Goal: Transaction & Acquisition: Purchase product/service

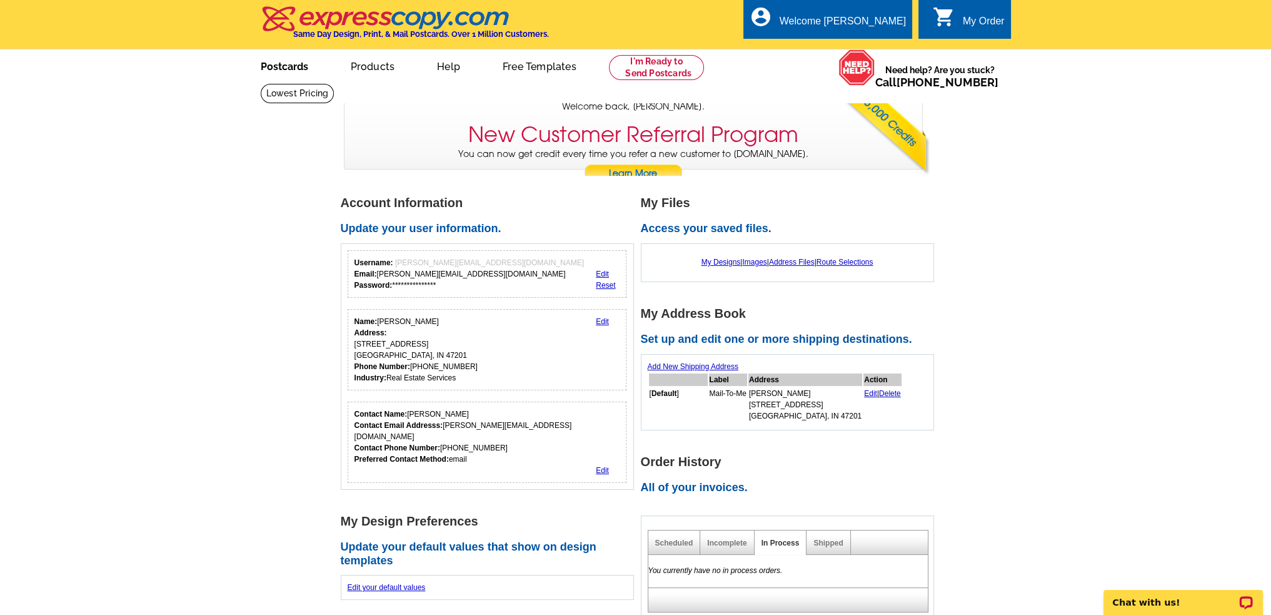
click at [295, 69] on link "Postcards" at bounding box center [285, 65] width 88 height 29
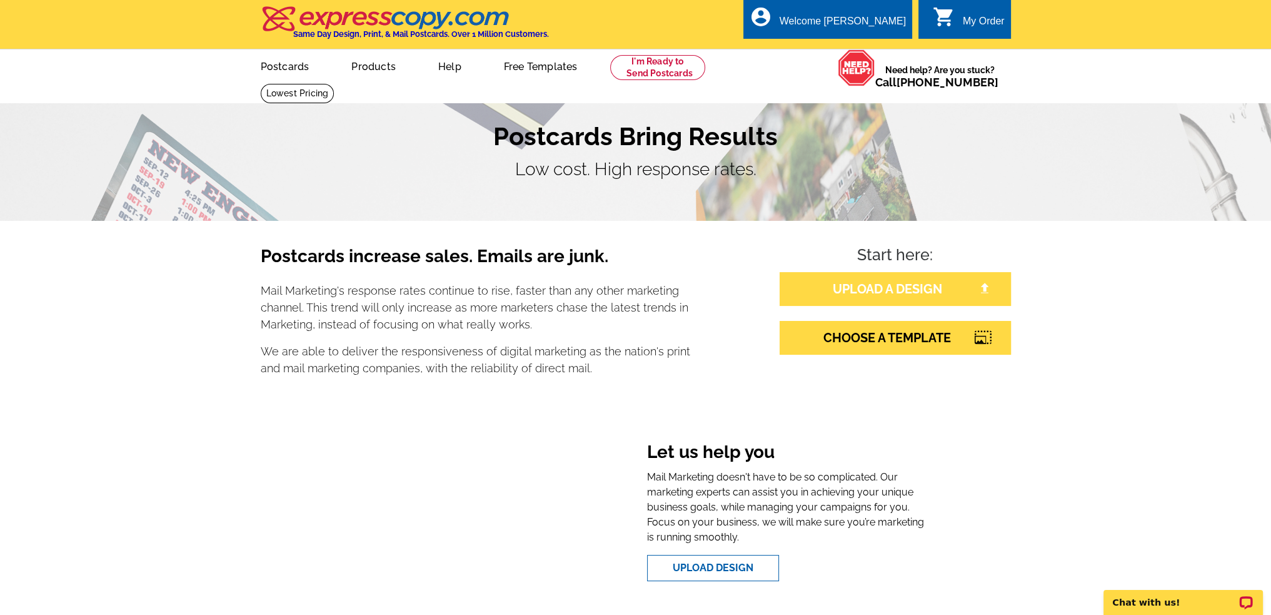
click at [875, 287] on link "UPLOAD A DESIGN" at bounding box center [895, 289] width 231 height 34
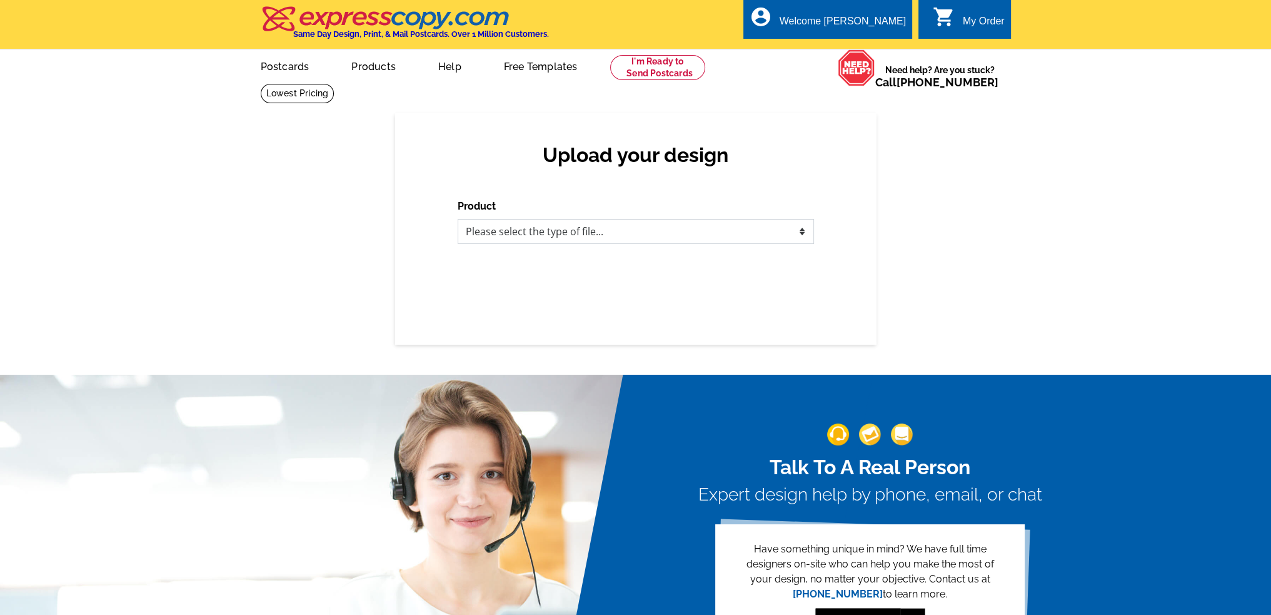
click at [586, 234] on select "Please select the type of file... Postcards Business Cards Letters and flyers G…" at bounding box center [636, 231] width 356 height 25
select select "1"
click at [458, 219] on select "Please select the type of file... Postcards Business Cards Letters and flyers G…" at bounding box center [636, 231] width 356 height 25
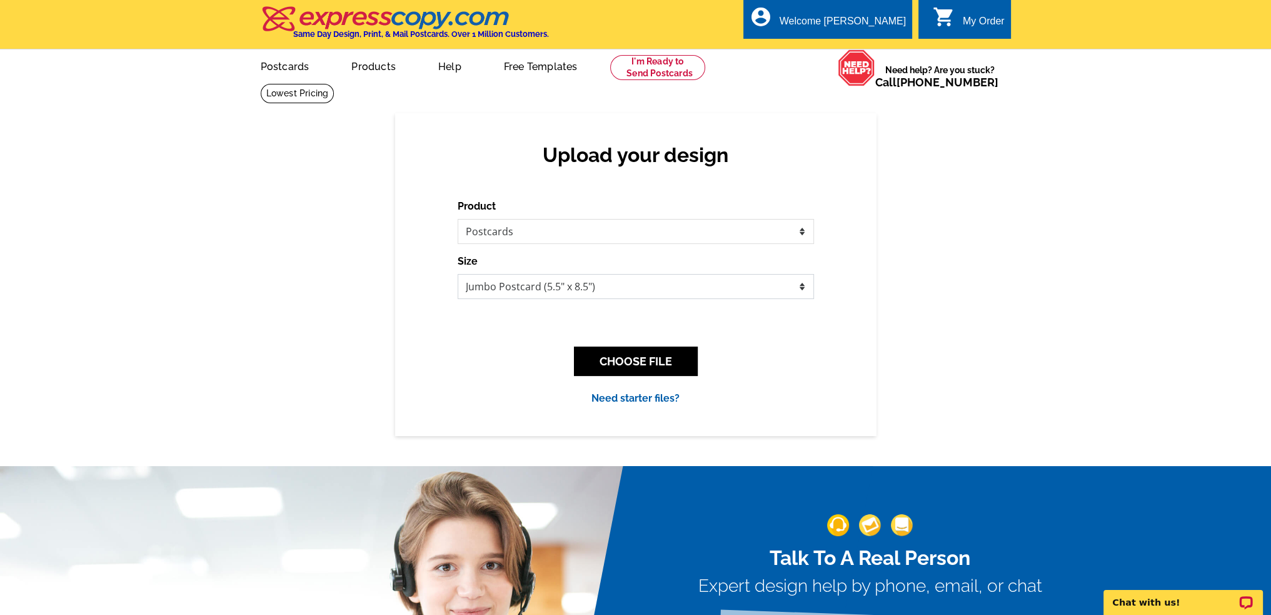
click at [558, 288] on select "Jumbo Postcard (5.5" x 8.5") Regular Postcard (4.25" x 5.6") Panoramic Postcard…" at bounding box center [636, 286] width 356 height 25
select select "1"
click at [458, 274] on select "Jumbo Postcard (5.5" x 8.5") Regular Postcard (4.25" x 5.6") Panoramic Postcard…" at bounding box center [636, 286] width 356 height 25
click at [656, 360] on button "CHOOSE FILE" at bounding box center [636, 360] width 124 height 29
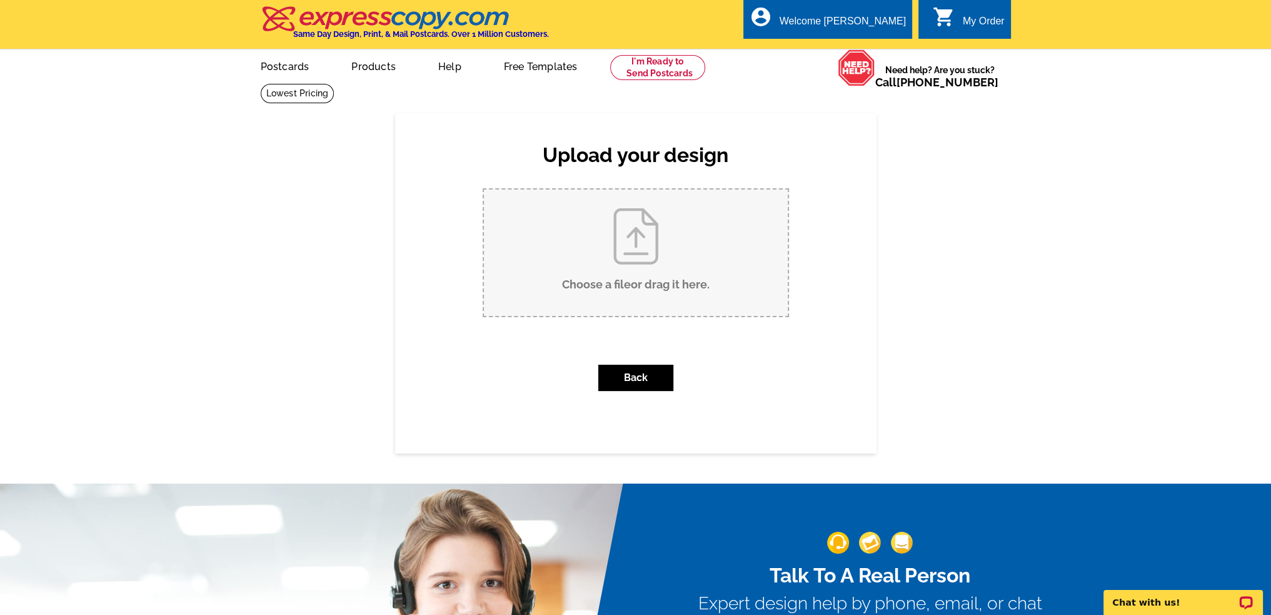
click at [638, 243] on input "Choose a file or drag it here ." at bounding box center [636, 252] width 304 height 126
type input "C:\fakepath\ic-5.5x4.25-cauliflower-homeowner.pdf"
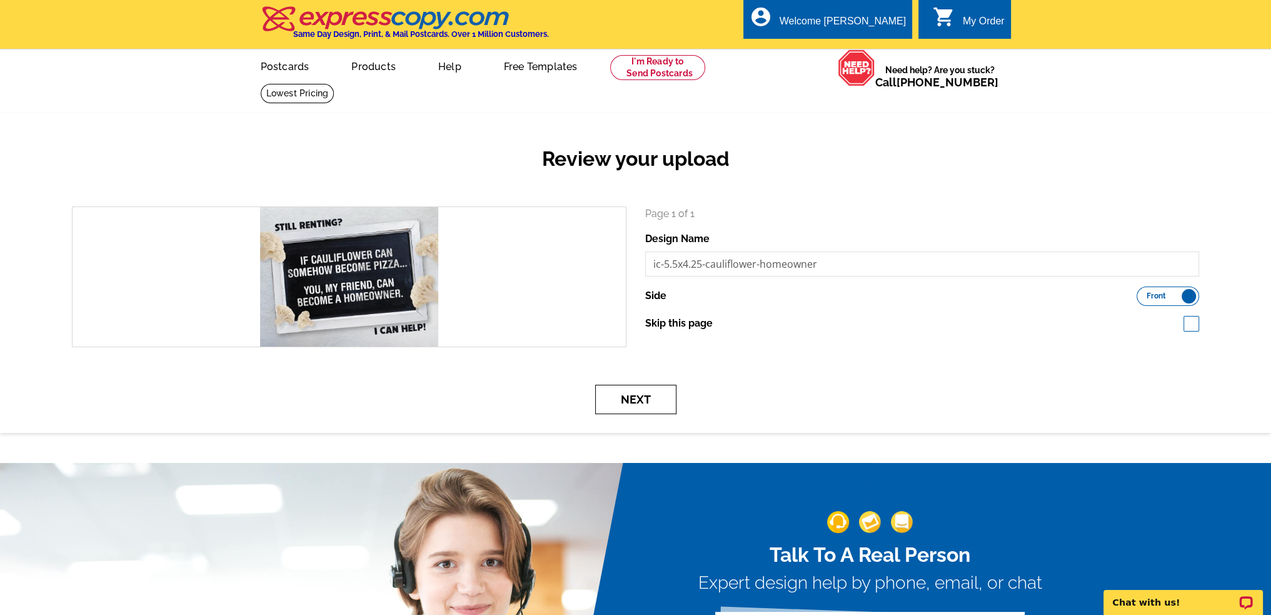
click at [655, 401] on button "Next" at bounding box center [635, 399] width 81 height 29
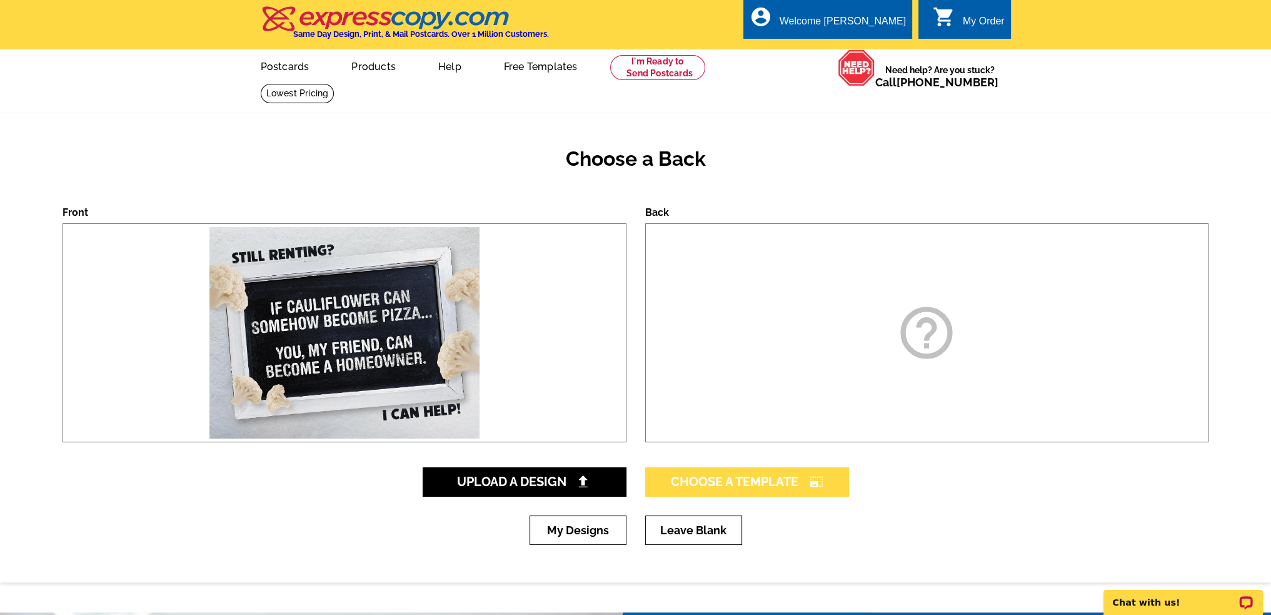
click at [765, 477] on span "Choose A Template photo_size_select_large" at bounding box center [747, 481] width 153 height 15
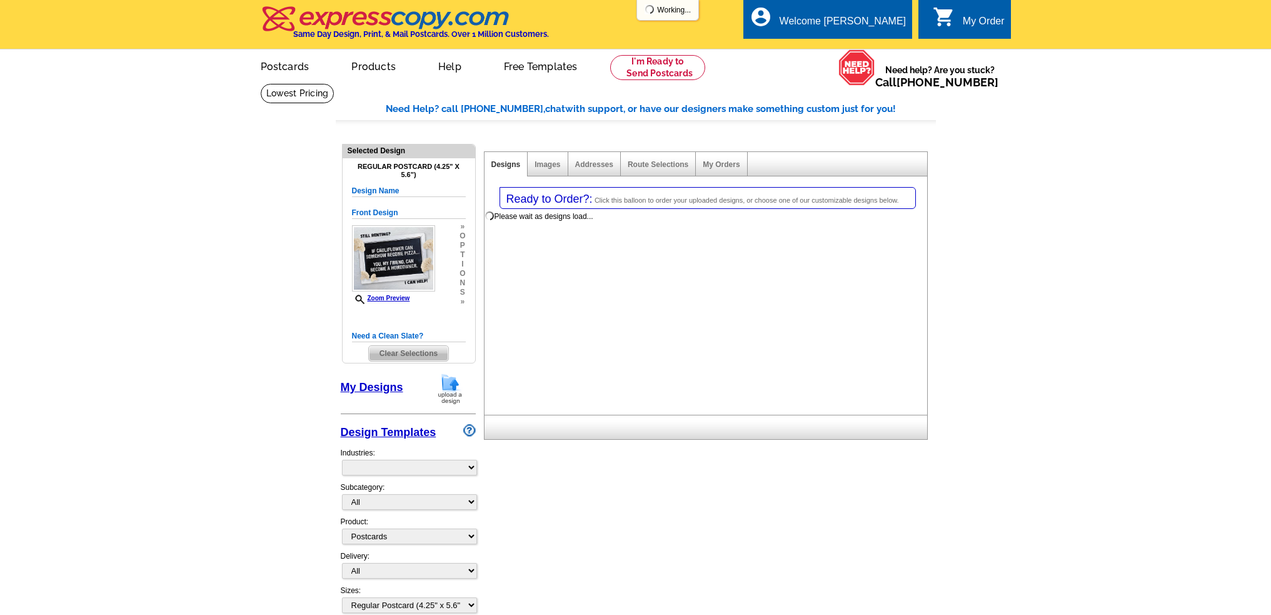
select select "1"
select select "back"
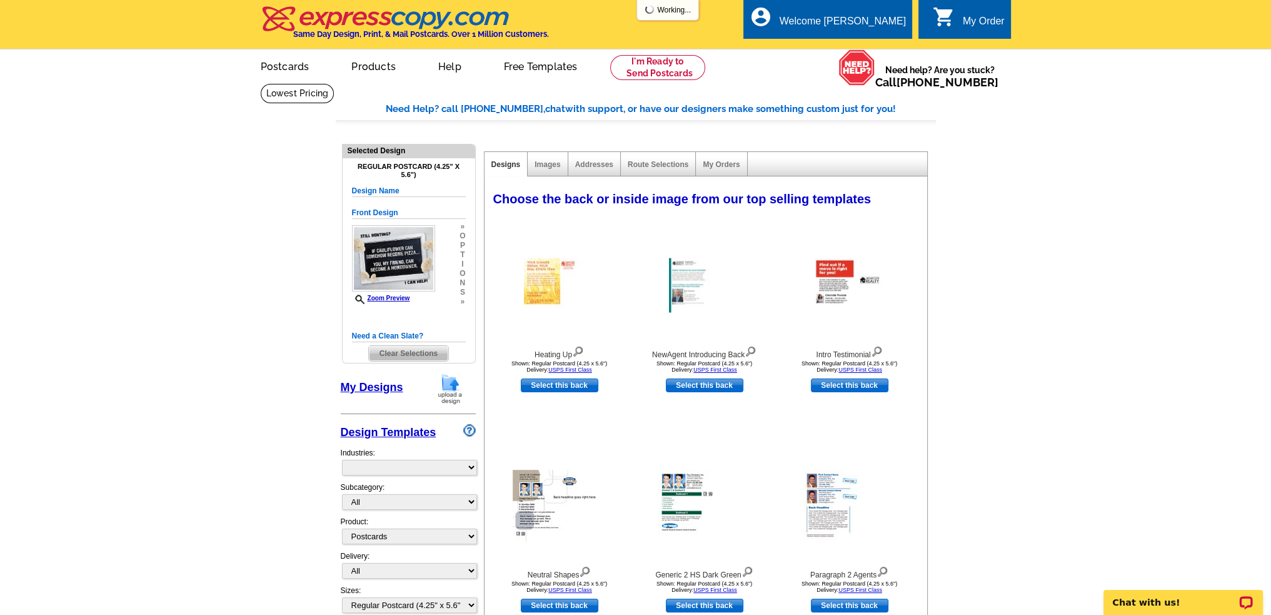
select select "785"
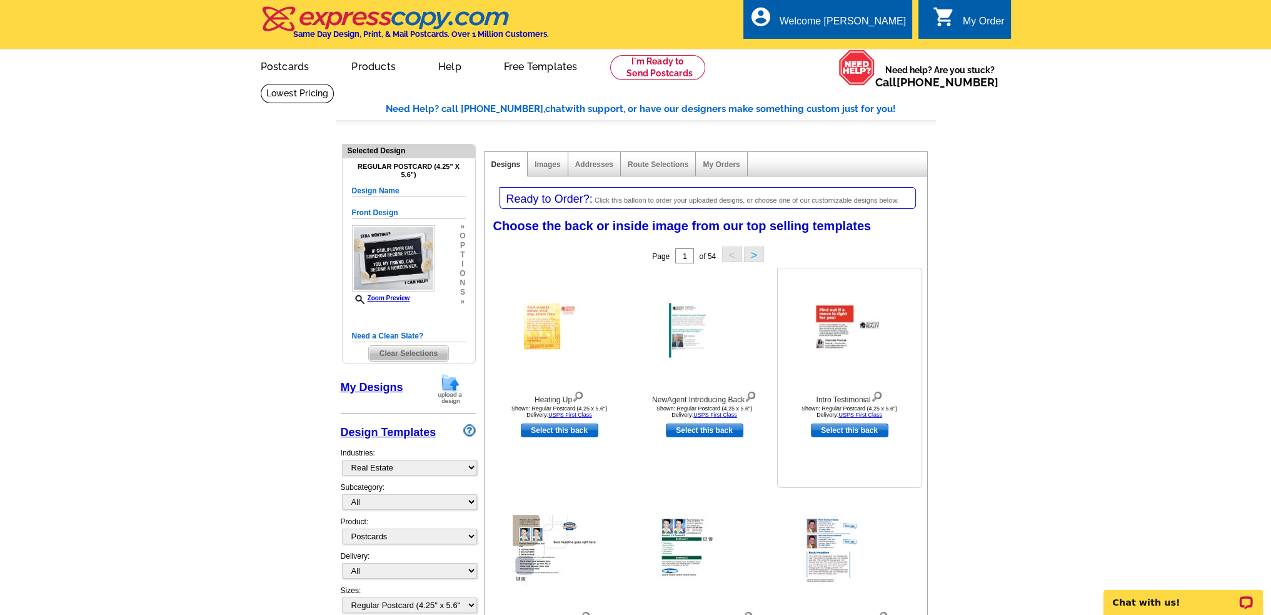
click at [838, 316] on img at bounding box center [849, 330] width 71 height 54
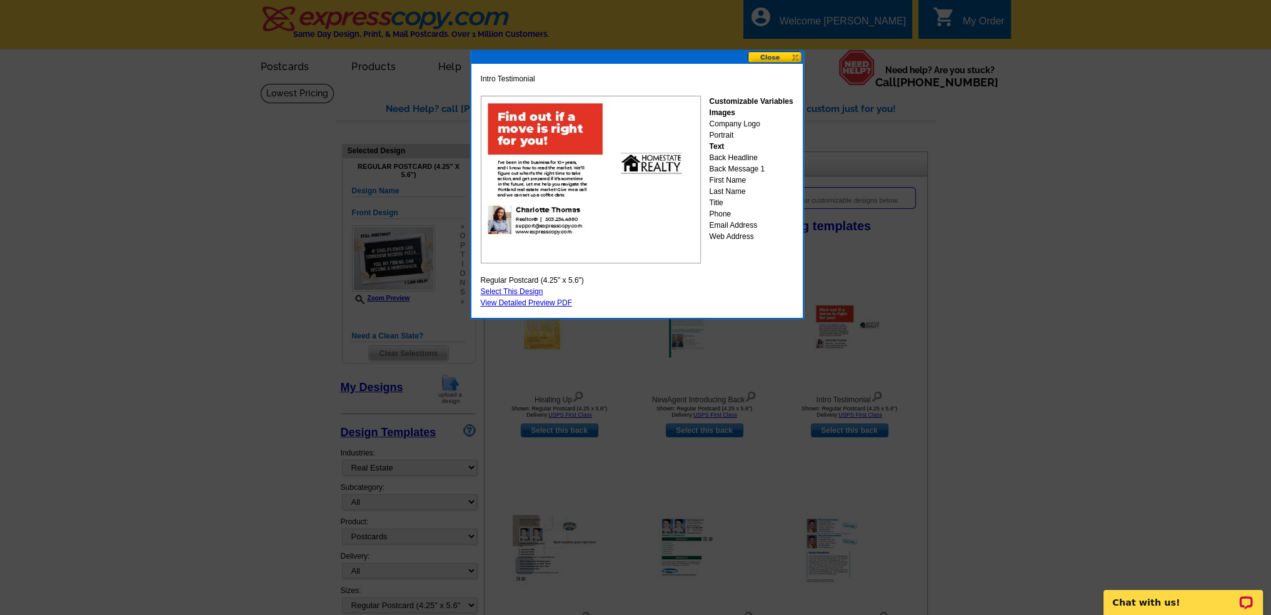
click at [518, 288] on link "Select This Design" at bounding box center [512, 291] width 63 height 9
select select "front"
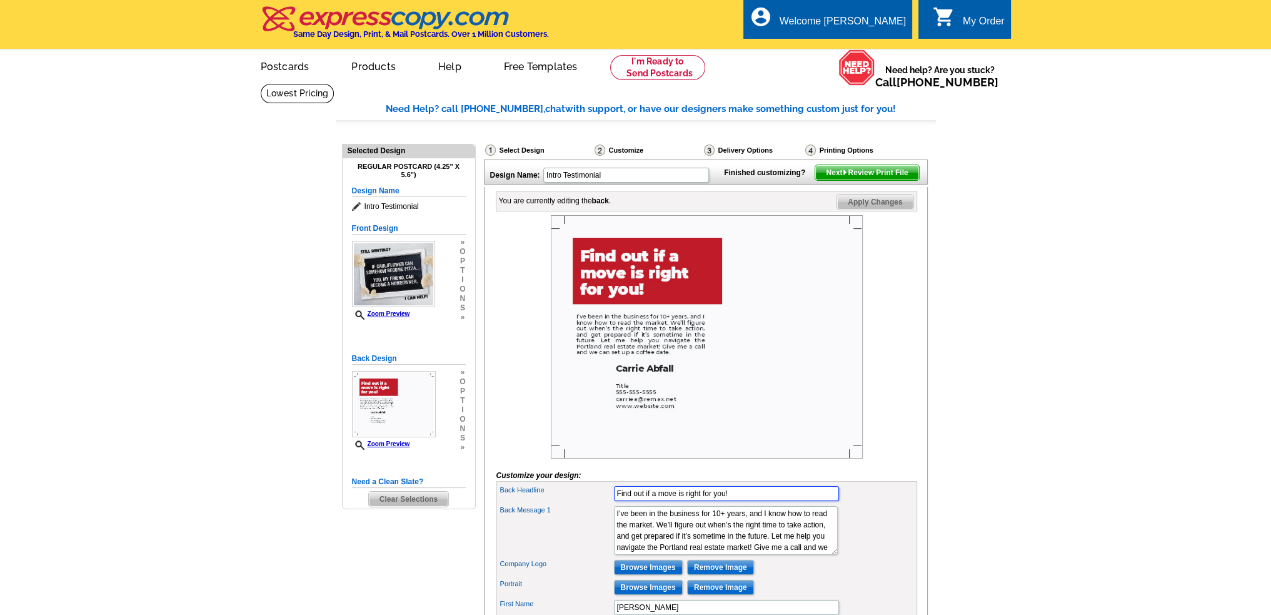
drag, startPoint x: 738, startPoint y: 508, endPoint x: 560, endPoint y: 510, distance: 178.2
click at [560, 503] on div "Back Headline Find out if a move is right for you!" at bounding box center [707, 493] width 416 height 20
type input "P"
type input "Z"
type input "Stop paying Rent - I can help with credit and down payment!"
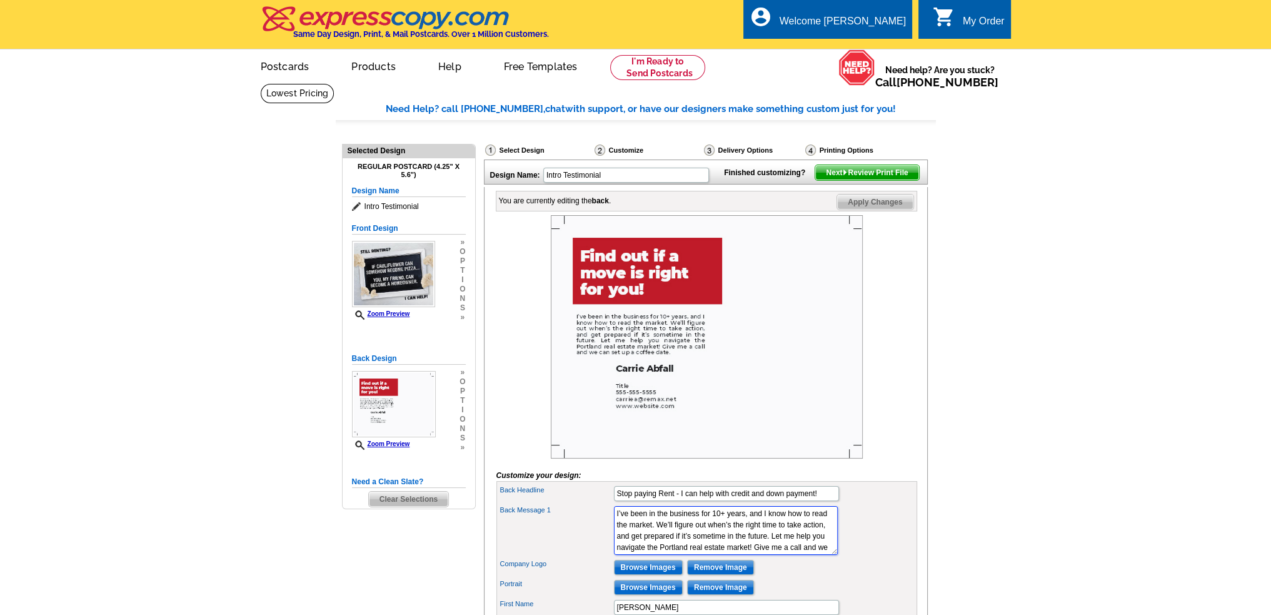
click at [668, 546] on textarea "I’ve been in the business for 10+ years, and I know how to read the market. We’…" at bounding box center [726, 530] width 224 height 49
drag, startPoint x: 722, startPoint y: 533, endPoint x: 713, endPoint y: 533, distance: 8.1
click at [713, 533] on textarea "I’ve been in the business for 10+ years, and I know how to read the market. We’…" at bounding box center [726, 530] width 224 height 49
drag, startPoint x: 671, startPoint y: 543, endPoint x: 828, endPoint y: 582, distance: 161.8
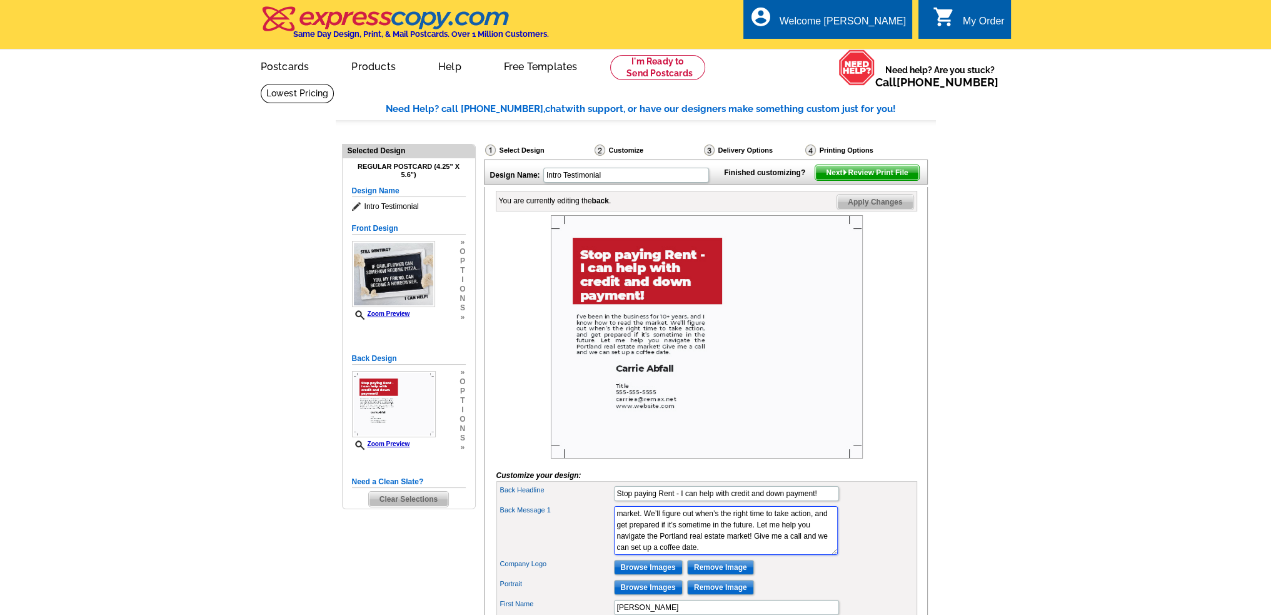
click at [828, 582] on div "Back Headline Stop paying Rent - I can help with credit and down payment! Back …" at bounding box center [706, 600] width 421 height 239
type textarea "I’ve been in the business for 30years, and I know how to read the market. Stop …"
click at [660, 575] on input "Browse Images" at bounding box center [648, 567] width 69 height 15
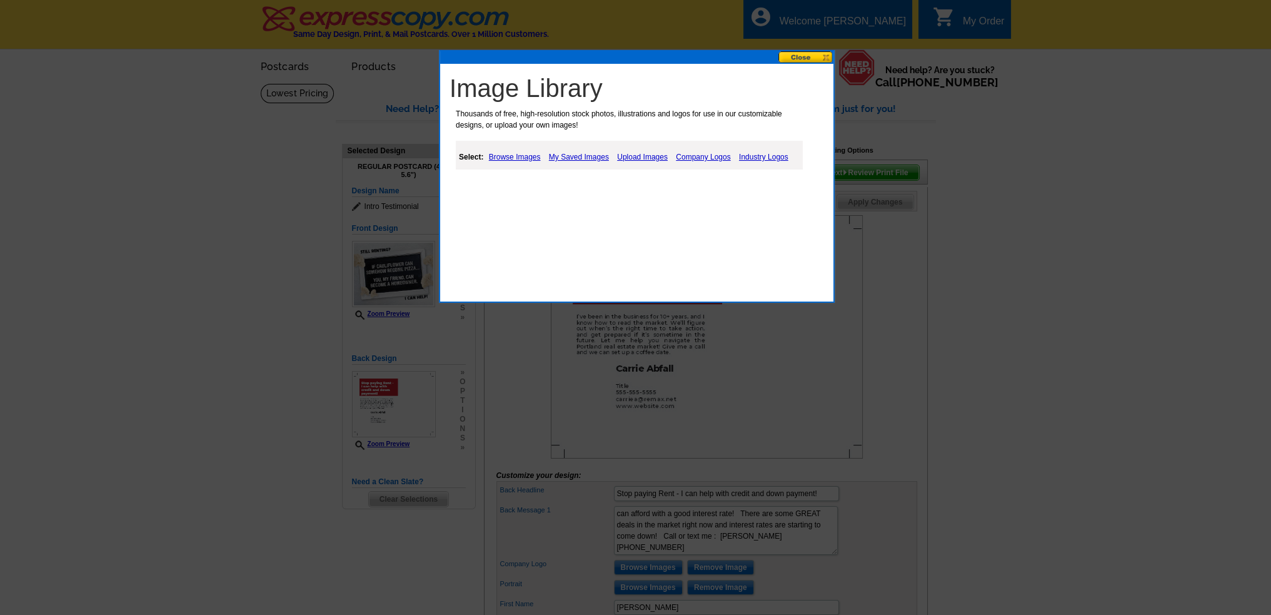
click at [575, 154] on link "My Saved Images" at bounding box center [579, 156] width 66 height 15
click at [649, 154] on link "Upload Images" at bounding box center [642, 156] width 57 height 15
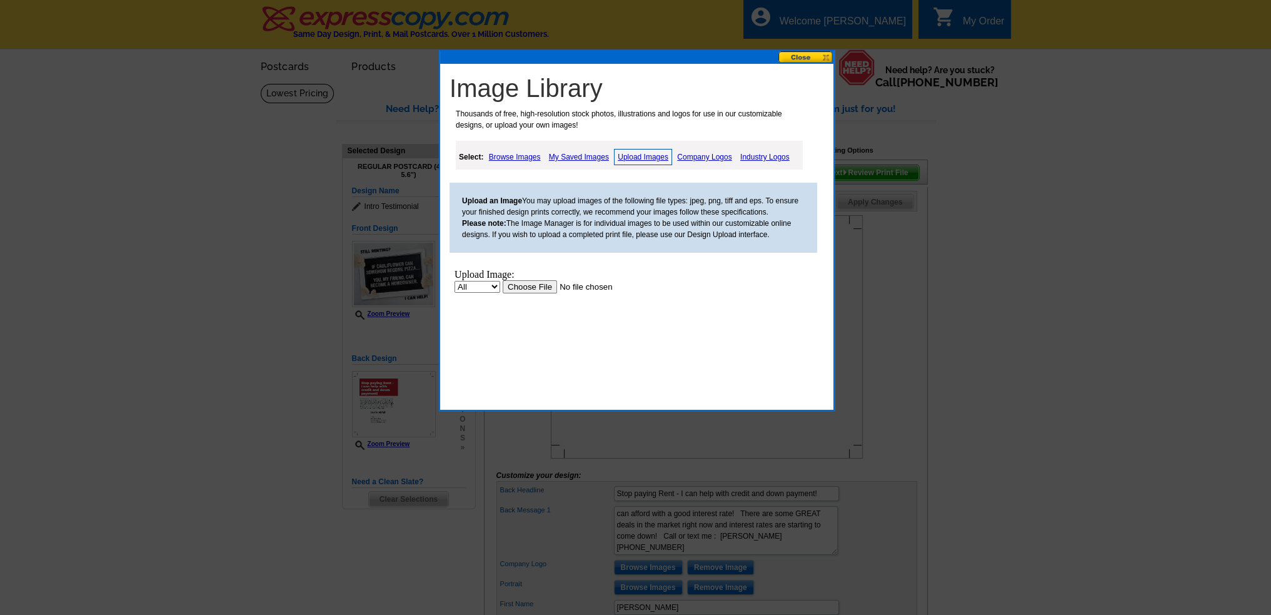
scroll to position [0, 0]
click at [503, 293] on input "file" at bounding box center [582, 286] width 158 height 13
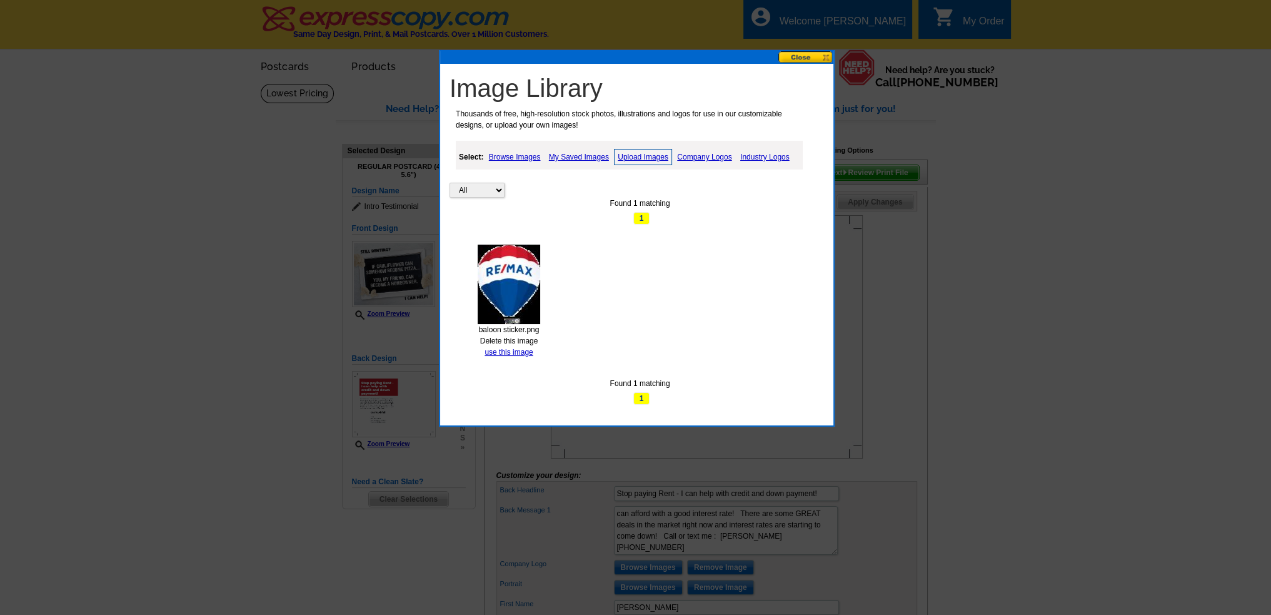
click at [515, 288] on img at bounding box center [509, 283] width 63 height 79
click at [650, 158] on link "Upload Images" at bounding box center [643, 157] width 58 height 16
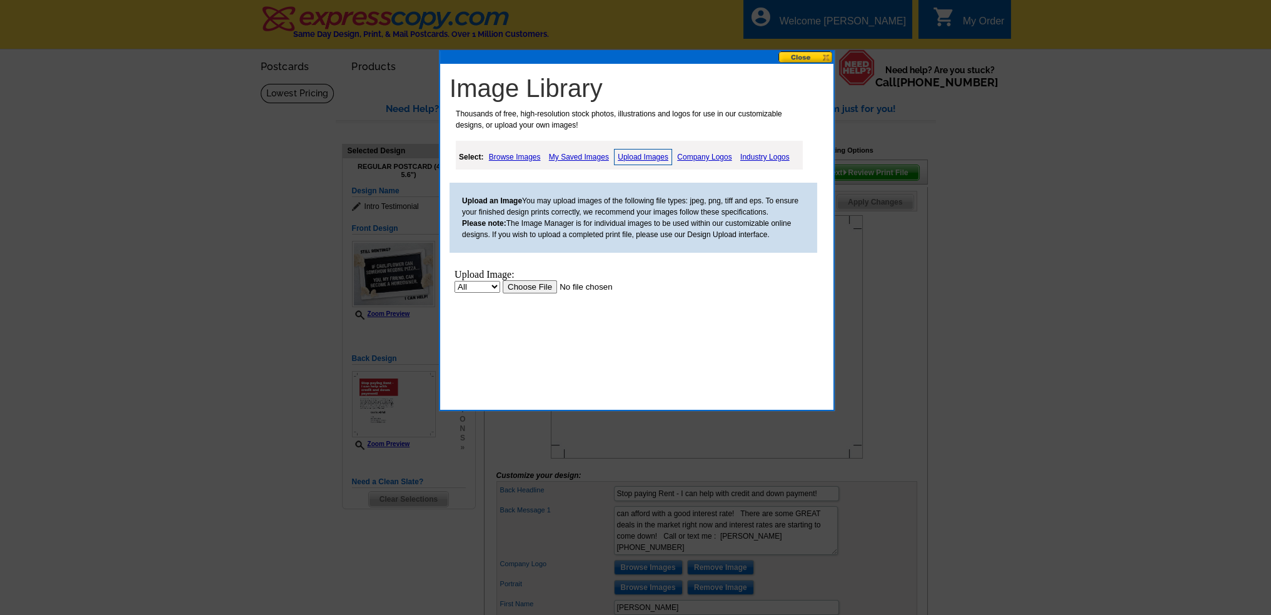
click at [503, 293] on input "file" at bounding box center [582, 286] width 158 height 13
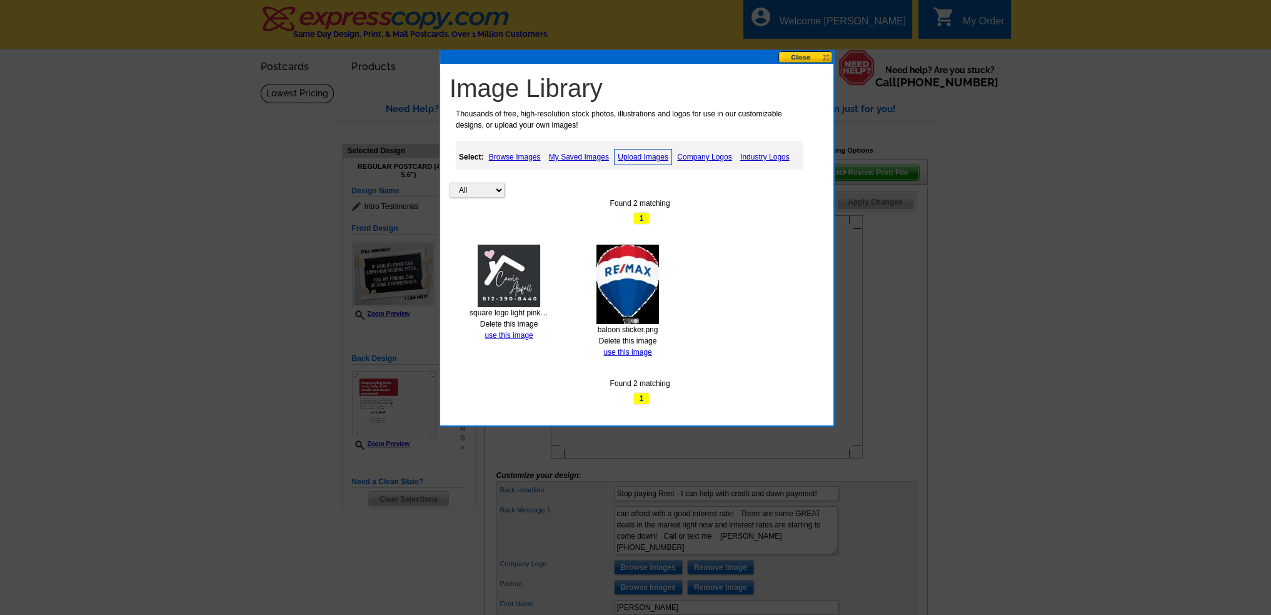
click at [807, 58] on button at bounding box center [805, 57] width 55 height 12
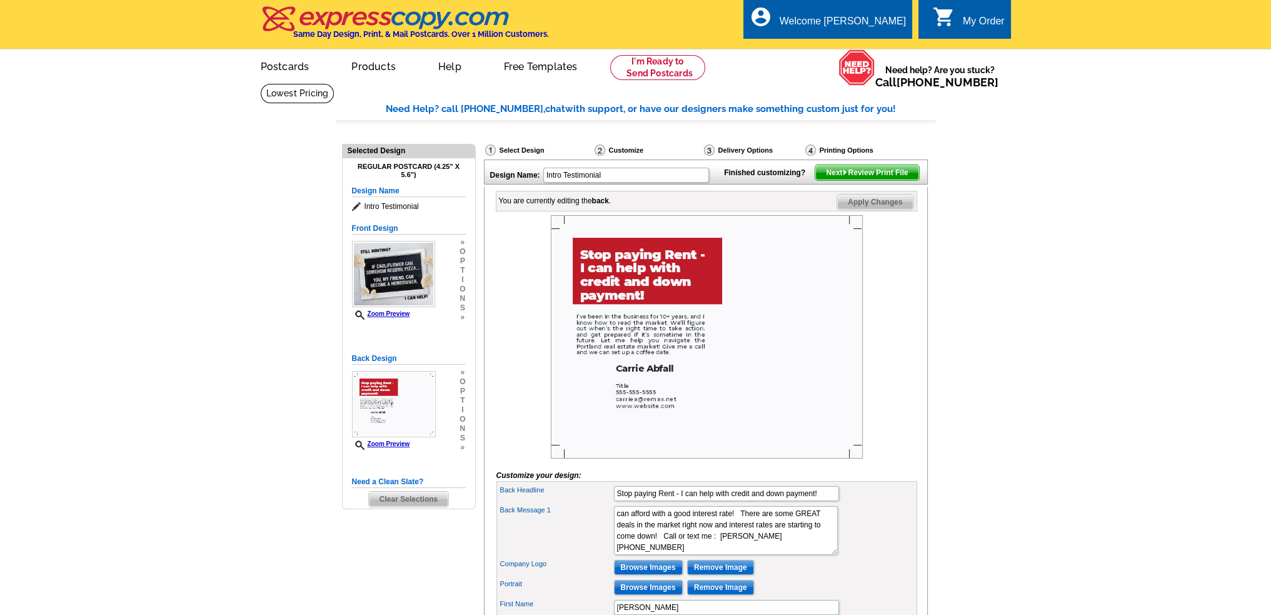
click at [708, 294] on img at bounding box center [707, 336] width 312 height 243
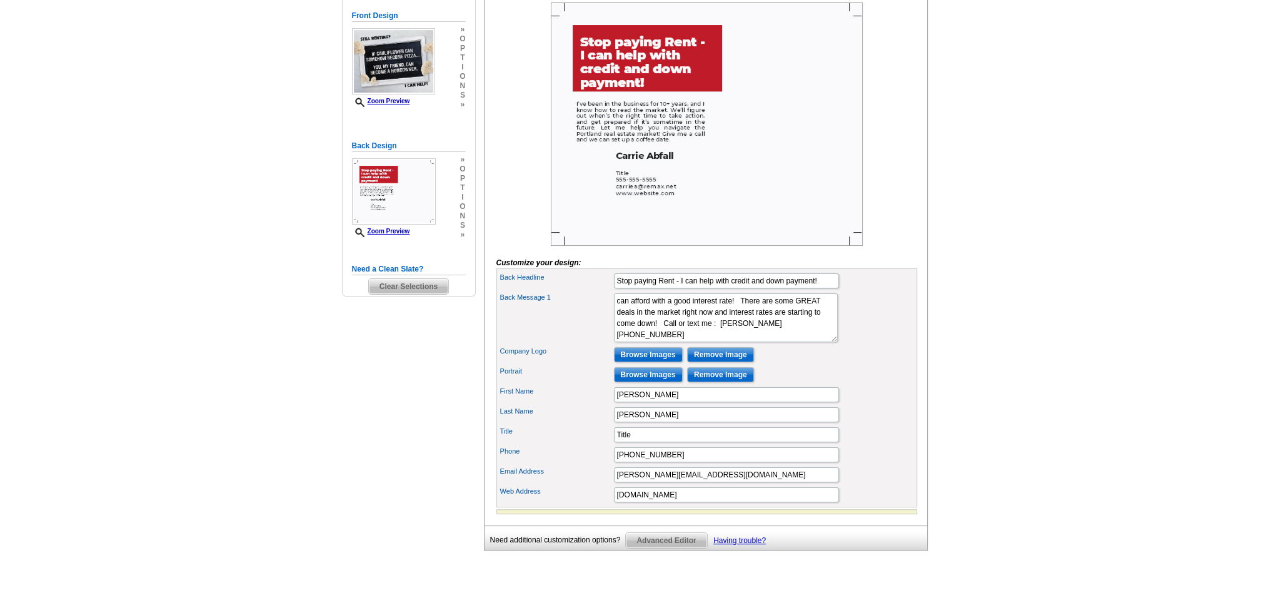
scroll to position [250, 0]
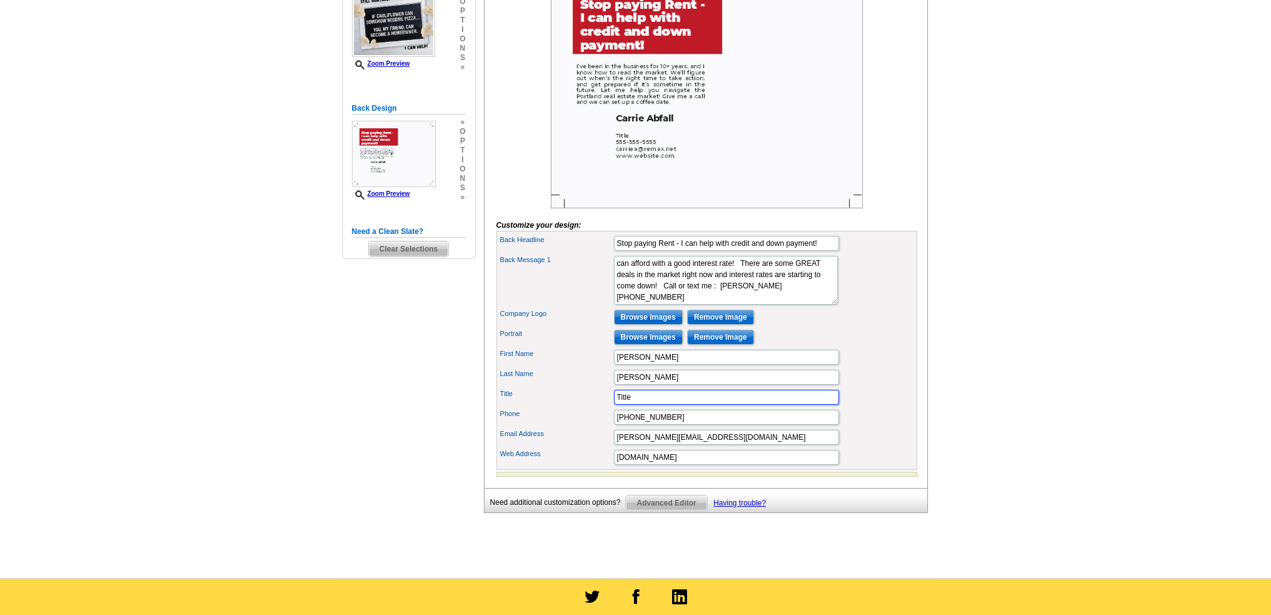
drag, startPoint x: 635, startPoint y: 416, endPoint x: 472, endPoint y: 420, distance: 162.6
click at [472, 420] on div "Need Help? call 800-260-5887, chat with support, or have our designers make som…" at bounding box center [636, 209] width 600 height 715
type input "Broker"
type input "812-390-8440"
drag, startPoint x: 601, startPoint y: 452, endPoint x: 564, endPoint y: 452, distance: 36.9
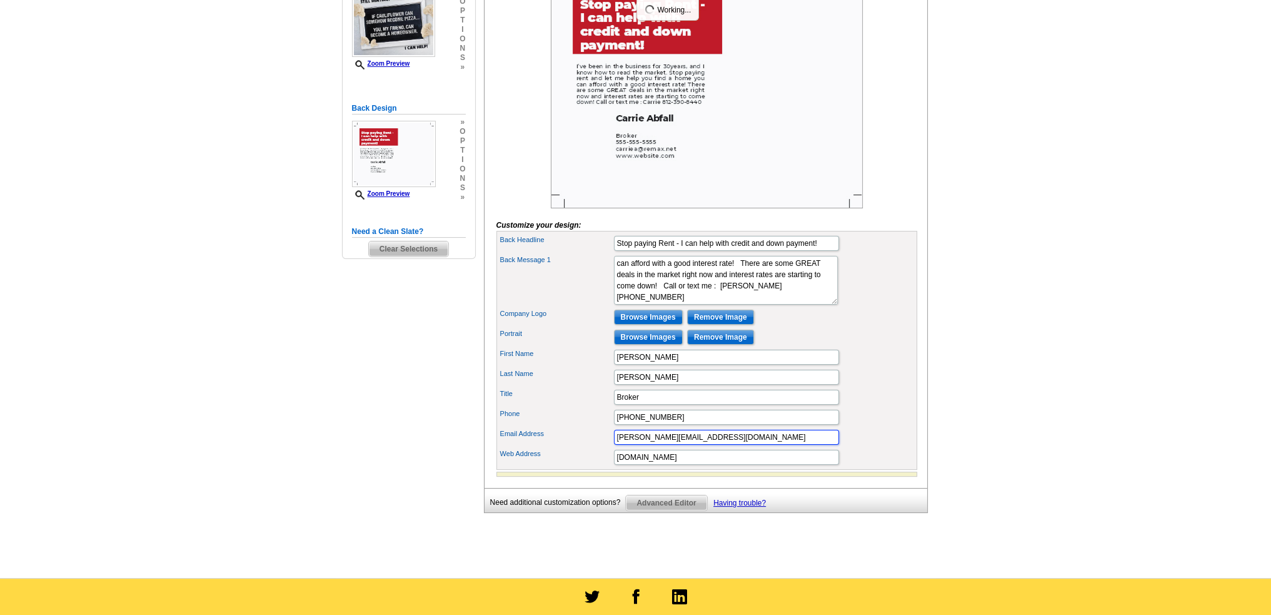
click at [564, 447] on div "Email Address carriea@remax.net" at bounding box center [707, 437] width 416 height 20
drag, startPoint x: 616, startPoint y: 451, endPoint x: 538, endPoint y: 442, distance: 78.6
click at [538, 442] on div "Back Headline Stop paying Rent - I can help with credit and down payment! Back …" at bounding box center [706, 350] width 421 height 239
type input "carrieabfall@gmail.com"
type input "www.CarrieSELLSIndiana.com"
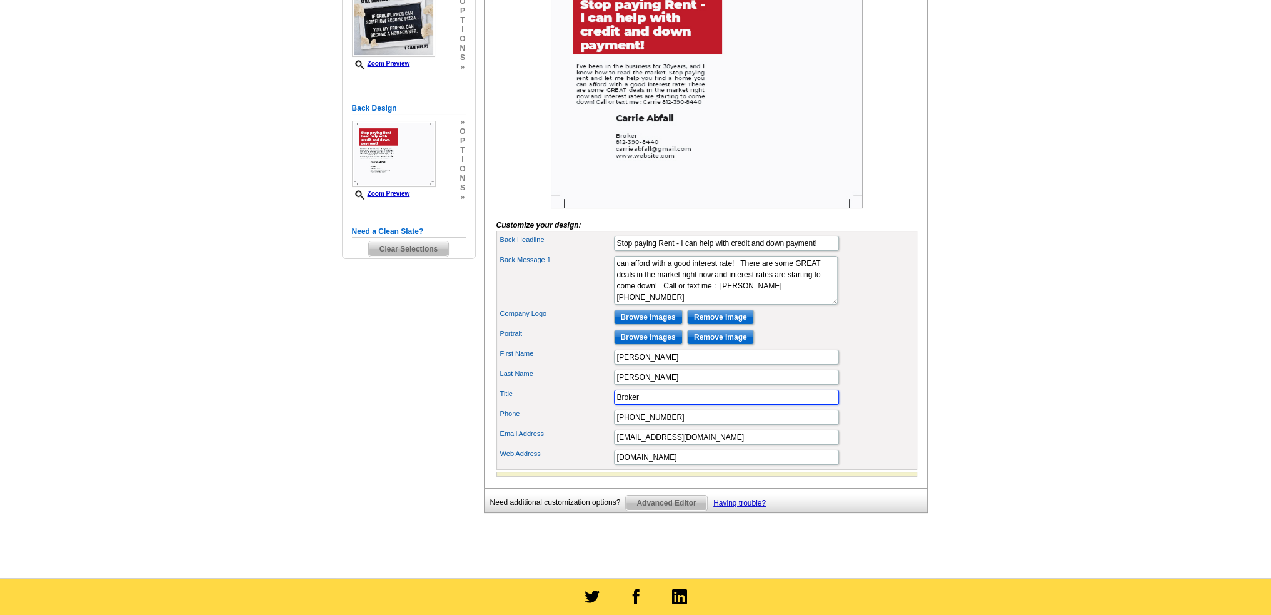
click at [615, 405] on input "Broker" at bounding box center [726, 397] width 225 height 15
type input "Realtor/Broker"
click at [643, 324] on input "Browse Images" at bounding box center [648, 316] width 69 height 15
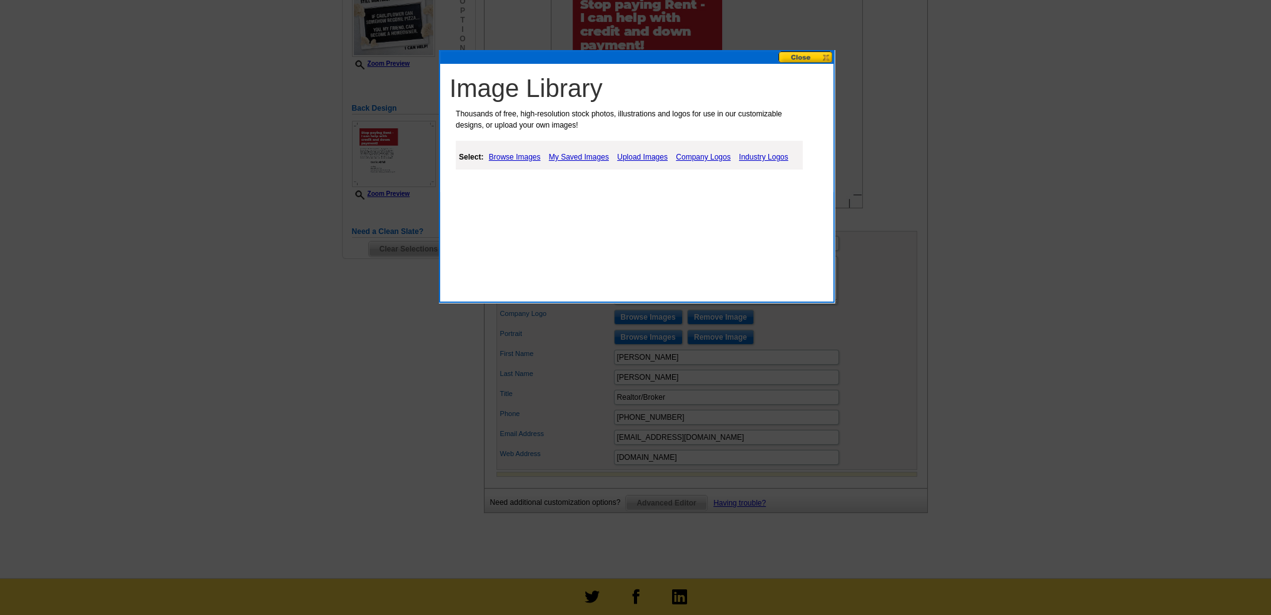
click at [598, 156] on link "My Saved Images" at bounding box center [579, 156] width 66 height 15
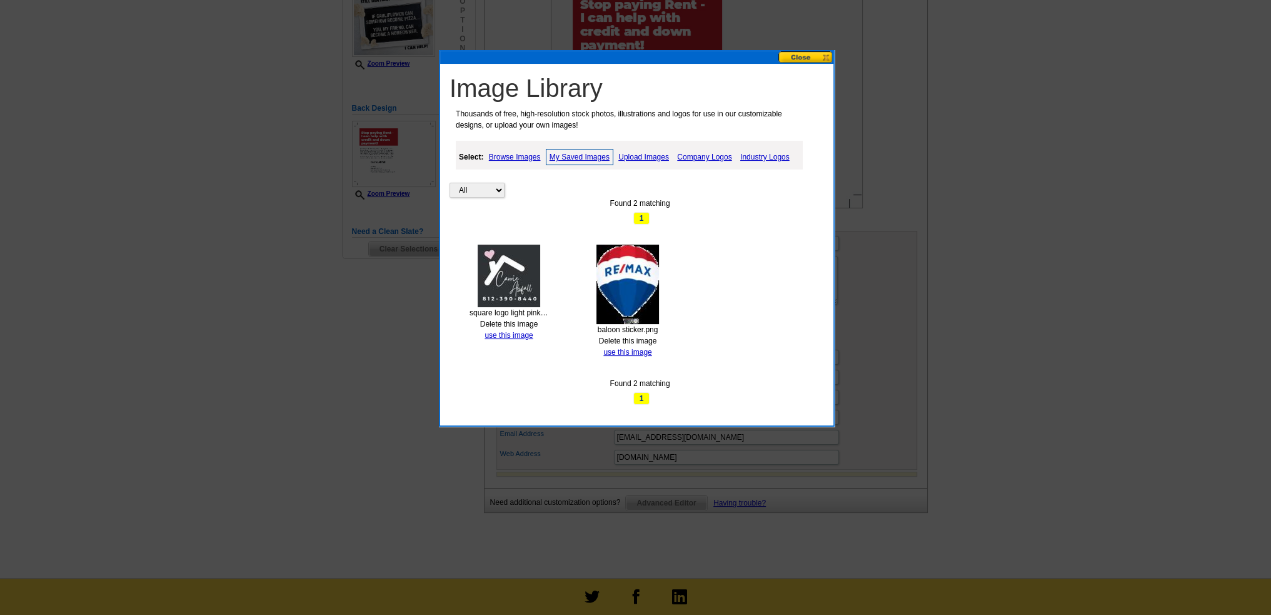
click at [625, 269] on img at bounding box center [627, 283] width 63 height 79
click at [633, 348] on link "use this image" at bounding box center [627, 352] width 48 height 9
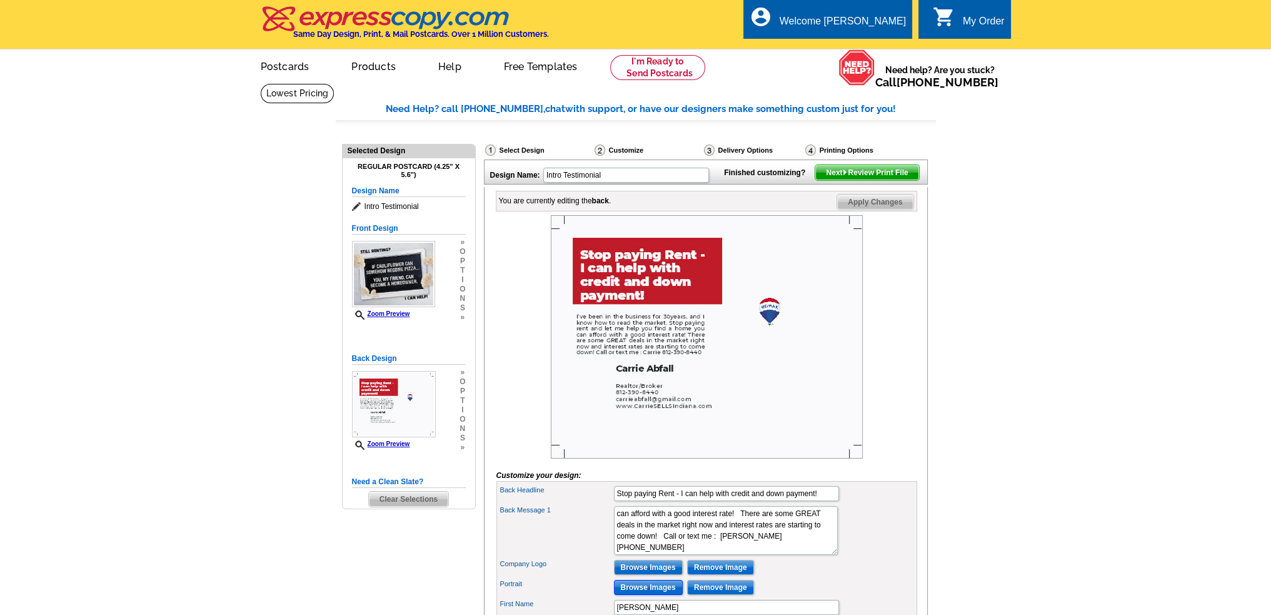
click at [643, 595] on input "Browse Images" at bounding box center [648, 587] width 69 height 15
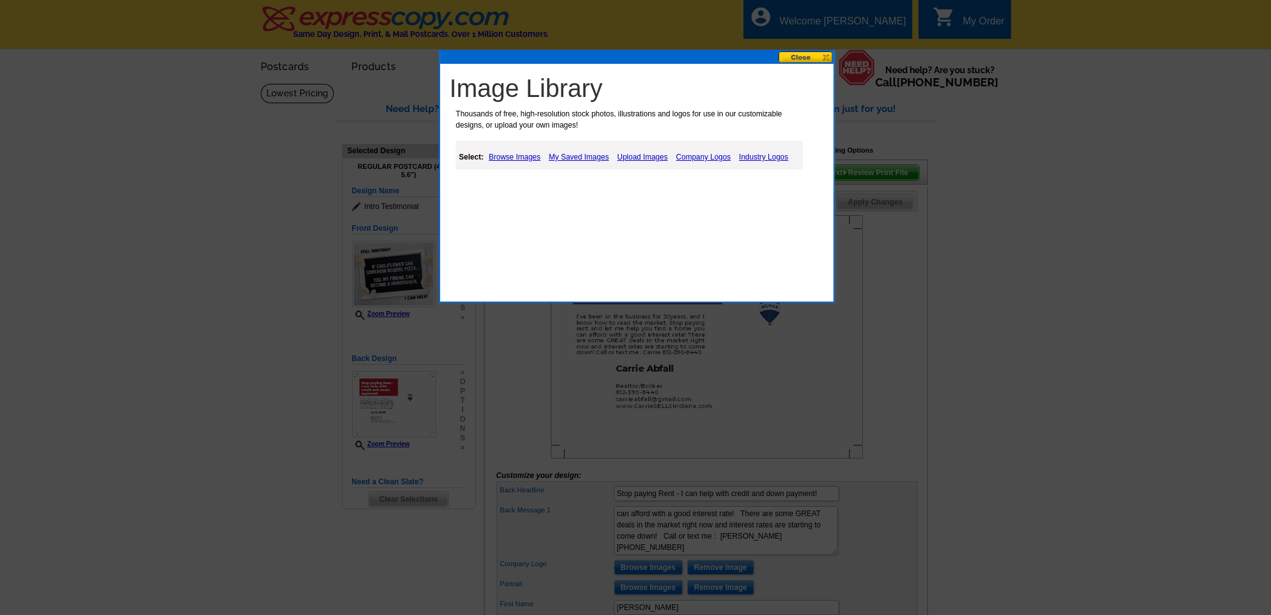
click at [584, 159] on link "My Saved Images" at bounding box center [579, 156] width 66 height 15
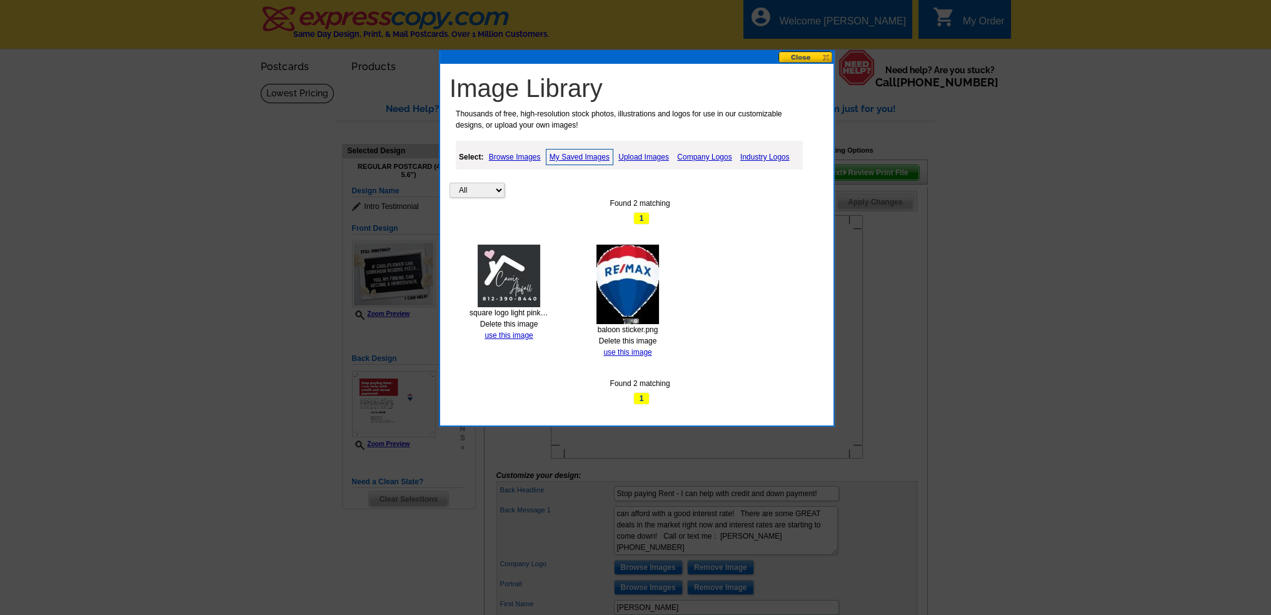
click at [476, 281] on div "square logo light pink.jpg Delete this image use this image" at bounding box center [509, 292] width 79 height 96
click at [515, 284] on img at bounding box center [509, 275] width 63 height 63
click at [521, 331] on link "use this image" at bounding box center [509, 335] width 48 height 9
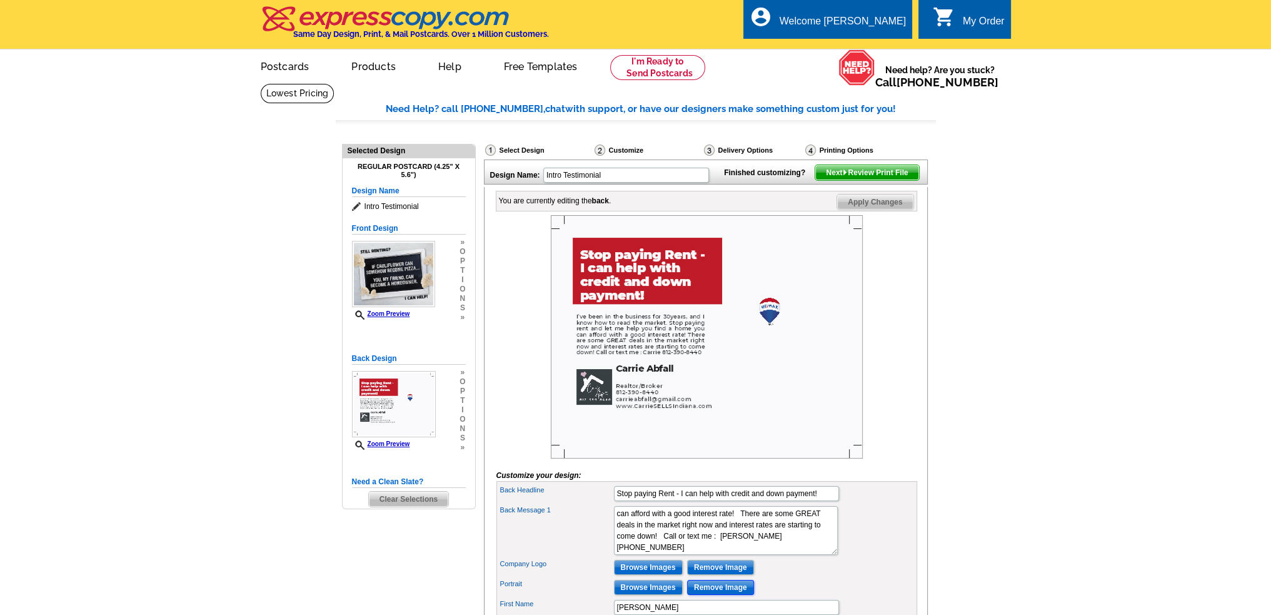
click at [718, 595] on input "Remove Image" at bounding box center [720, 587] width 67 height 15
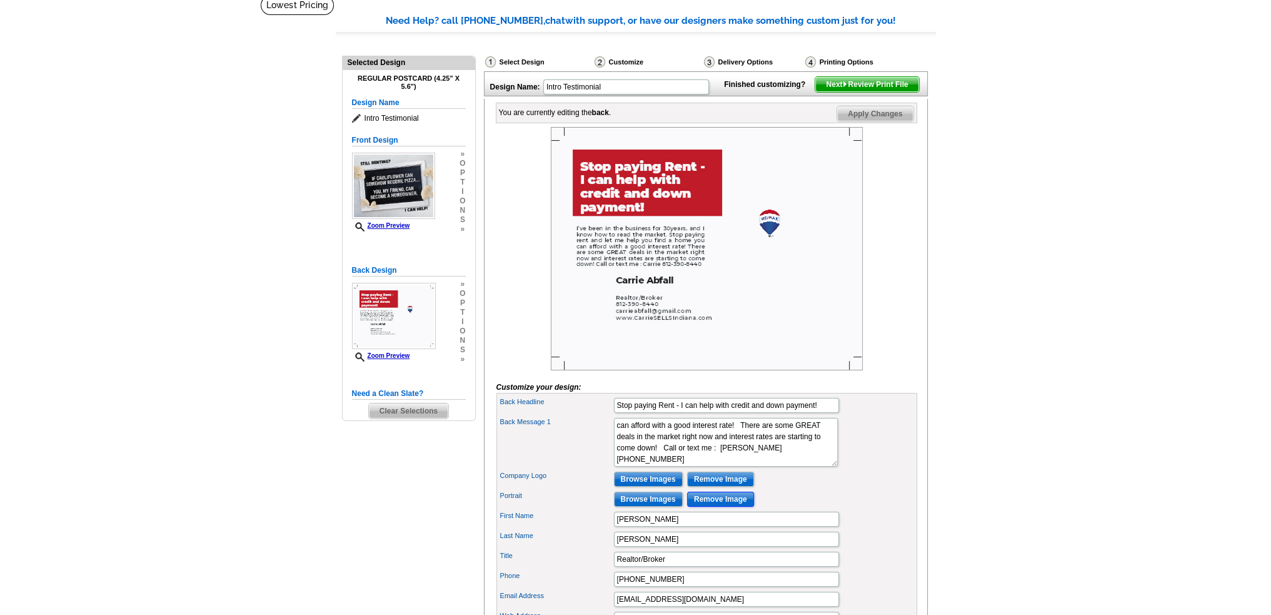
scroll to position [125, 0]
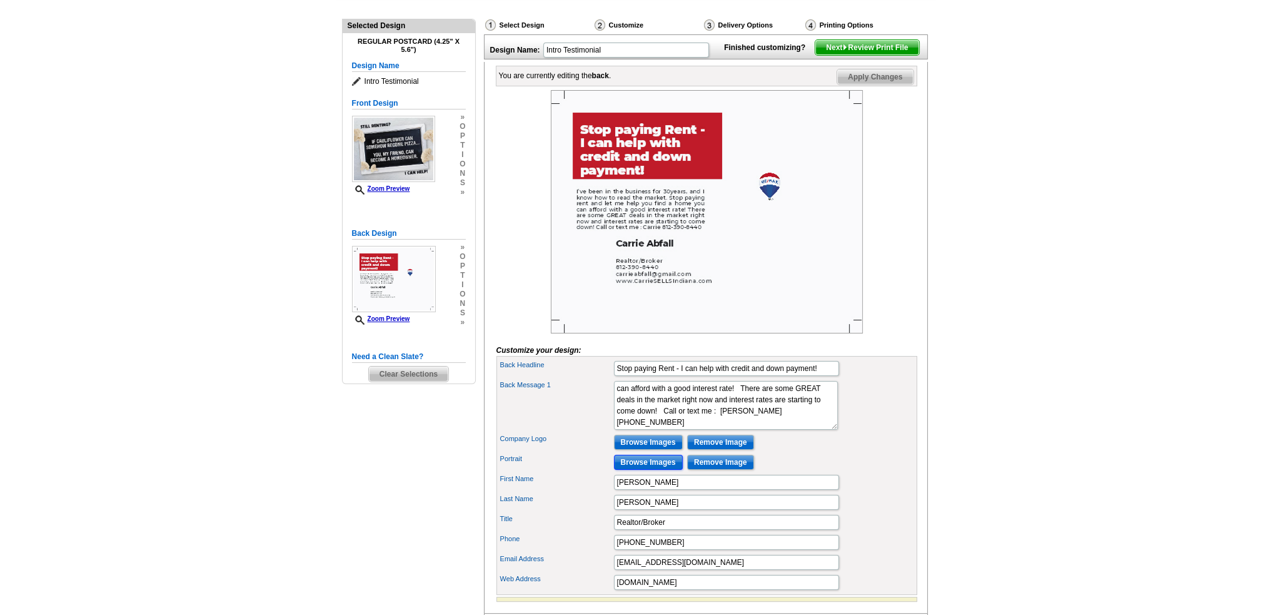
click at [645, 470] on input "Browse Images" at bounding box center [648, 462] width 69 height 15
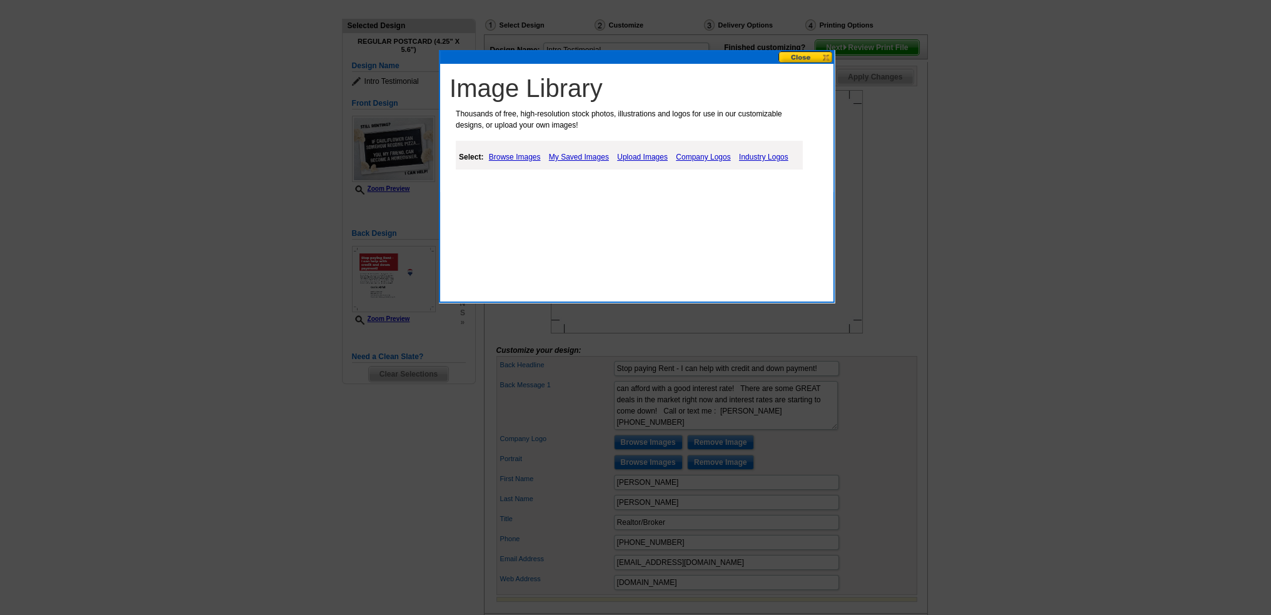
click at [665, 156] on link "Upload Images" at bounding box center [642, 156] width 57 height 15
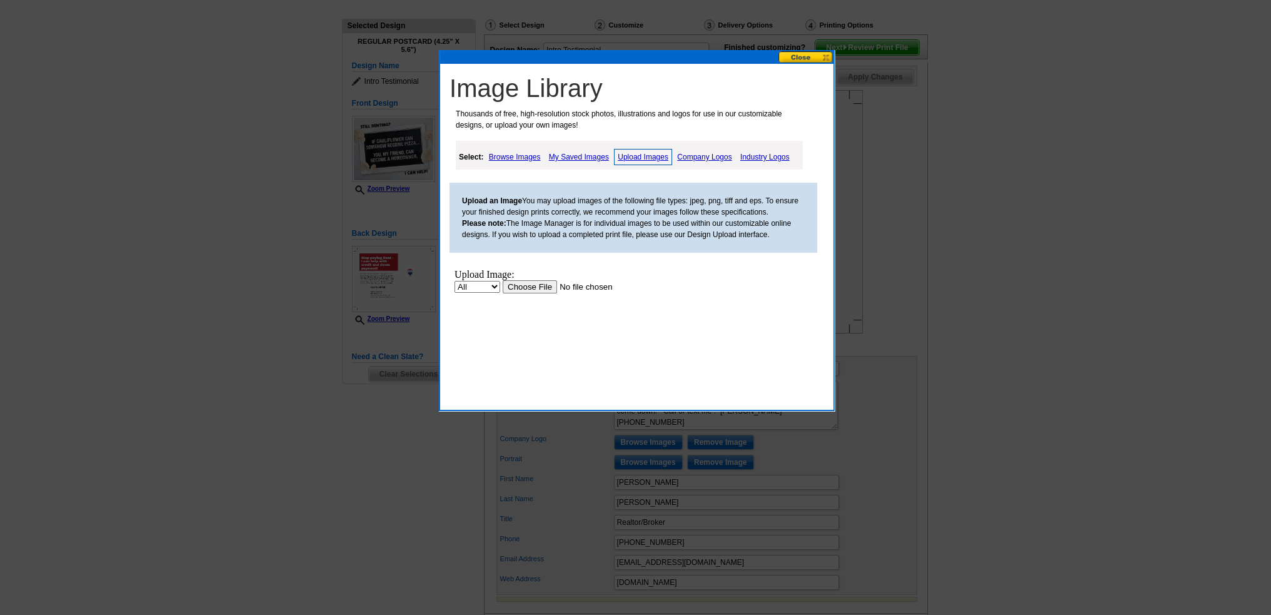
scroll to position [0, 0]
click at [503, 293] on input "file" at bounding box center [582, 286] width 158 height 13
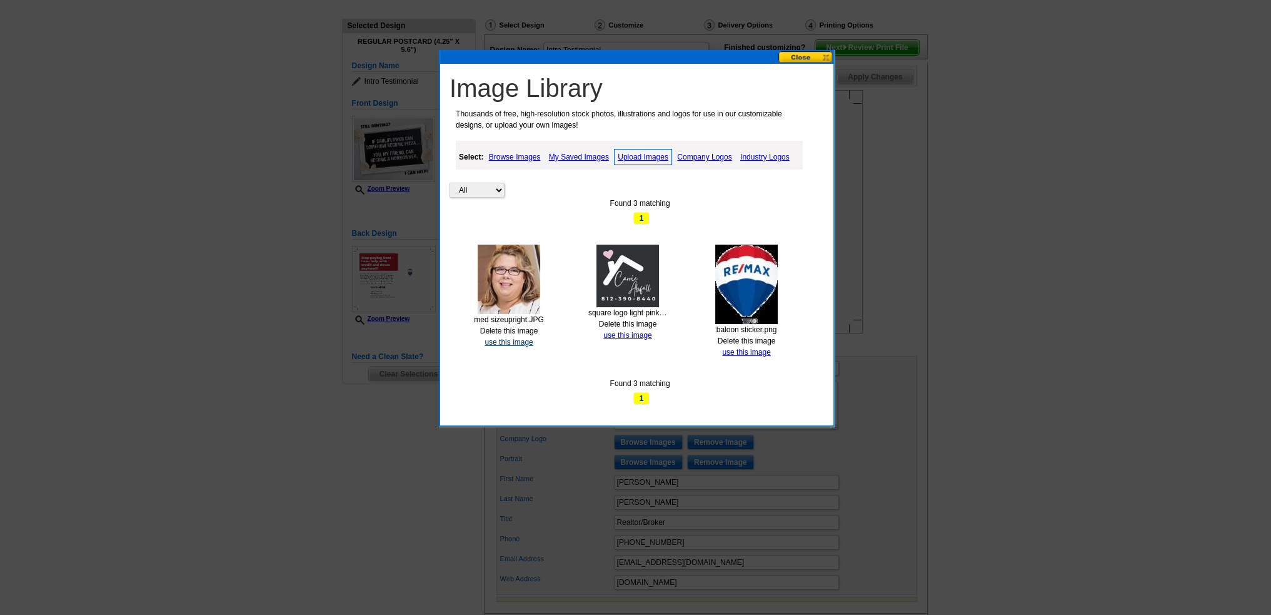
click at [508, 340] on link "use this image" at bounding box center [509, 342] width 48 height 9
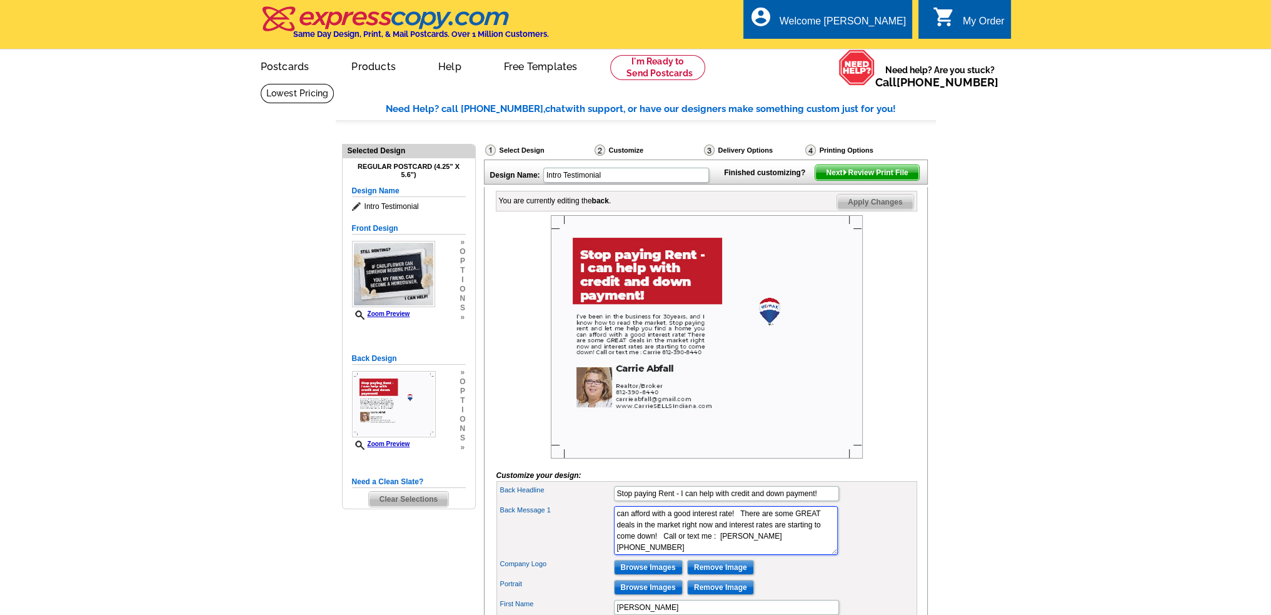
click at [716, 546] on textarea "I’ve been in the business for 10+ years, and I know how to read the market. We’…" at bounding box center [726, 530] width 224 height 49
click at [720, 534] on textarea "I’ve been in the business for 10+ years, and I know how to read the market. We’…" at bounding box center [726, 530] width 224 height 49
click at [698, 536] on textarea "I’ve been in the business for 10+ years, and I know how to read the market. We’…" at bounding box center [726, 530] width 224 height 49
drag, startPoint x: 699, startPoint y: 532, endPoint x: 645, endPoint y: 526, distance: 54.1
click at [645, 526] on textarea "I’ve been in the business for 10+ years, and I know how to read the market. We’…" at bounding box center [726, 530] width 224 height 49
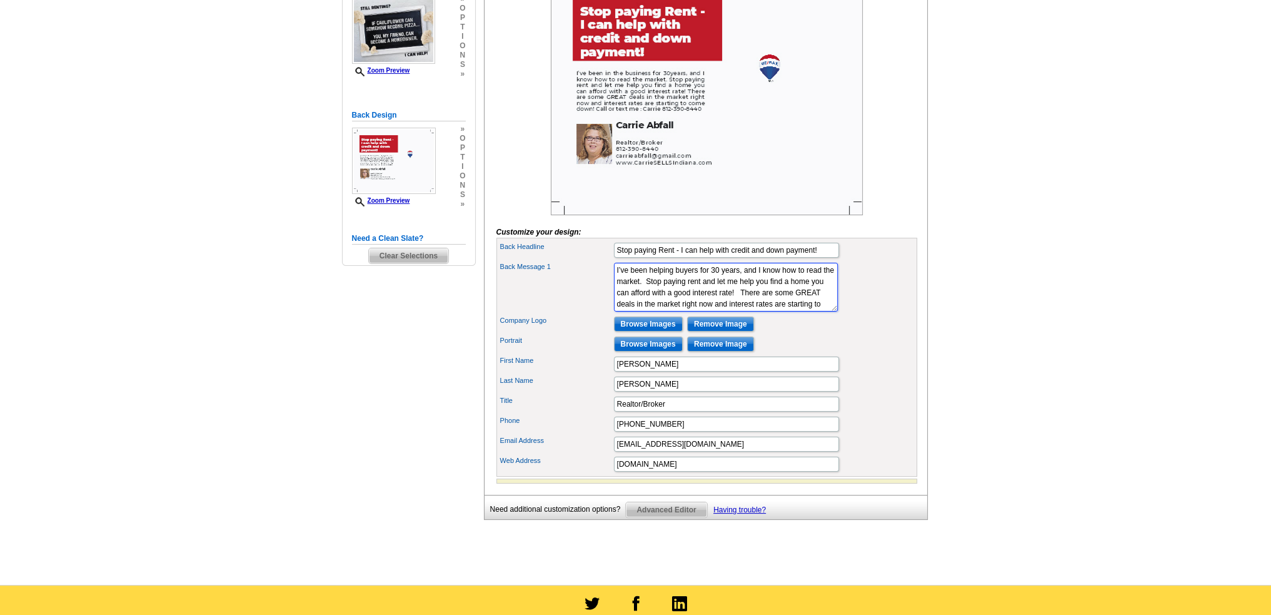
scroll to position [250, 0]
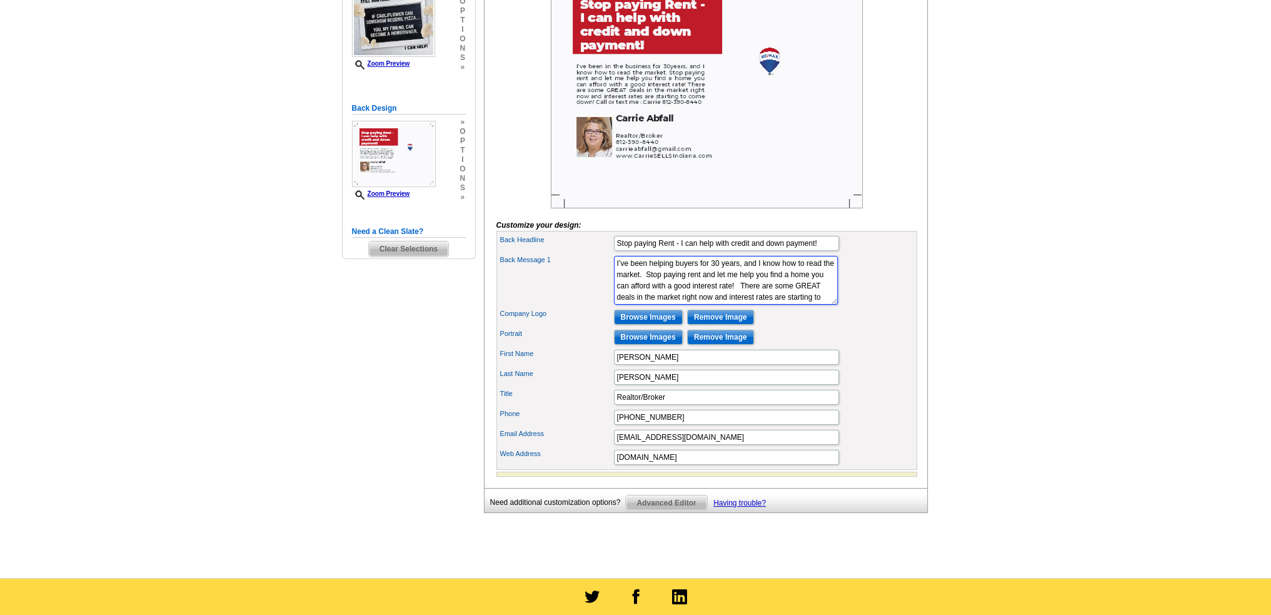
type textarea "I’ve been helping buyers for 30 years, and I know how to read the market. Stop …"
click at [665, 510] on span "Advanced Editor" at bounding box center [666, 502] width 81 height 15
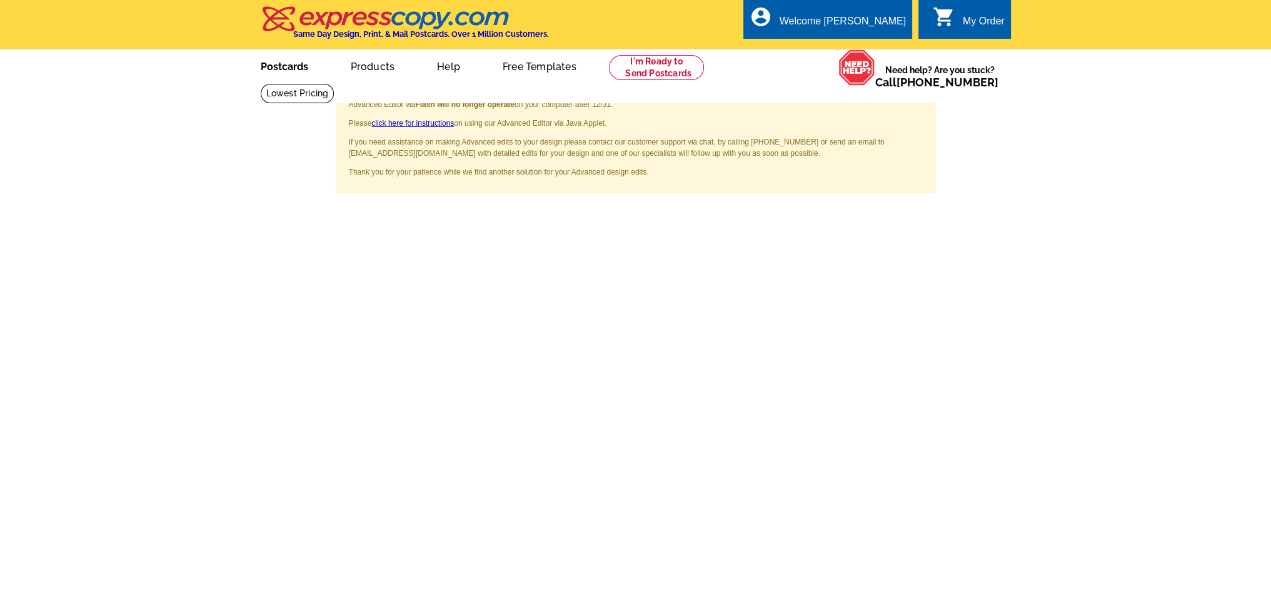
click at [289, 69] on link "Postcards" at bounding box center [285, 65] width 88 height 29
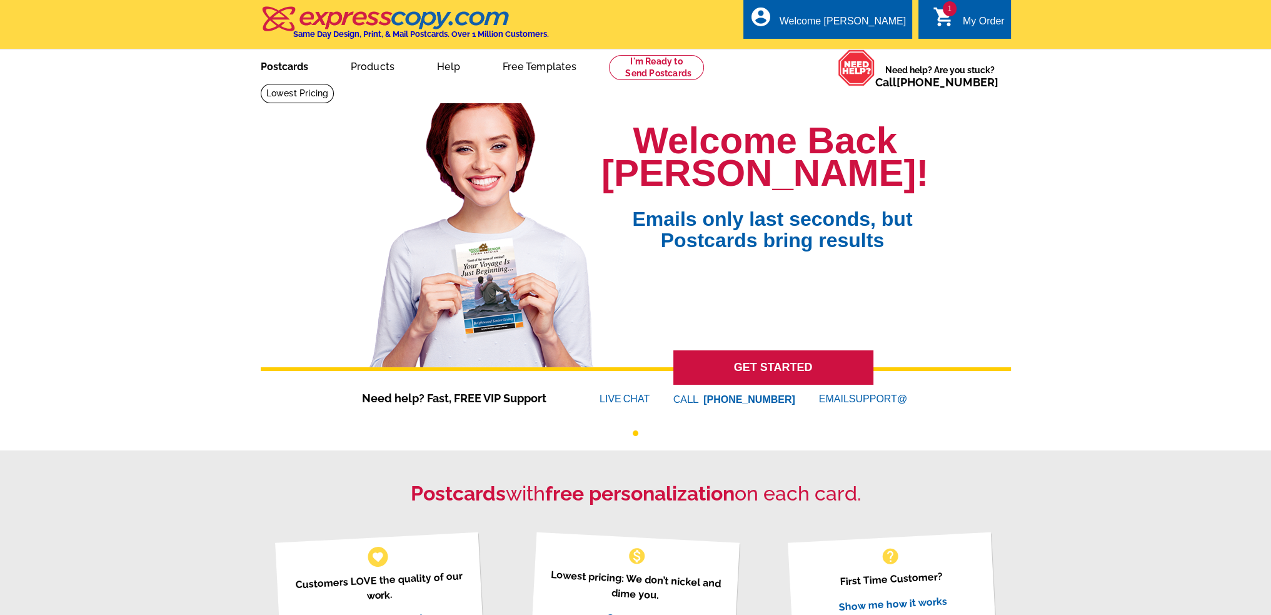
click at [293, 68] on link "Postcards" at bounding box center [285, 65] width 88 height 29
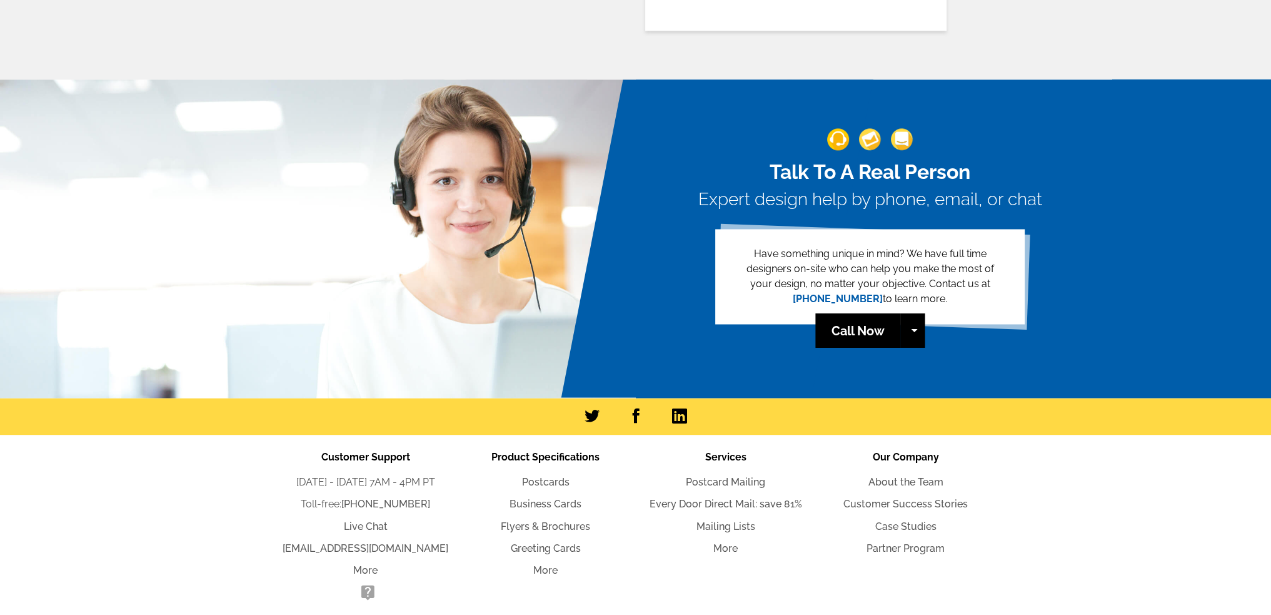
scroll to position [2716, 0]
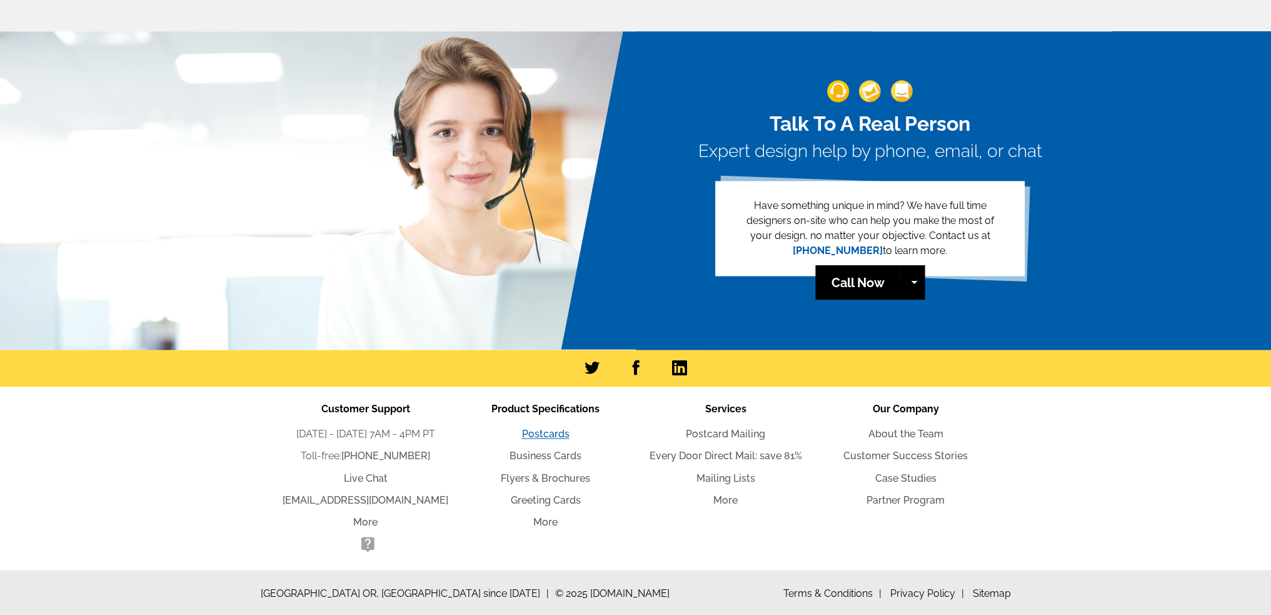
click at [535, 433] on link "Postcards" at bounding box center [546, 434] width 48 height 12
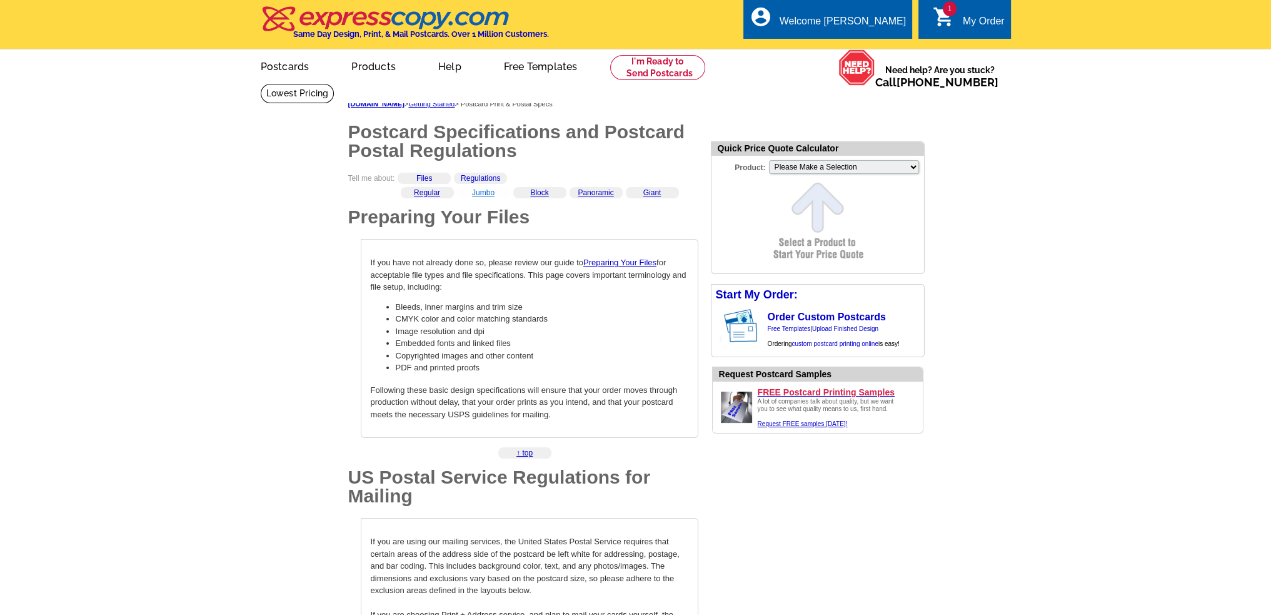
click at [480, 192] on link "Jumbo" at bounding box center [483, 192] width 23 height 9
click at [334, 84] on link at bounding box center [298, 93] width 74 height 19
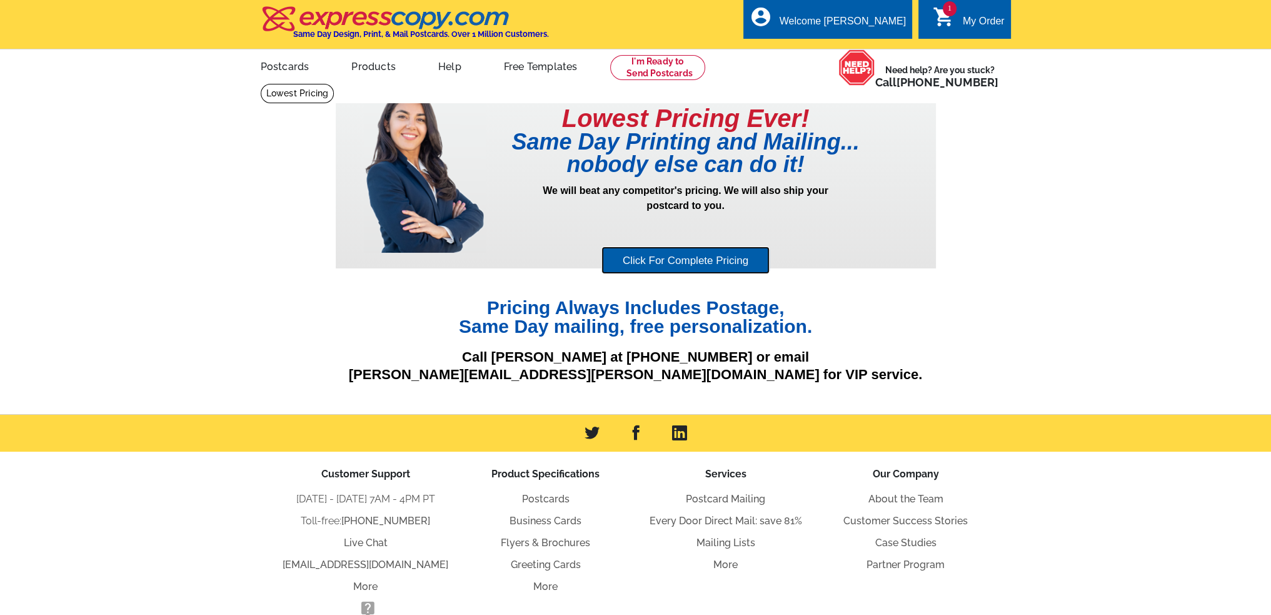
click at [645, 249] on link "Click For Complete Pricing" at bounding box center [685, 260] width 168 height 28
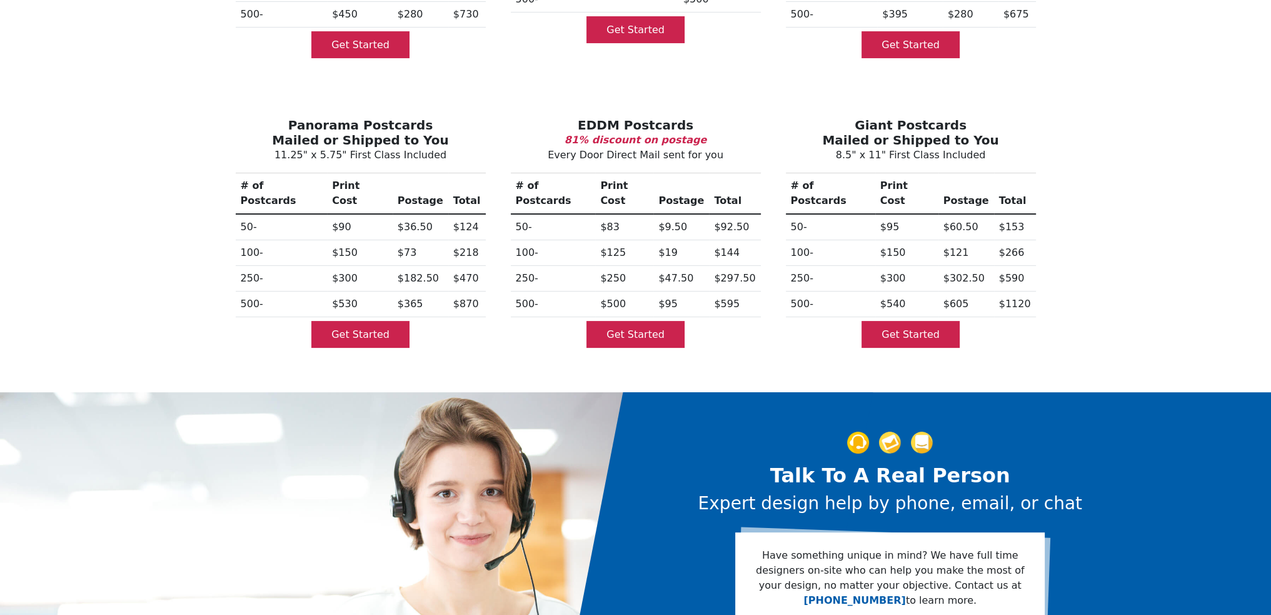
scroll to position [375, 0]
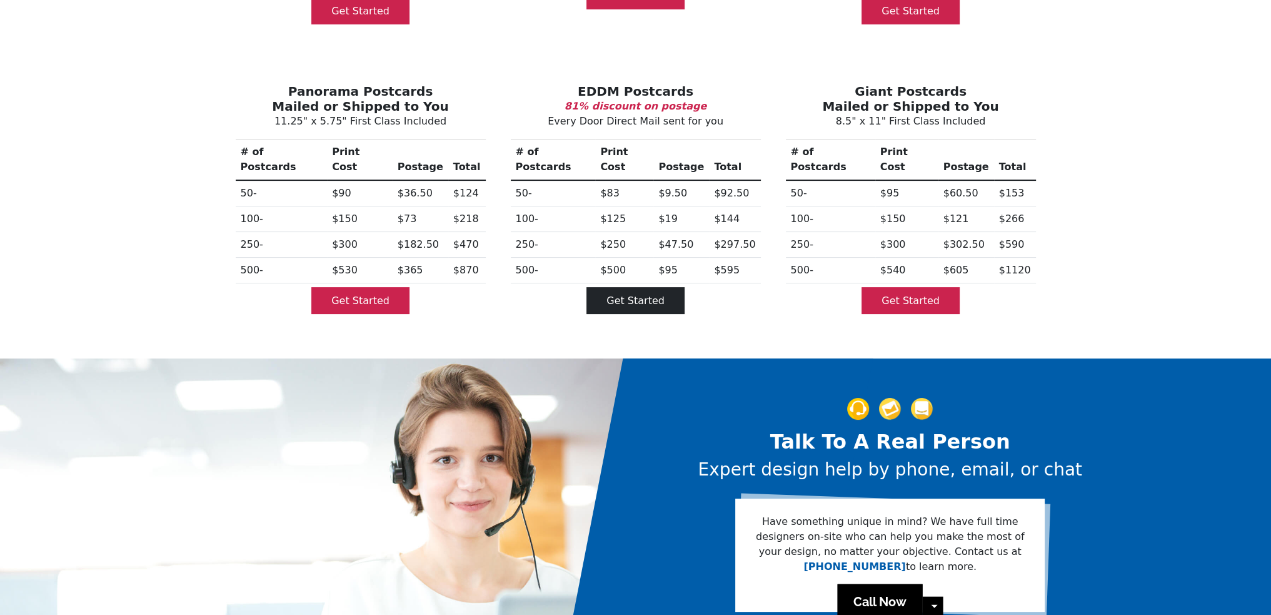
click at [624, 287] on link "Get Started" at bounding box center [635, 300] width 98 height 27
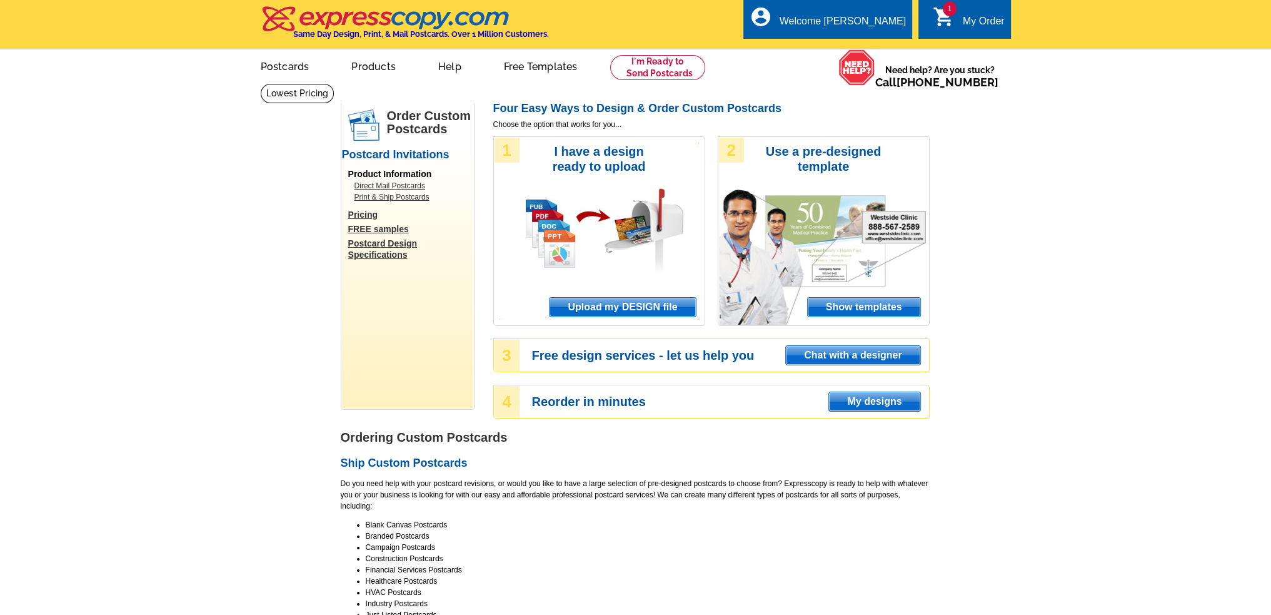
click at [869, 307] on span "Show templates" at bounding box center [864, 307] width 113 height 19
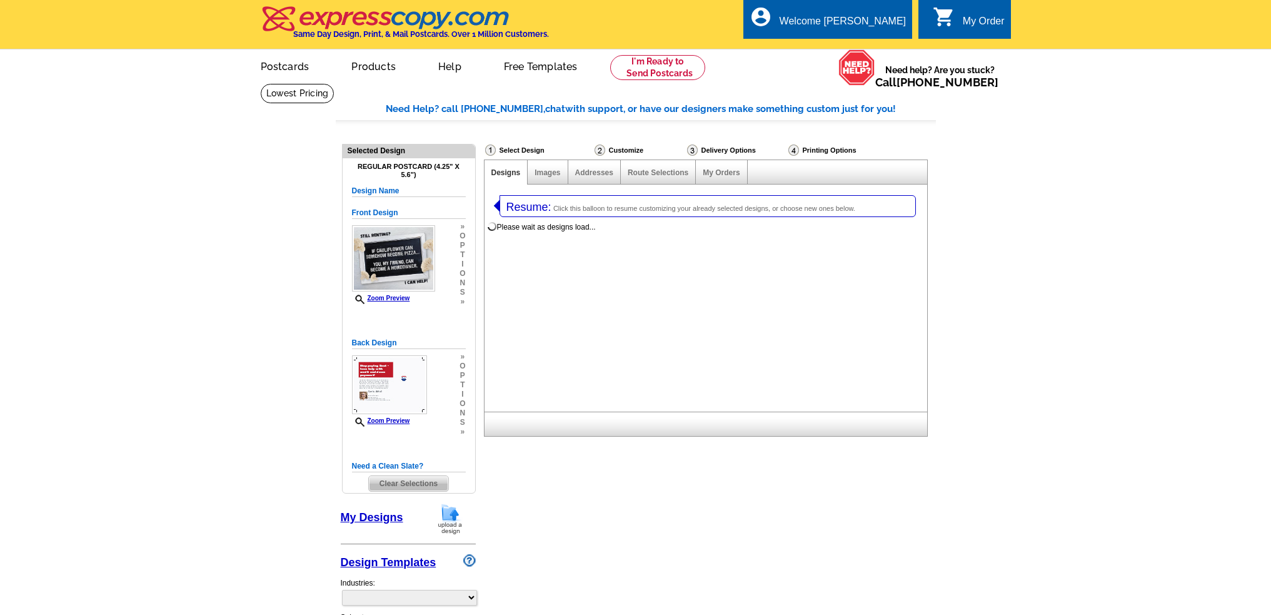
select select "1"
select select "971"
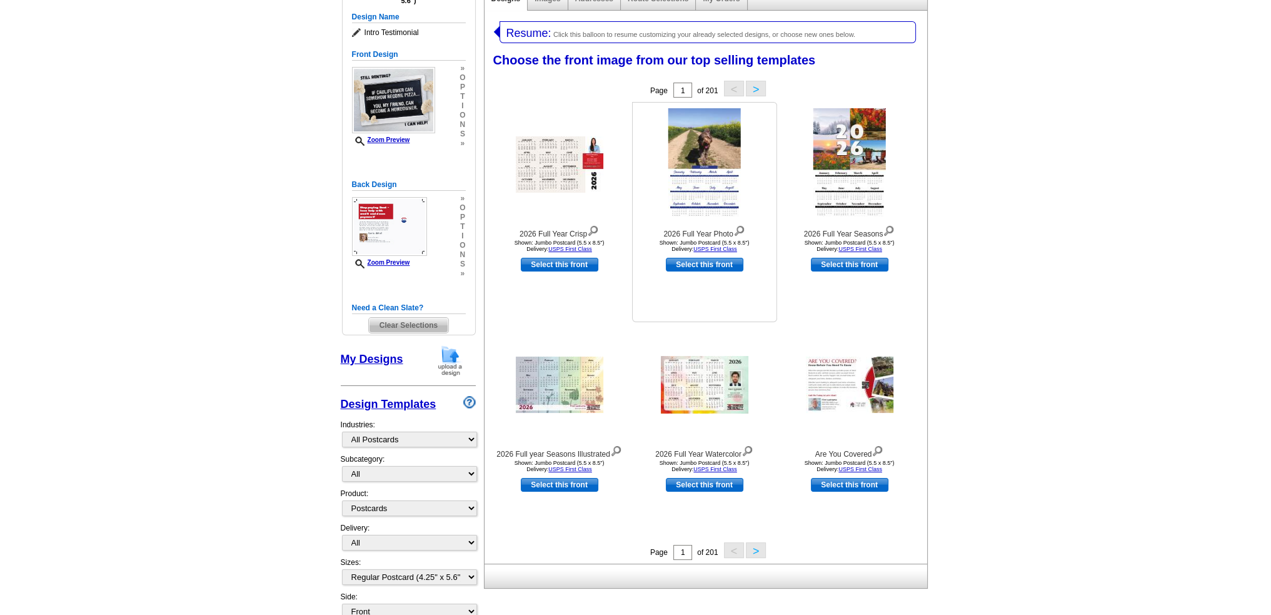
scroll to position [250, 0]
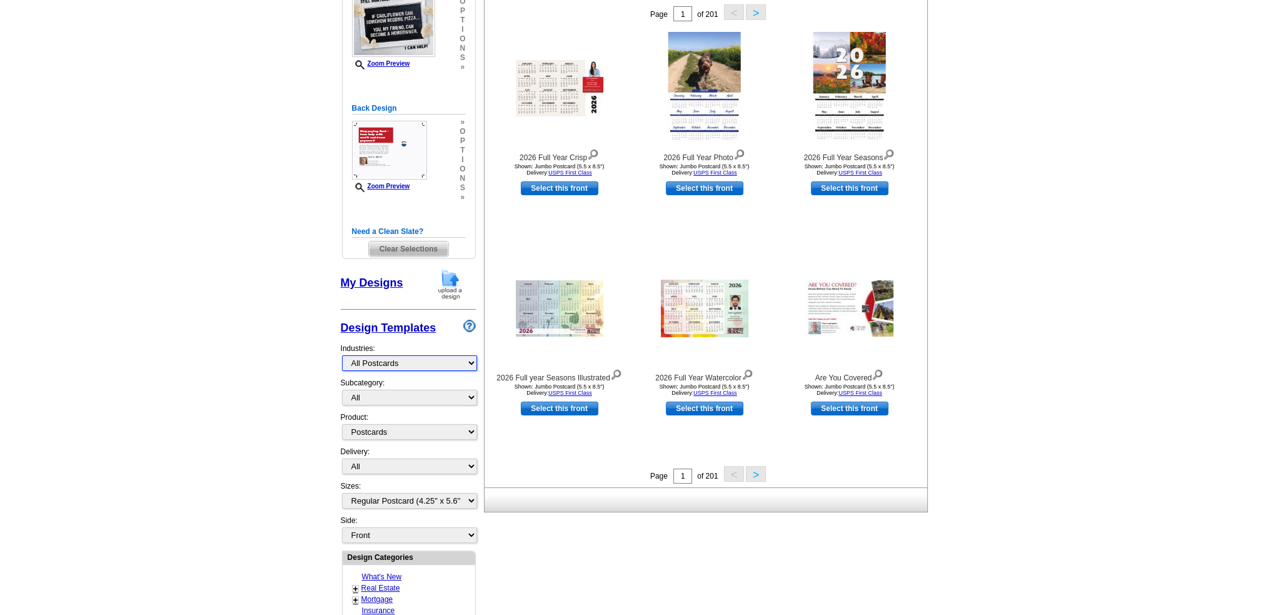
click at [378, 359] on select "What's New Real Estate Mortgage Insurance HVAC Dental Solar EDDM - NEW! Calenda…" at bounding box center [409, 363] width 135 height 16
click at [380, 430] on select "All Postcards Letters and flyers Business Cards Door Hangers Greeting Cards" at bounding box center [409, 432] width 135 height 16
click at [396, 392] on select "All" at bounding box center [409, 398] width 135 height 16
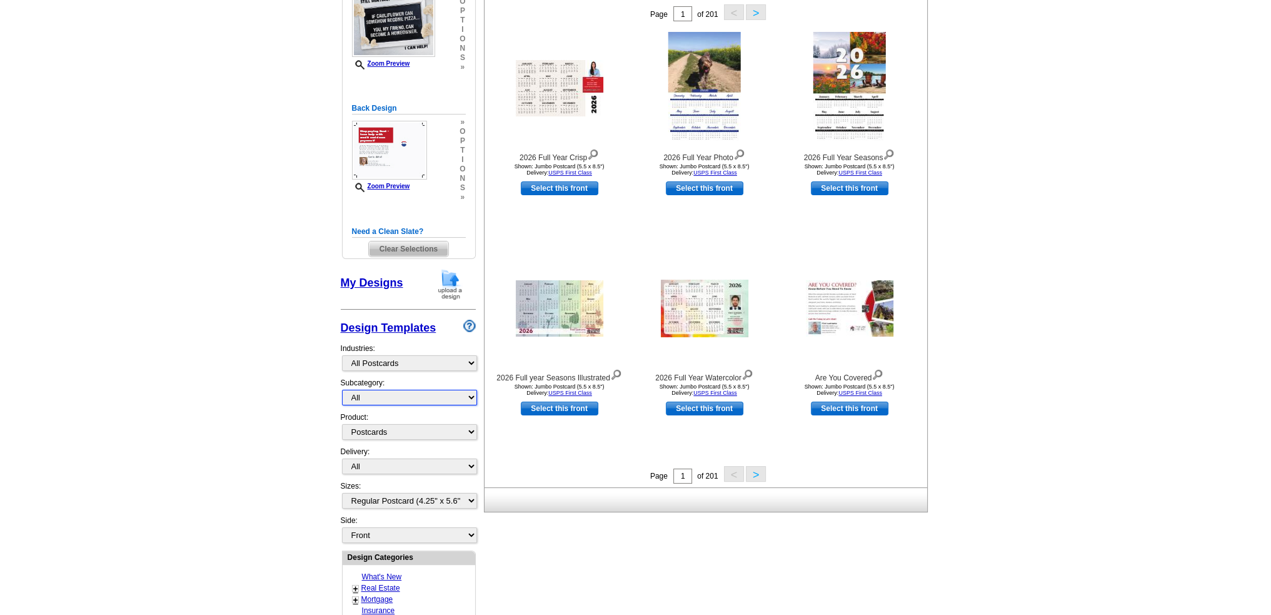
click at [396, 392] on select "All" at bounding box center [409, 398] width 135 height 16
click at [378, 465] on select "All First Class Mail Shipped to Me EDDM Save 66% on Postage" at bounding box center [409, 466] width 135 height 16
select select "4"
click at [342, 458] on select "All First Class Mail Shipped to Me EDDM Save 66% on Postage" at bounding box center [409, 466] width 135 height 16
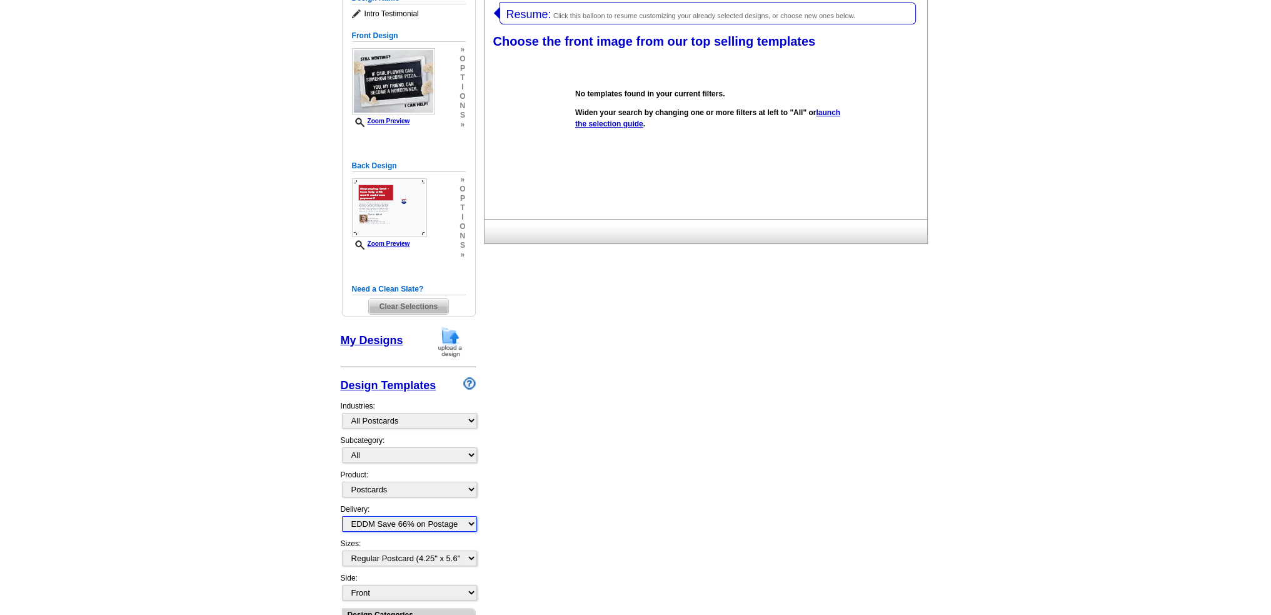
scroll to position [255, 0]
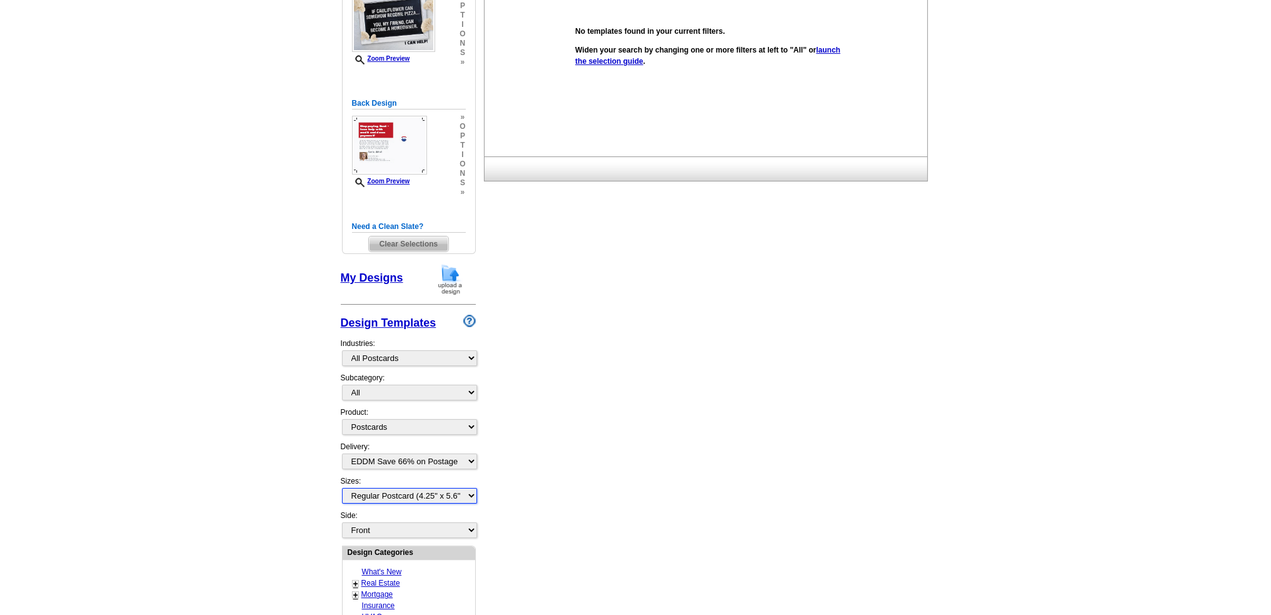
click at [423, 488] on select "All Jumbo Postcard (5.5" x 8.5") Regular Postcard (4.25" x 5.6") Panoramic Post…" at bounding box center [409, 496] width 135 height 16
select select "14"
click at [342, 488] on select "All Jumbo Postcard (5.5" x 8.5") Regular Postcard (4.25" x 5.6") Panoramic Post…" at bounding box center [409, 496] width 135 height 16
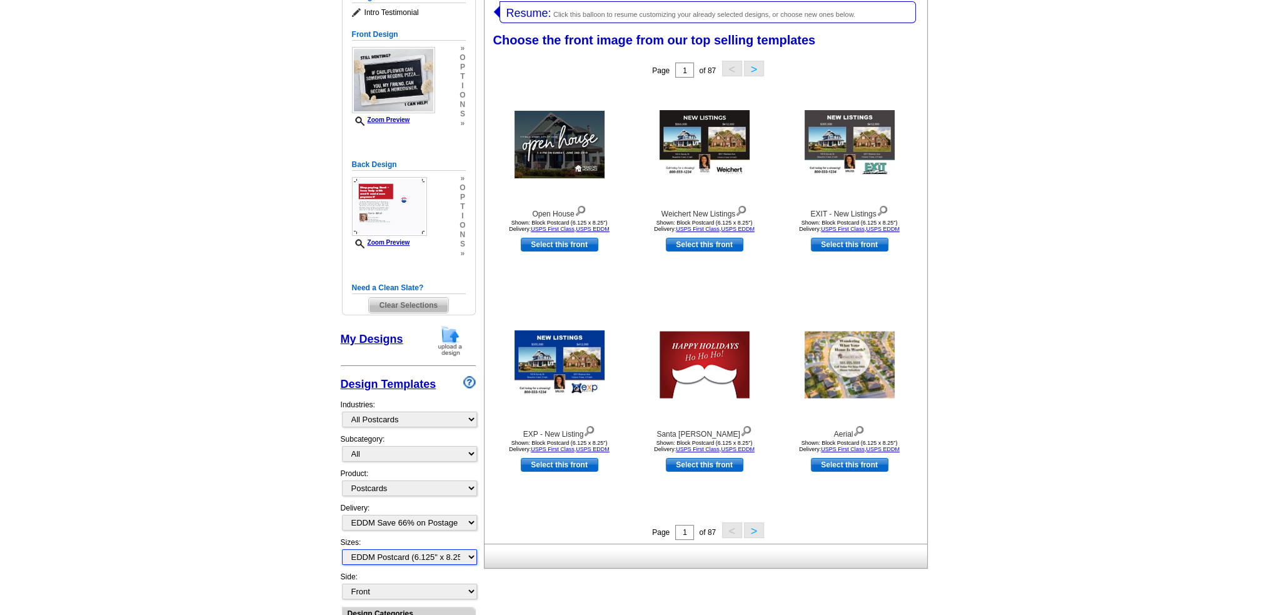
scroll to position [193, 0]
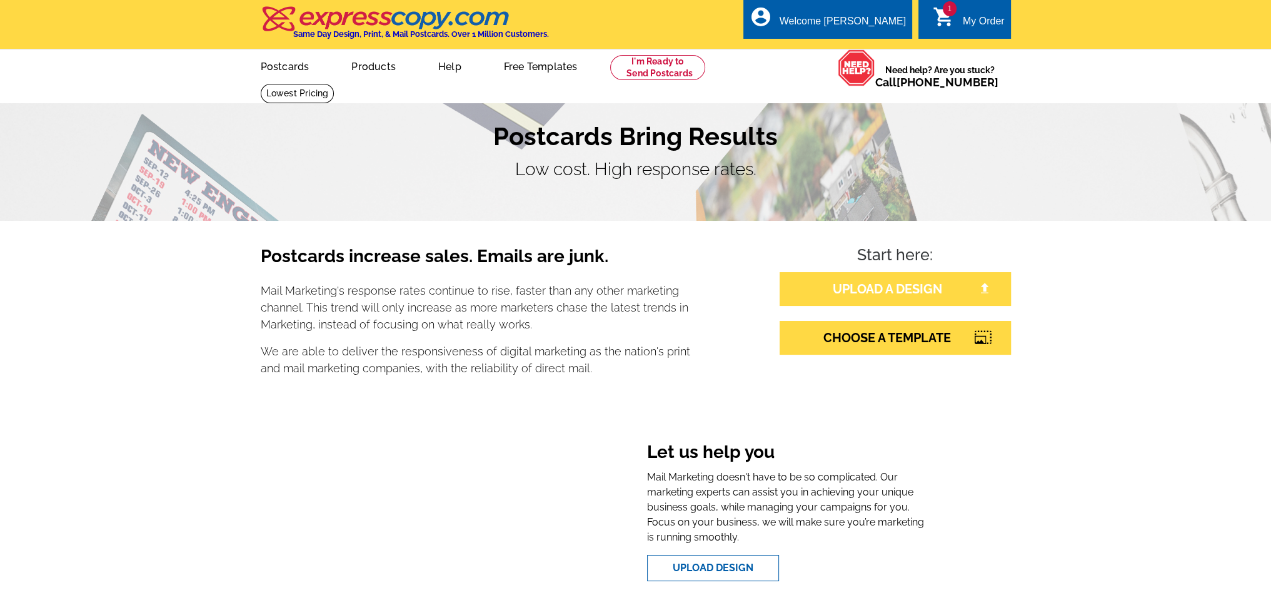
click at [856, 289] on link "UPLOAD A DESIGN" at bounding box center [895, 289] width 231 height 34
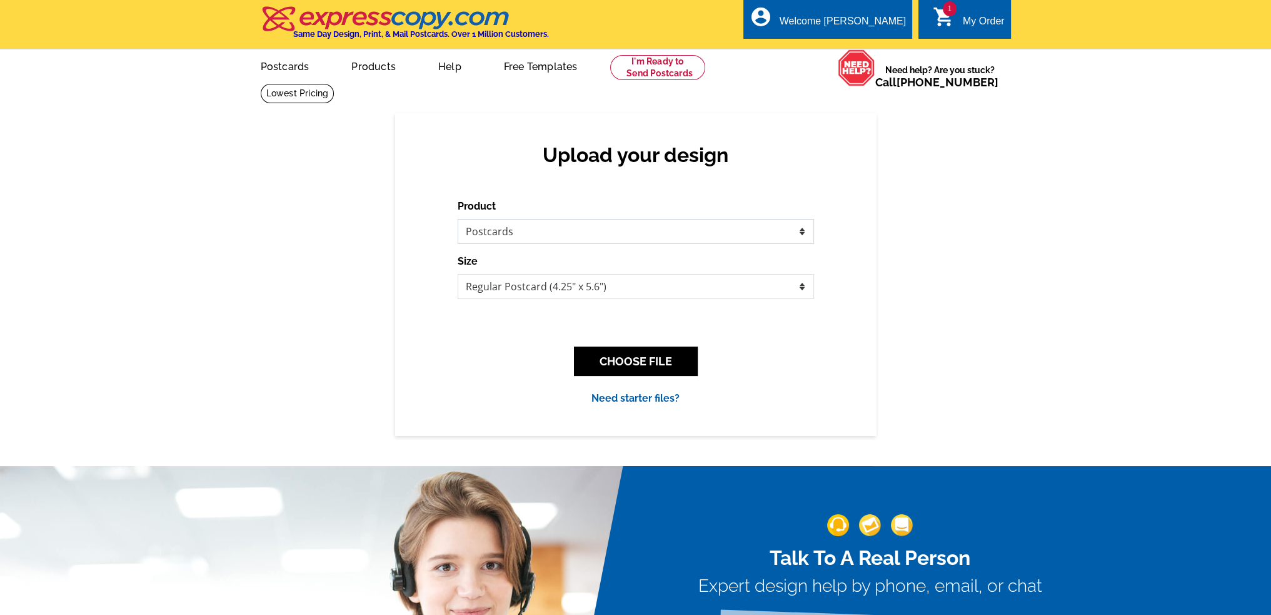
click at [610, 239] on select "Please select the type of file... Postcards Business Cards Letters and flyers G…" at bounding box center [636, 231] width 356 height 25
click at [609, 238] on select "Please select the type of file... Postcards Business Cards Letters and flyers G…" at bounding box center [636, 231] width 356 height 25
click at [578, 274] on div "Size Jumbo Postcard (5.5" x 8.5") Regular Postcard (4.25" x 5.6") Panoramic Pos…" at bounding box center [636, 276] width 356 height 45
click at [578, 284] on select "Jumbo Postcard (5.5" x 8.5") Regular Postcard (4.25" x 5.6") Panoramic Postcard…" at bounding box center [636, 286] width 356 height 25
select select "14"
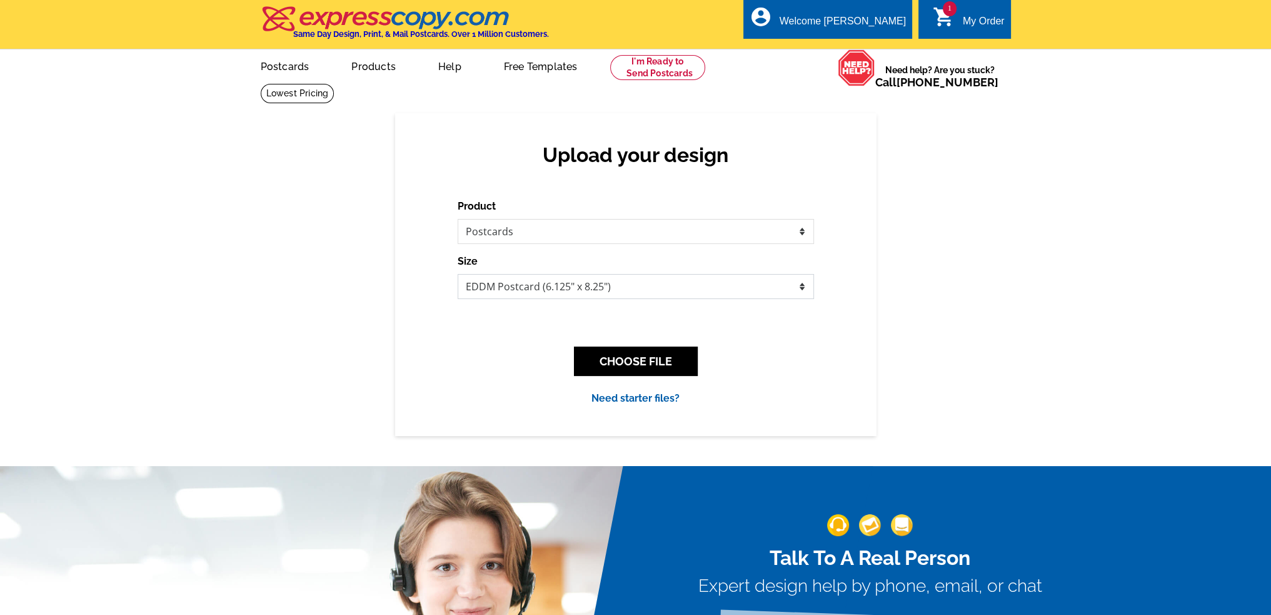
click at [458, 274] on select "Jumbo Postcard (5.5" x 8.5") Regular Postcard (4.25" x 5.6") Panoramic Postcard…" at bounding box center [636, 286] width 356 height 25
click at [651, 361] on button "CHOOSE FILE" at bounding box center [636, 360] width 124 height 29
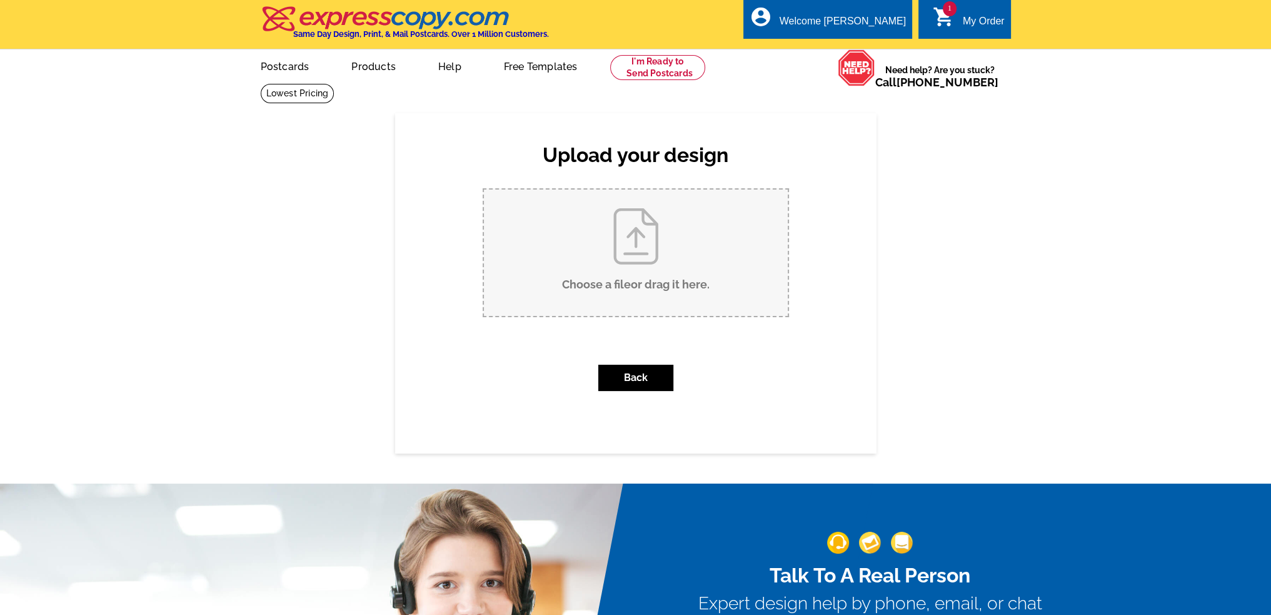
click at [630, 256] on input "Choose a file or drag it here ." at bounding box center [636, 252] width 304 height 126
type input "C:\fakepath\[DATE] mailer (8.25 x 6.125 in) (1).pdf"
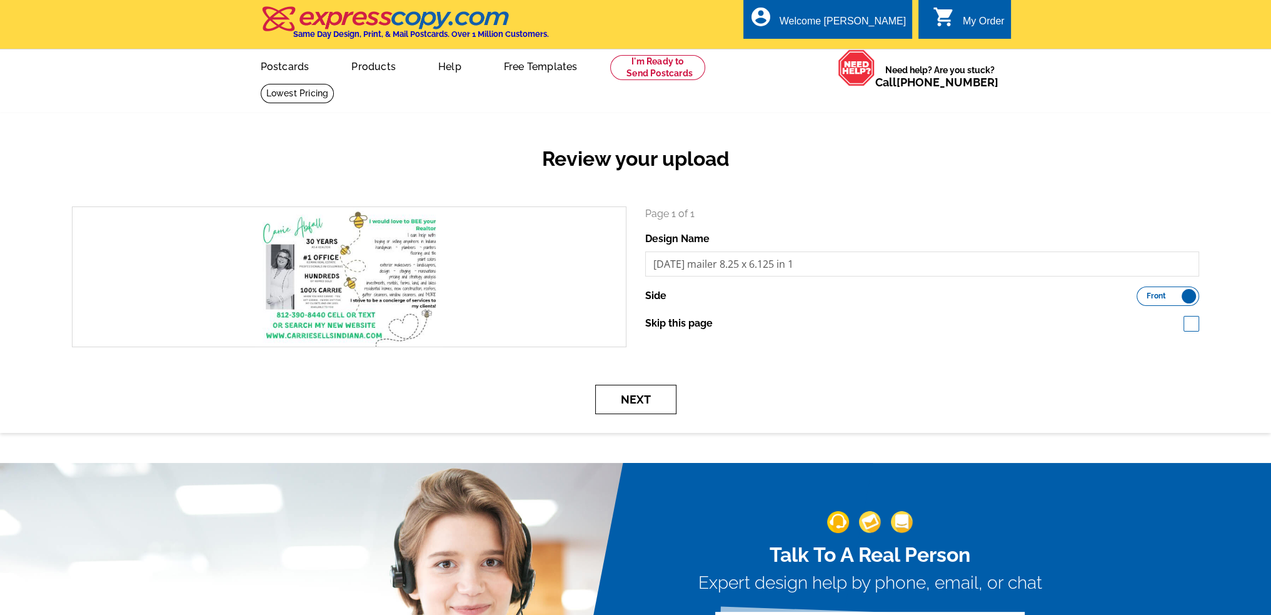
click at [645, 404] on button "Next" at bounding box center [635, 399] width 81 height 29
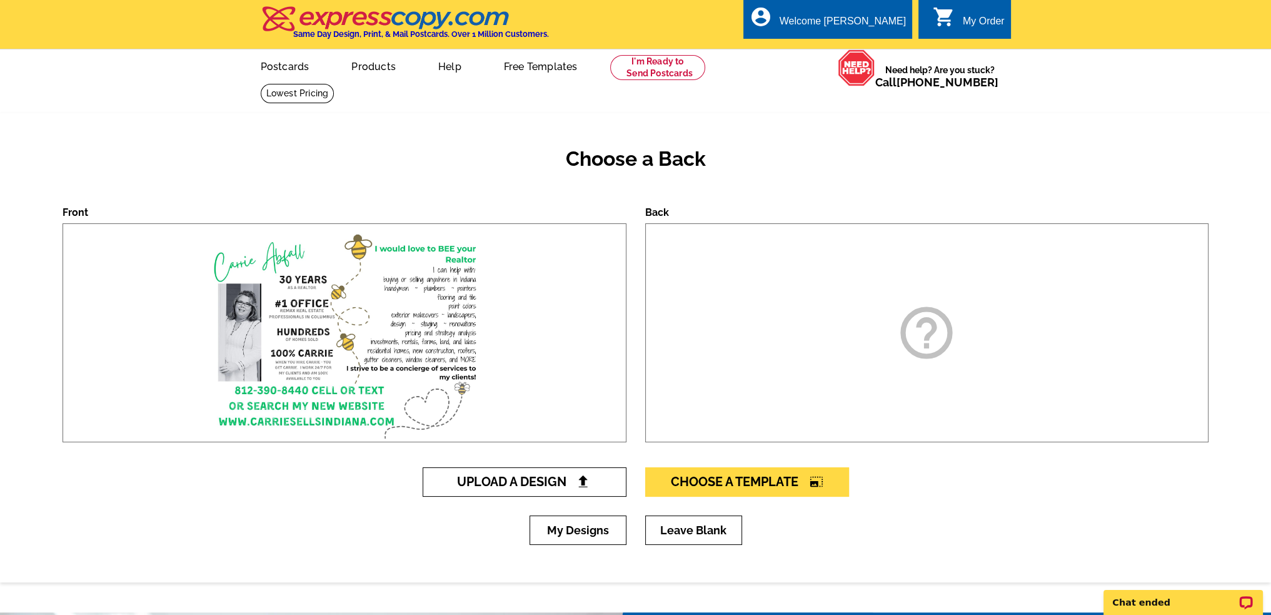
click at [535, 483] on span "Upload A Design" at bounding box center [524, 481] width 134 height 15
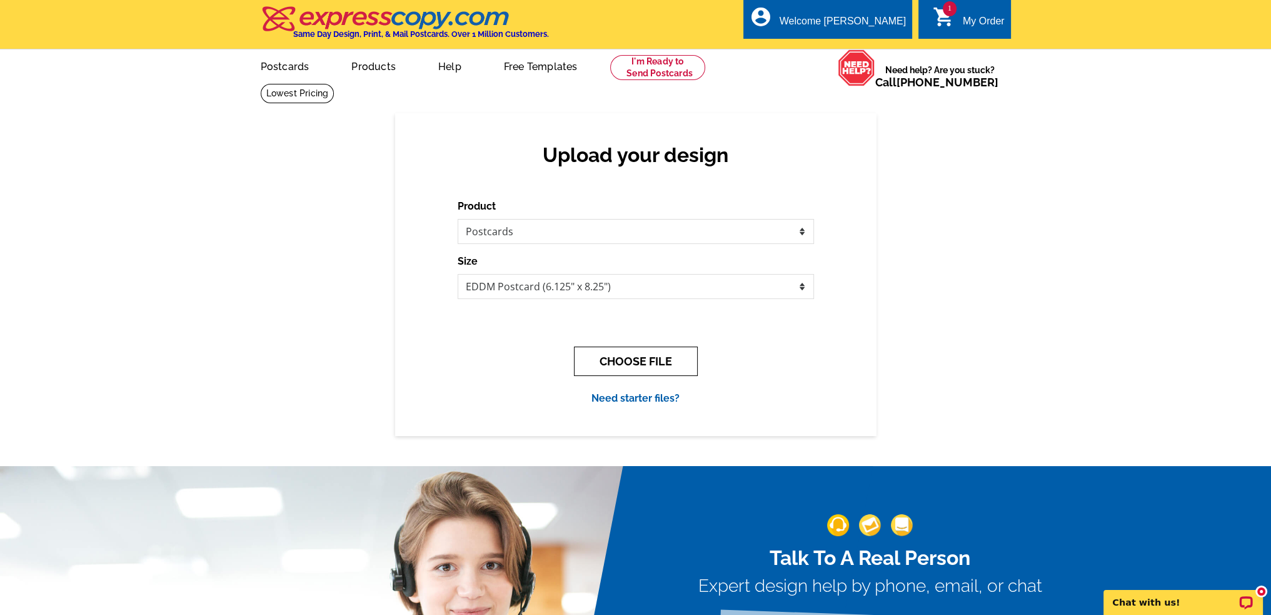
click at [631, 359] on button "CHOOSE FILE" at bounding box center [636, 360] width 124 height 29
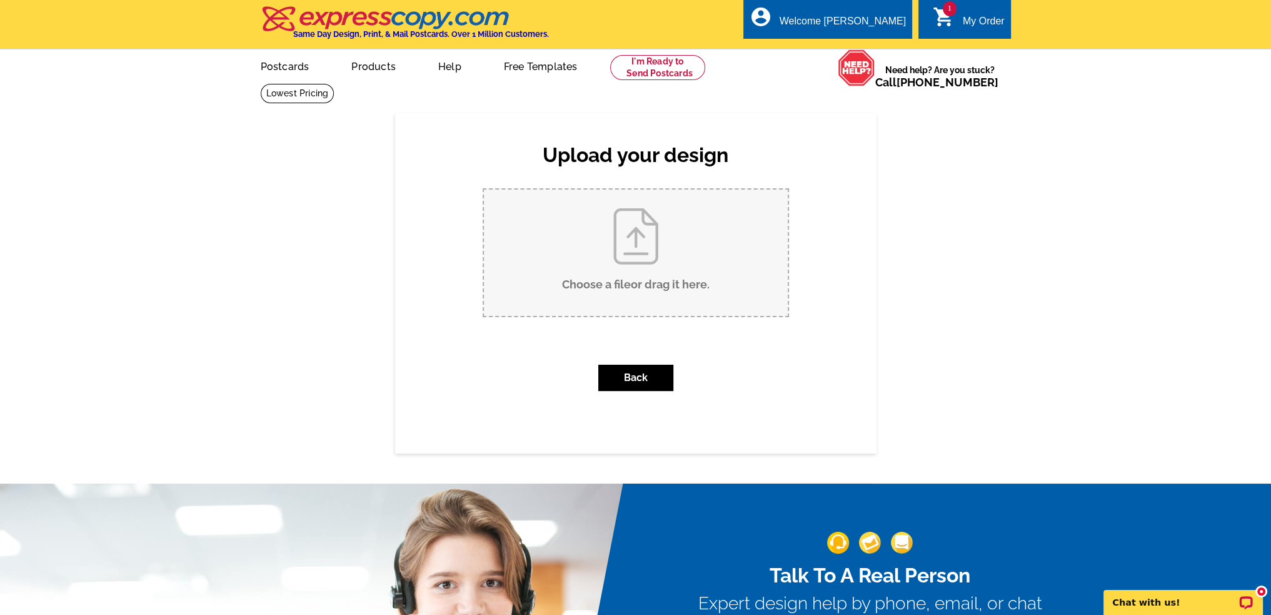
click at [610, 268] on input "Choose a file or drag it here ." at bounding box center [636, 252] width 304 height 126
type input "C:\fakepath\[DATE] mailer (8.25 x 6.125 in).pdf"
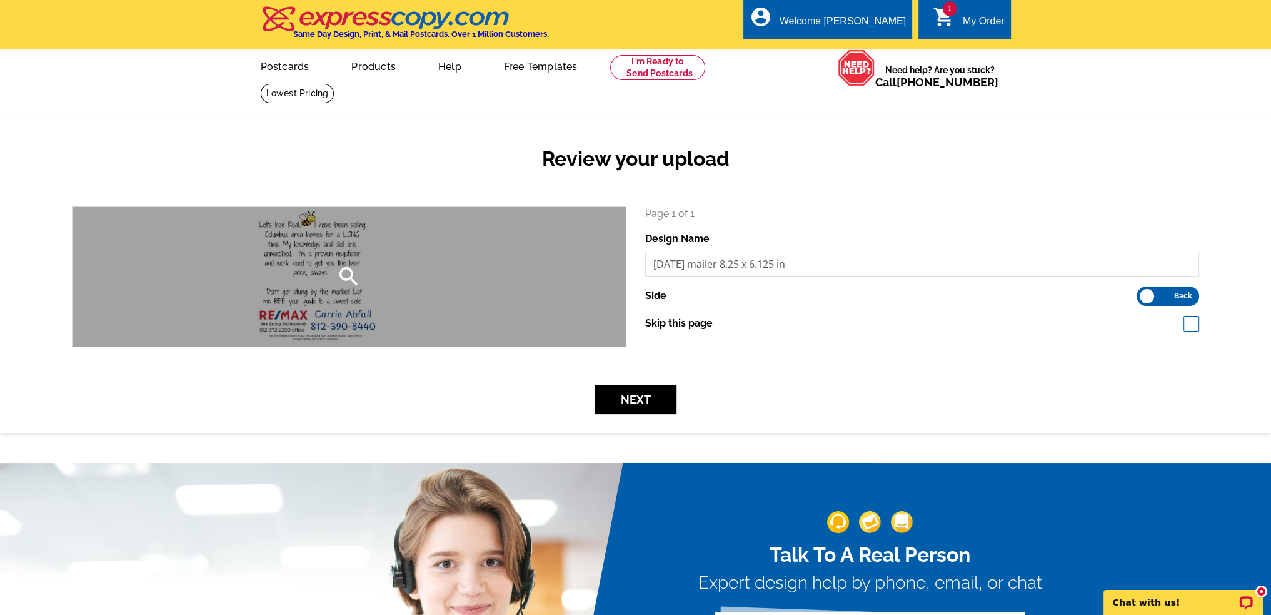
click at [306, 248] on div "search" at bounding box center [349, 276] width 553 height 139
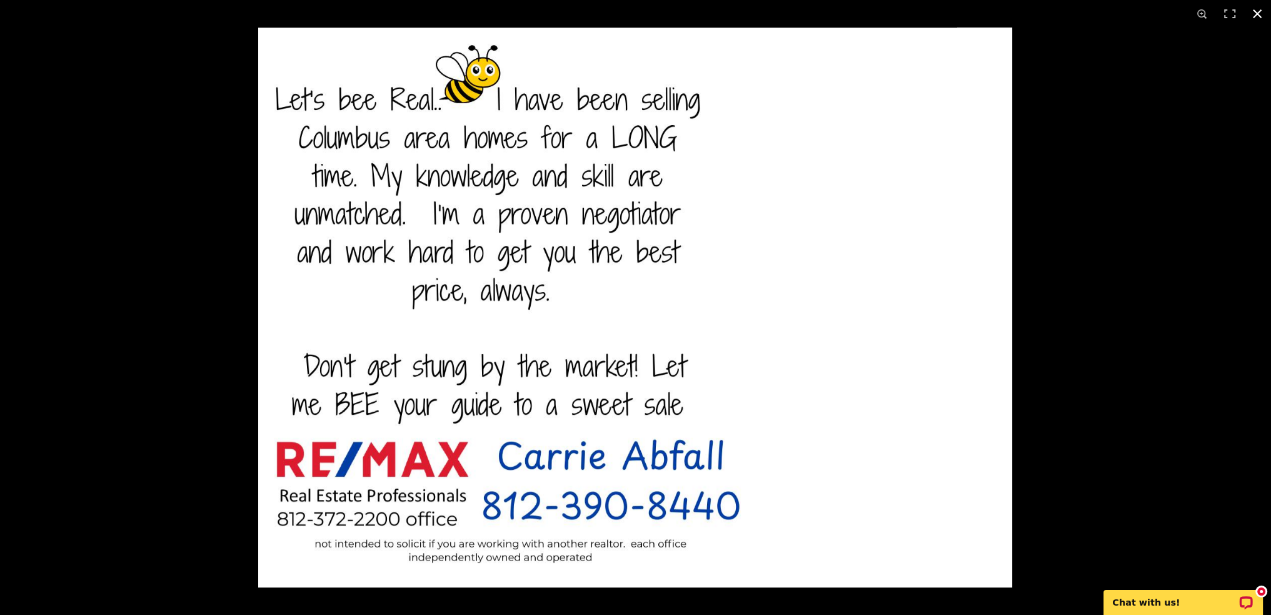
click at [1258, 10] on button at bounding box center [1258, 14] width 28 height 28
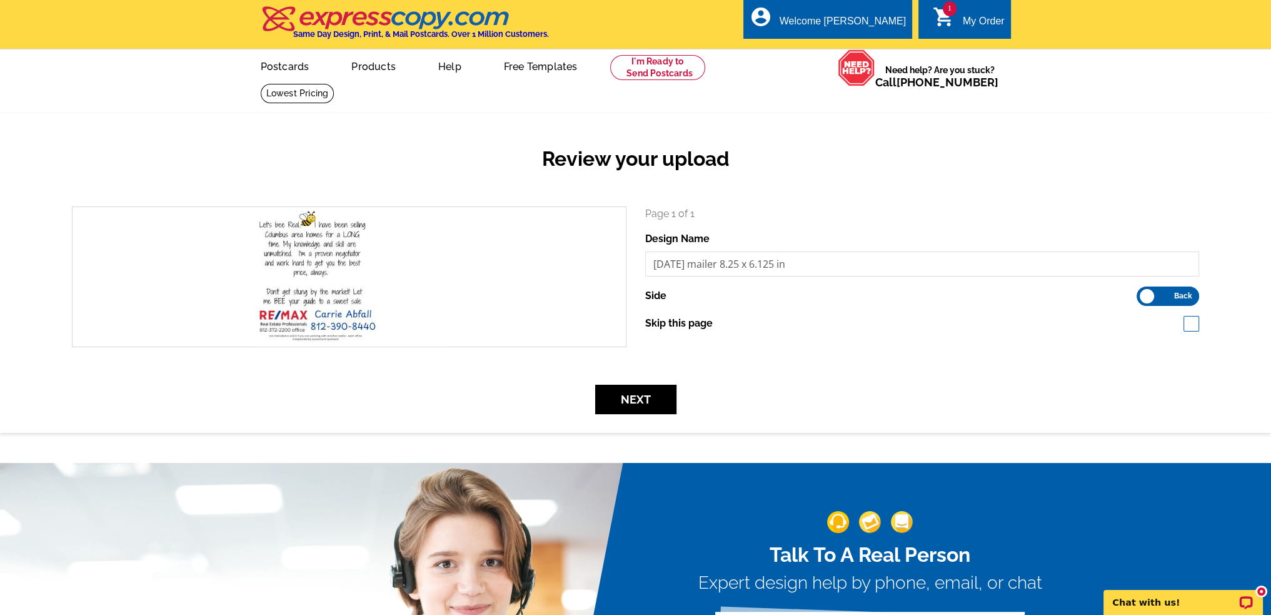
click at [650, 376] on form "search Page 1 of 1 Design Name aug 2025 mailer 8.25 x 6.125 in Side Front Back …" at bounding box center [636, 310] width 1146 height 208
click at [648, 399] on button "Next" at bounding box center [635, 399] width 81 height 29
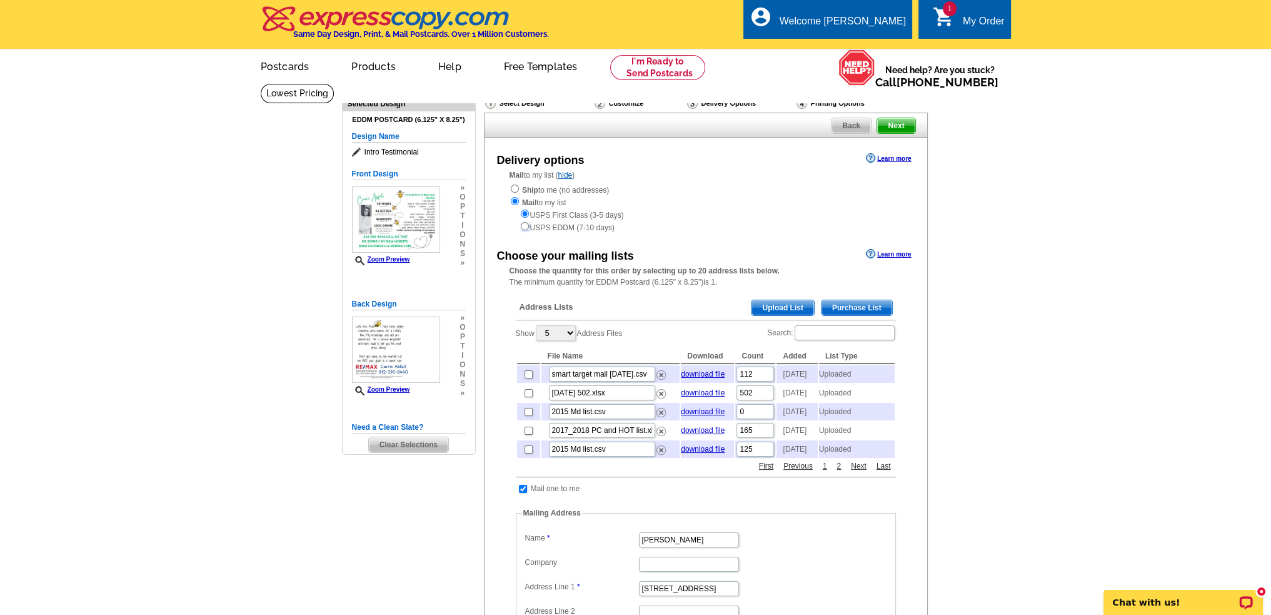
click at [524, 229] on input "radio" at bounding box center [525, 226] width 8 height 8
radio input "true"
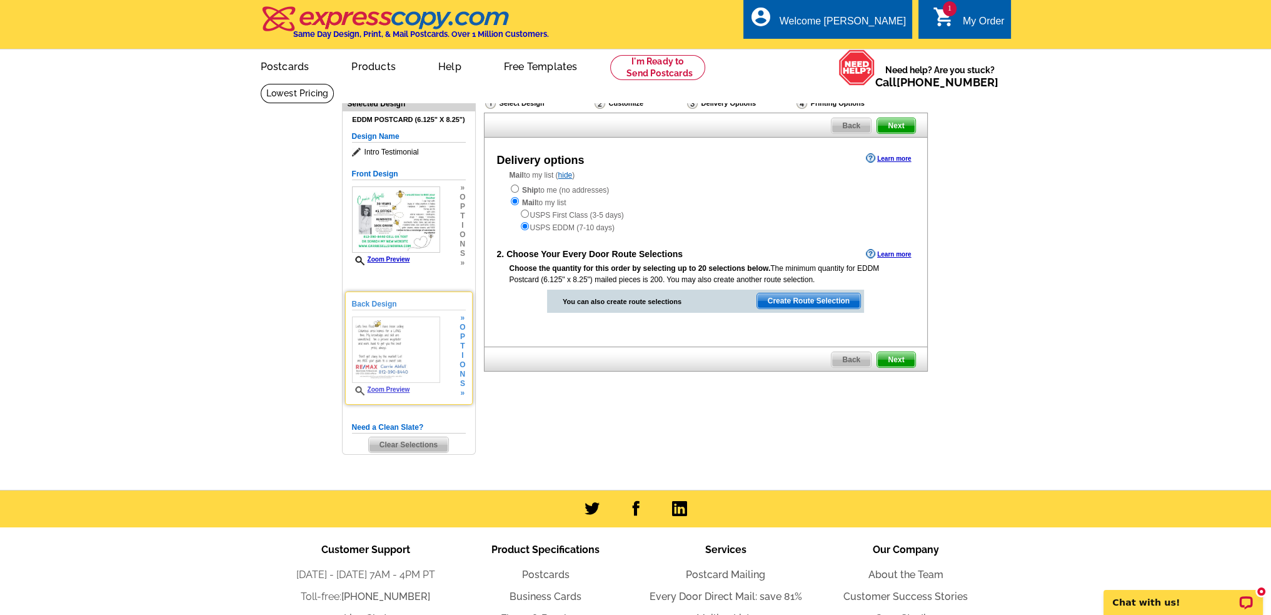
click at [377, 300] on h5 "Back Design" at bounding box center [409, 304] width 114 height 12
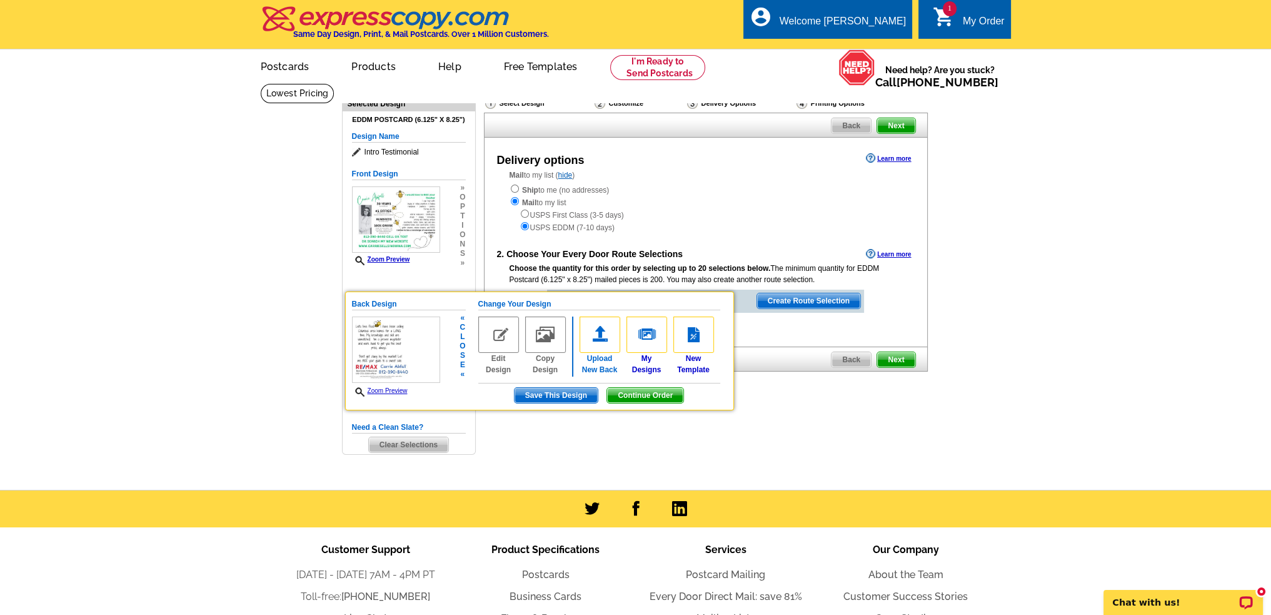
click at [595, 339] on img at bounding box center [600, 334] width 41 height 36
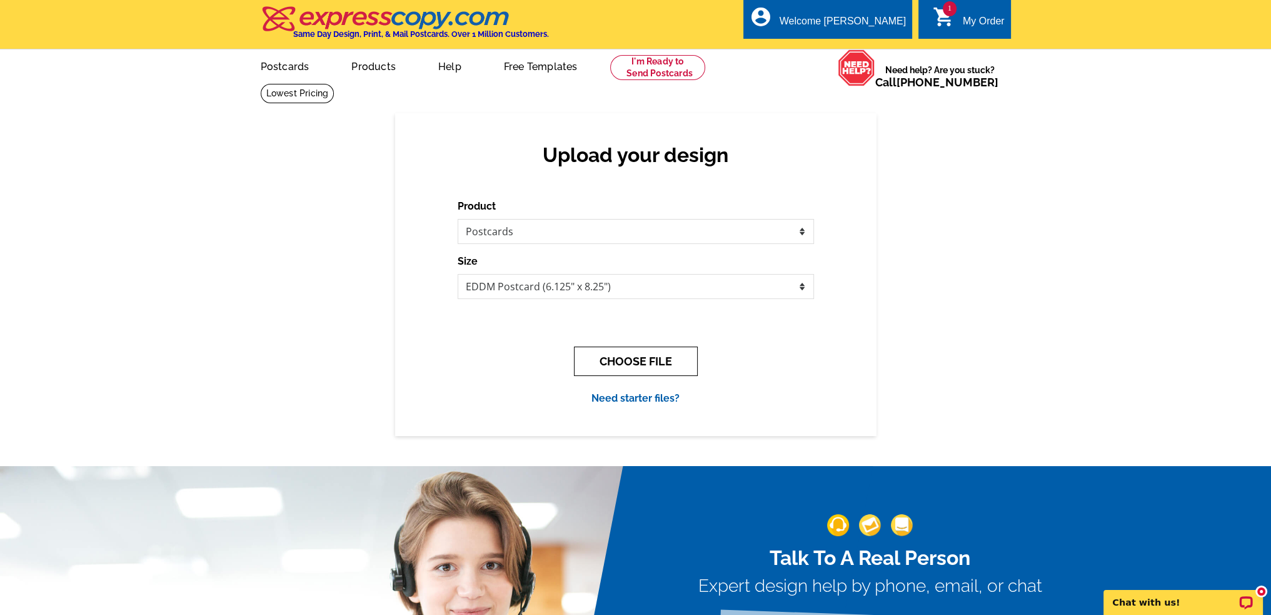
click at [608, 365] on button "CHOOSE FILE" at bounding box center [636, 360] width 124 height 29
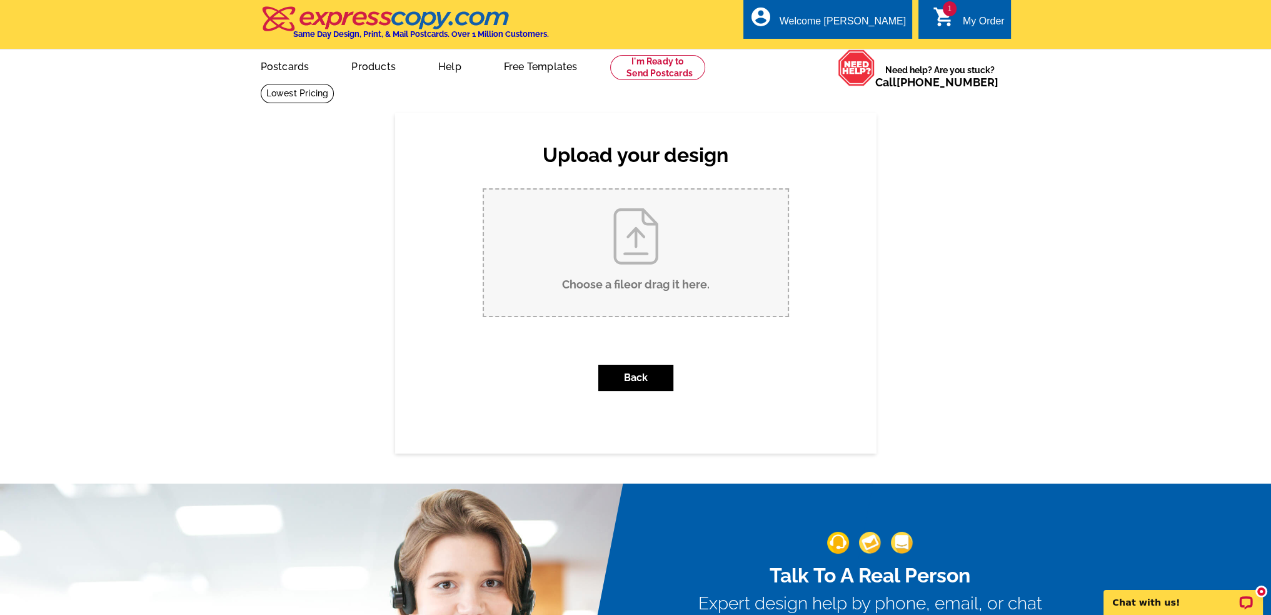
click at [632, 234] on input "Choose a file or drag it here ." at bounding box center [636, 252] width 304 height 126
type input "C:\fakepath\[DATE] mailer (8.25 x 6.125 in) (2).pdf"
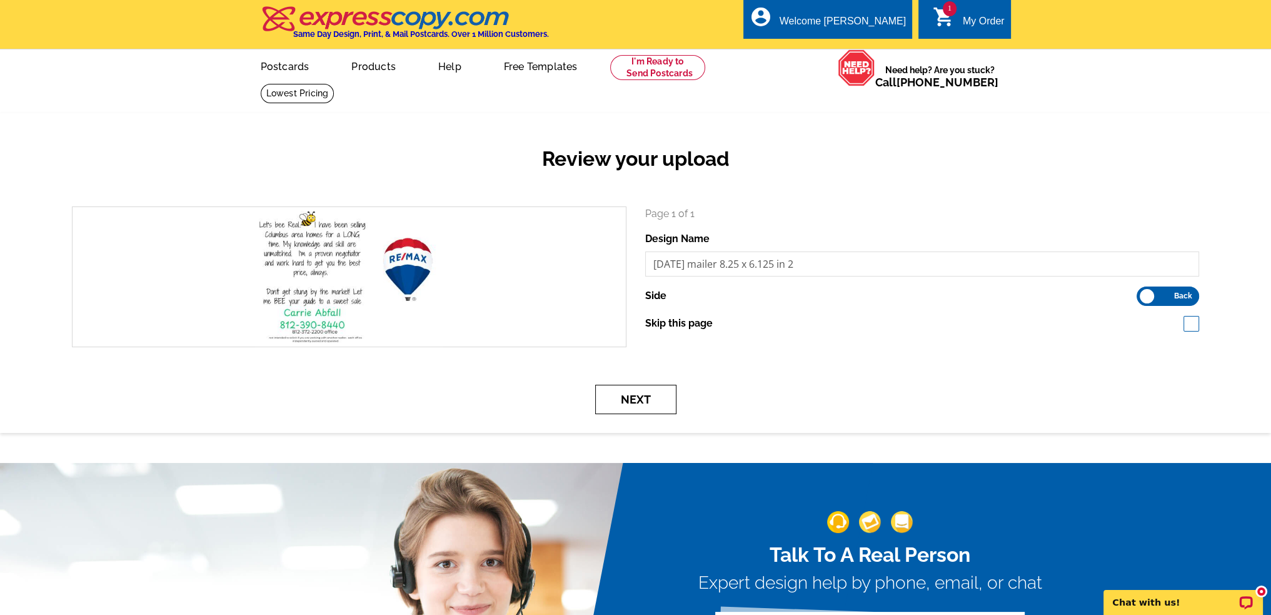
click at [640, 400] on button "Next" at bounding box center [635, 399] width 81 height 29
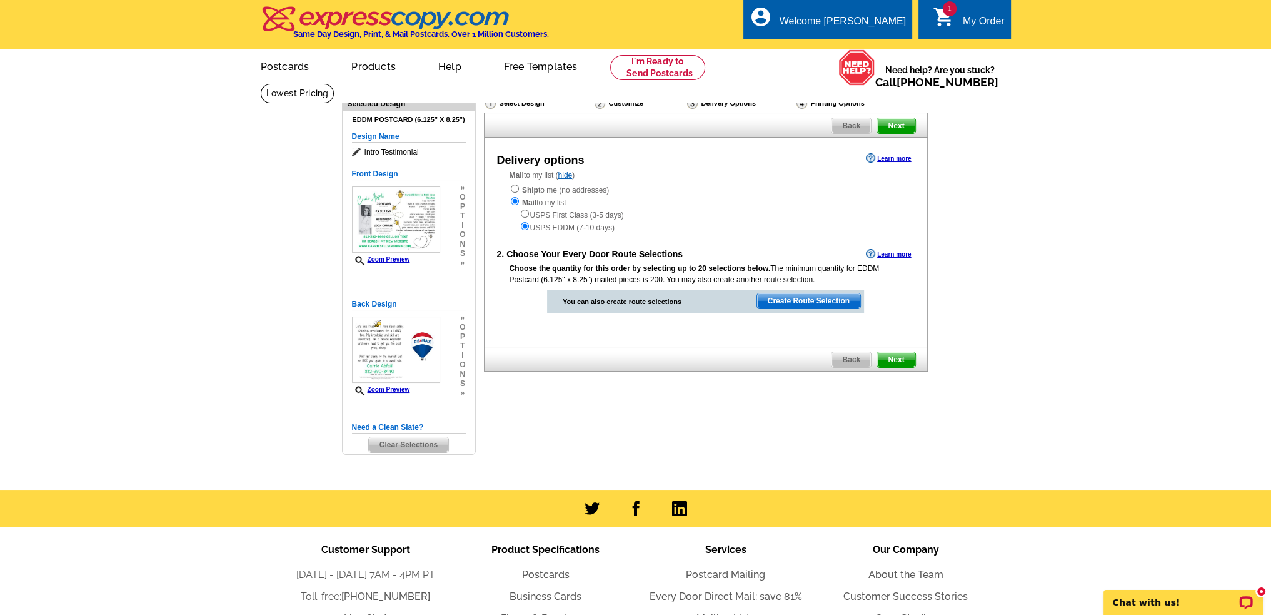
click at [818, 301] on span "Create Route Selection" at bounding box center [808, 300] width 103 height 15
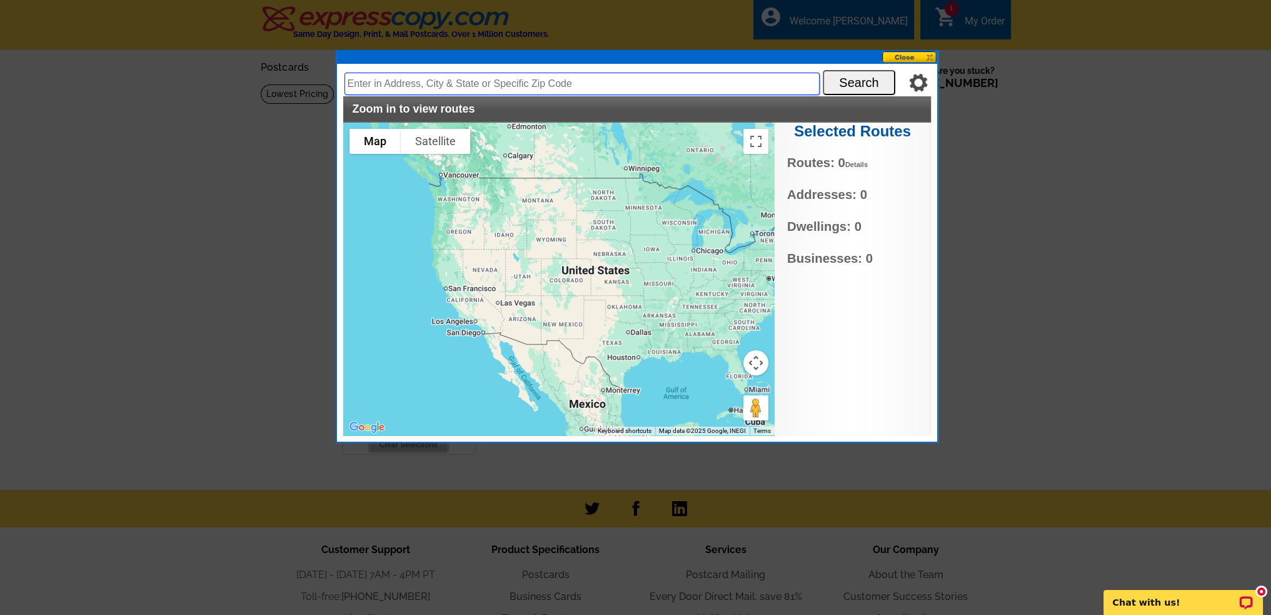
click at [369, 82] on input "text" at bounding box center [582, 84] width 475 height 23
type input "47201"
click at [863, 85] on button "Search" at bounding box center [859, 82] width 73 height 25
click at [861, 81] on button "Search" at bounding box center [859, 82] width 73 height 25
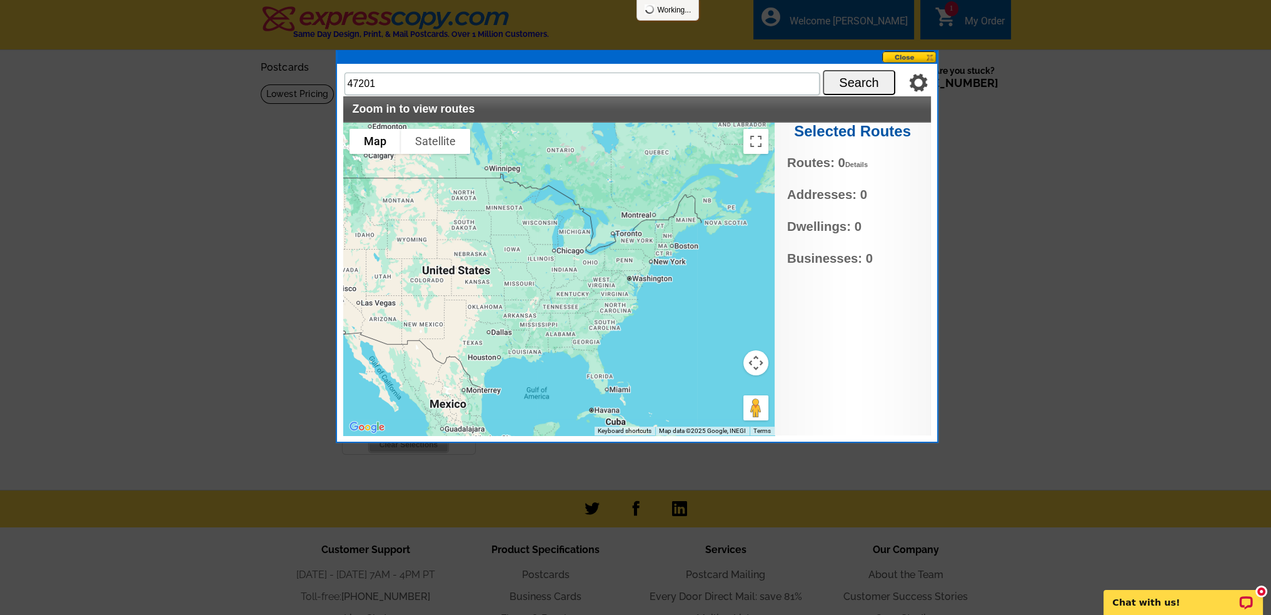
drag, startPoint x: 695, startPoint y: 313, endPoint x: 586, endPoint y: 317, distance: 108.9
click at [586, 317] on div at bounding box center [558, 279] width 431 height 313
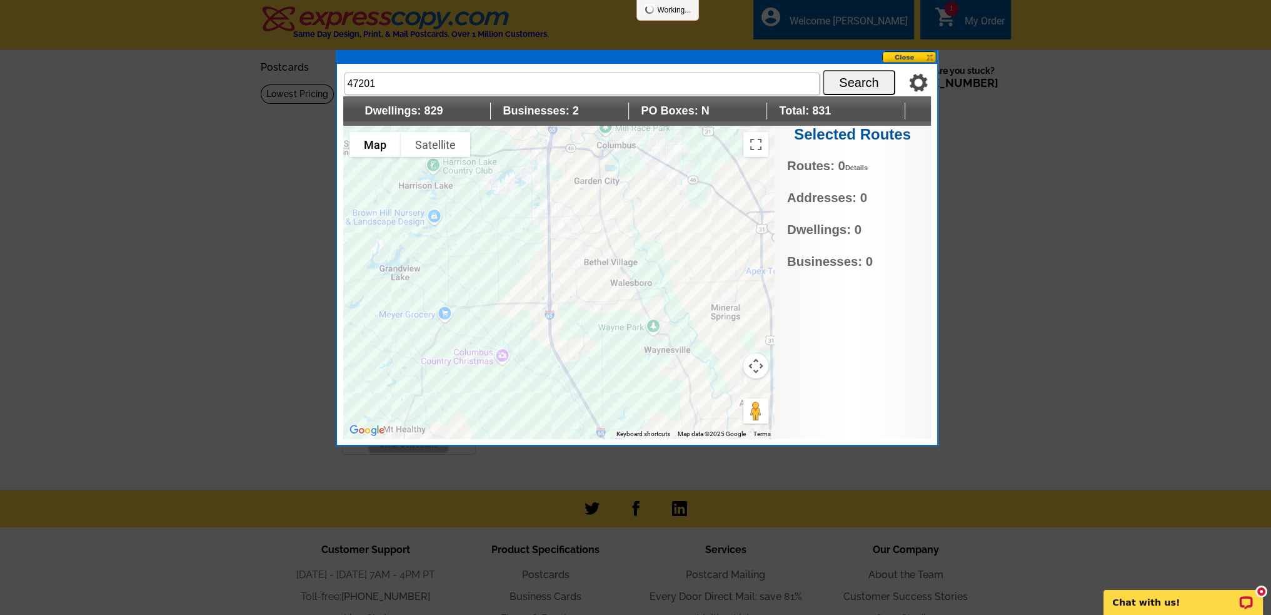
click at [533, 174] on div at bounding box center [558, 282] width 431 height 313
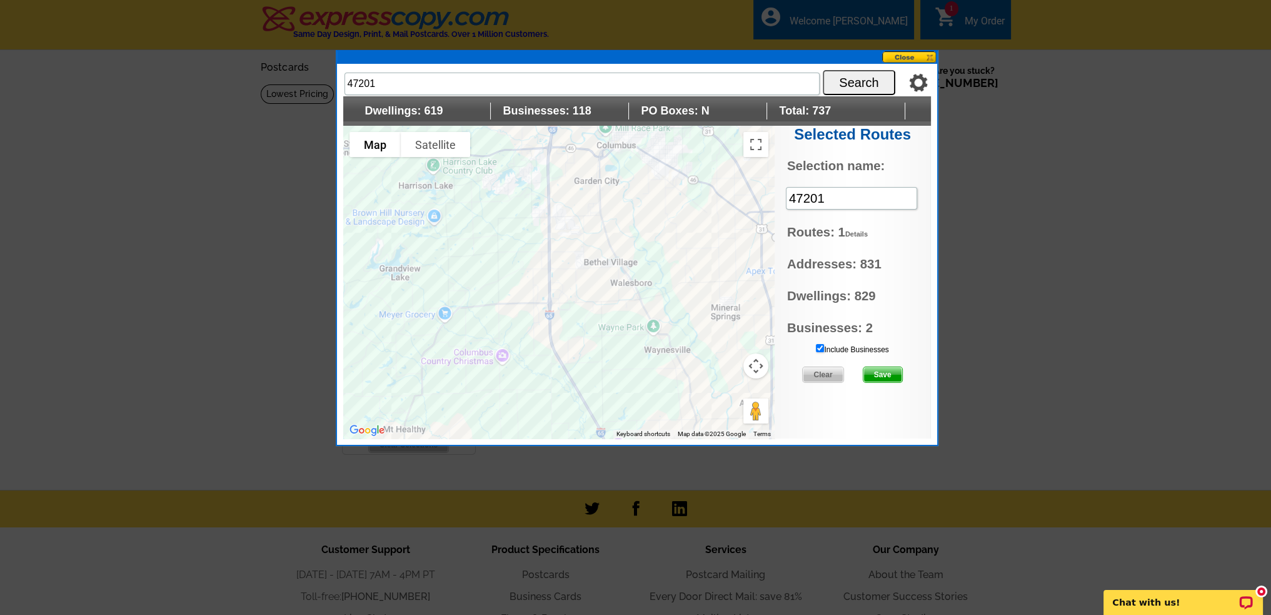
click at [538, 153] on div at bounding box center [558, 282] width 431 height 313
click at [489, 178] on div at bounding box center [558, 282] width 431 height 313
click at [505, 188] on div at bounding box center [558, 282] width 431 height 313
click at [520, 269] on div at bounding box center [558, 282] width 431 height 313
click at [820, 346] on input "Include Businesses" at bounding box center [820, 348] width 8 height 8
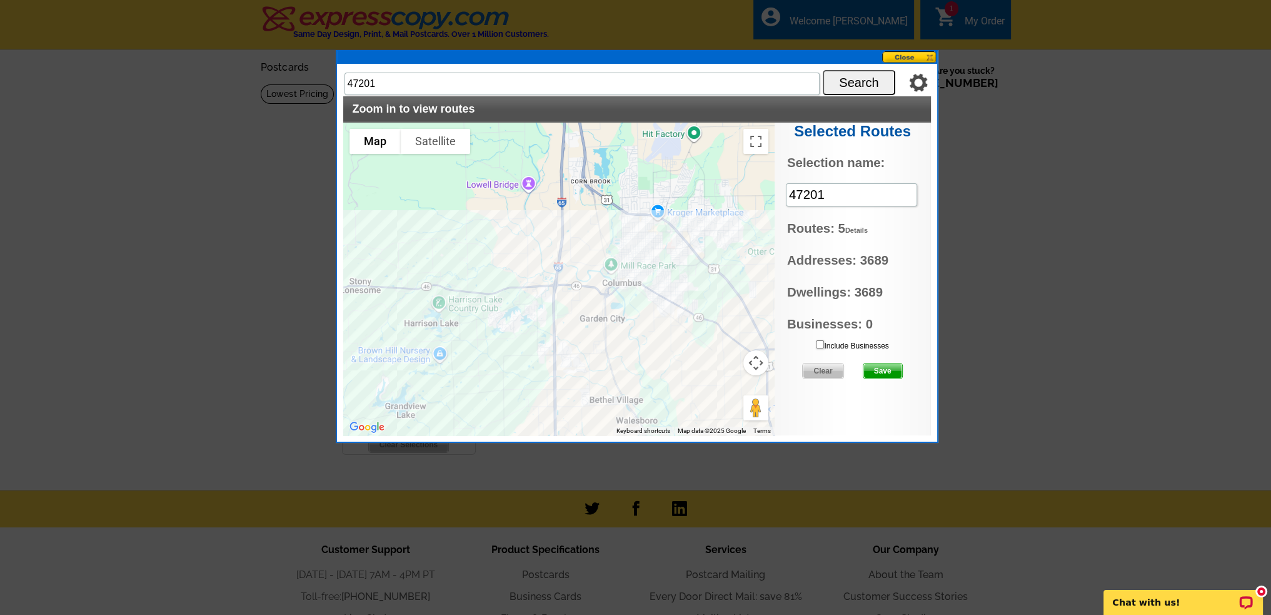
drag, startPoint x: 480, startPoint y: 273, endPoint x: 486, endPoint y: 412, distance: 138.9
click at [486, 412] on div at bounding box center [558, 279] width 431 height 313
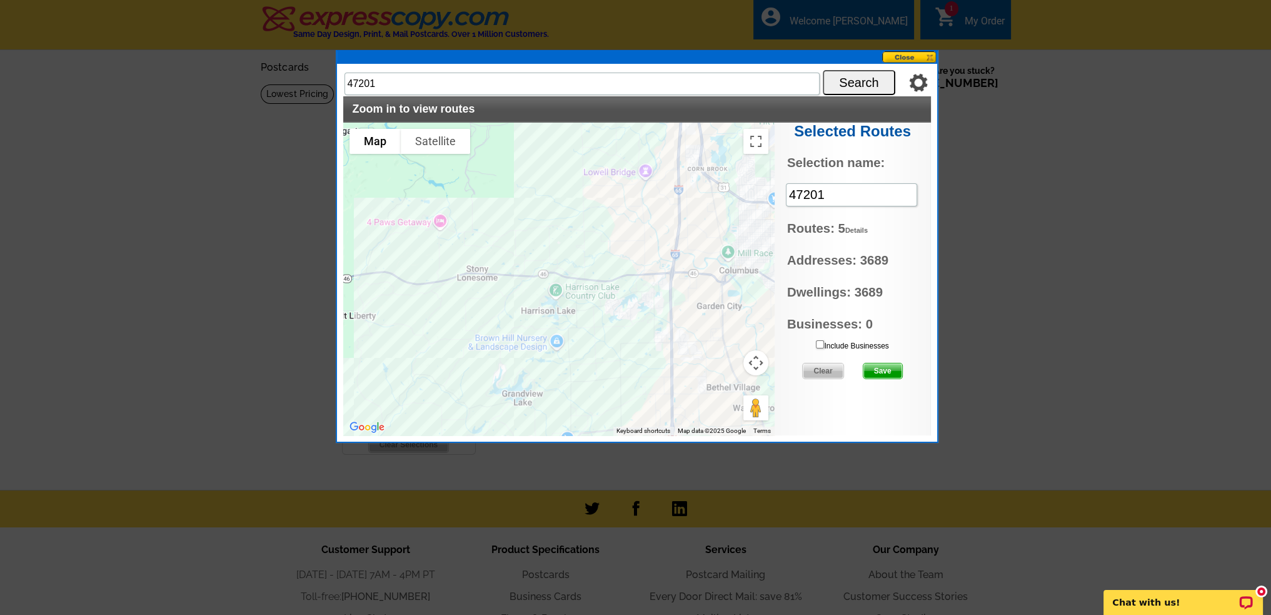
drag, startPoint x: 469, startPoint y: 274, endPoint x: 587, endPoint y: 258, distance: 119.3
click at [587, 258] on div at bounding box center [558, 279] width 431 height 313
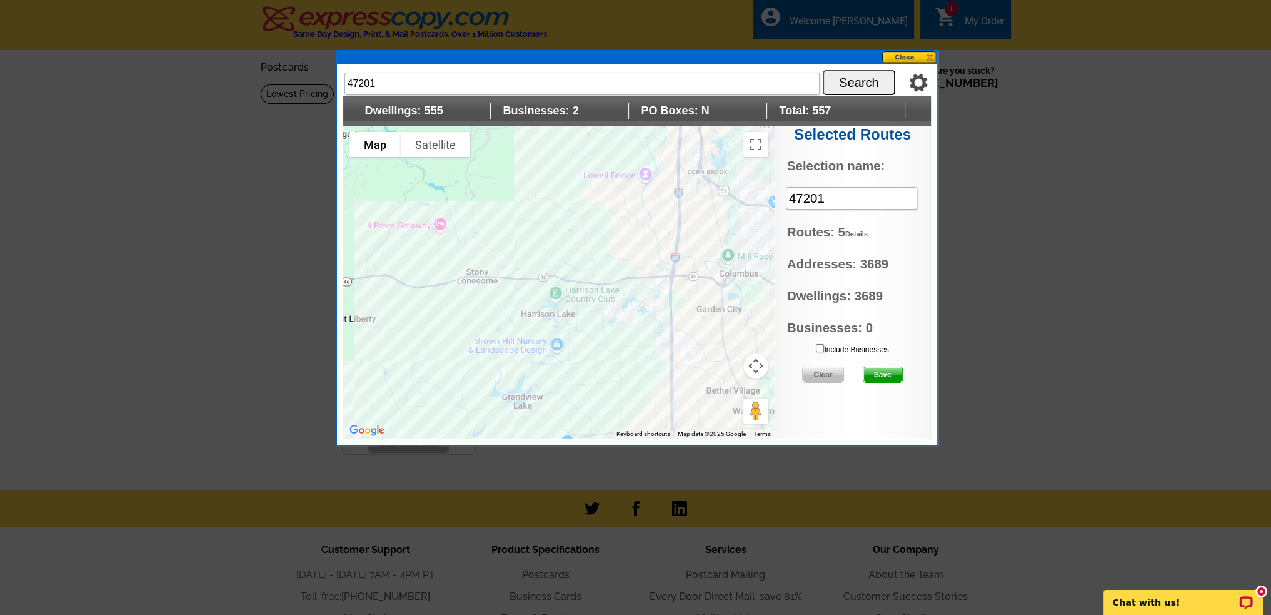
click at [471, 246] on div at bounding box center [558, 282] width 431 height 313
click at [888, 371] on span "Save" at bounding box center [882, 374] width 39 height 15
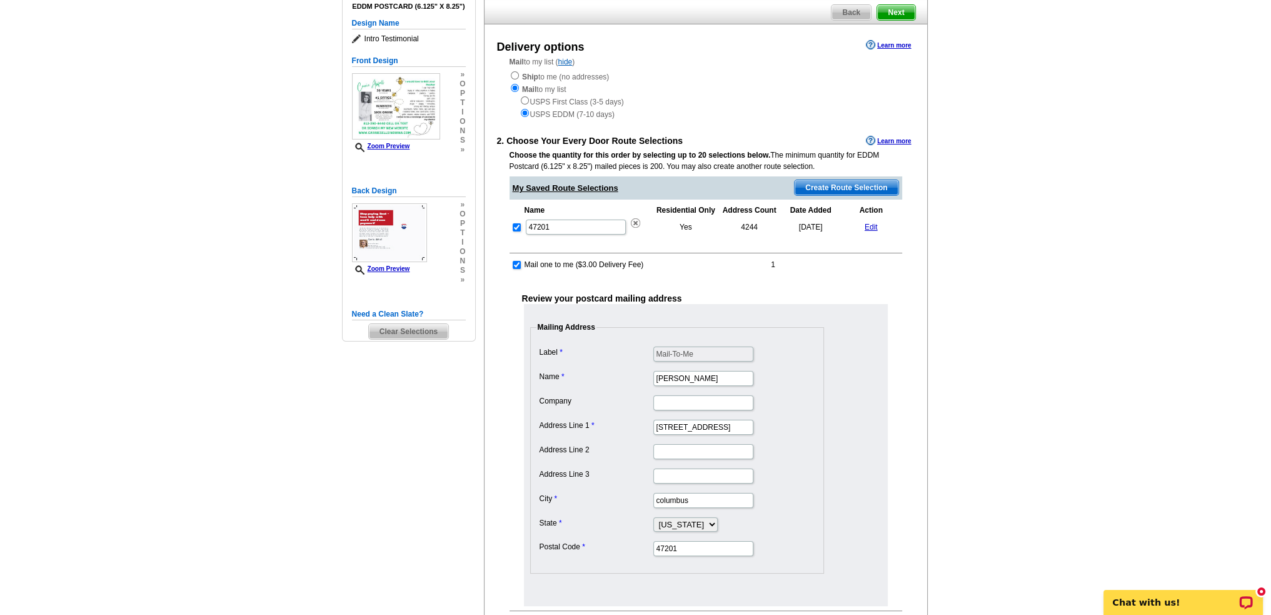
scroll to position [125, 0]
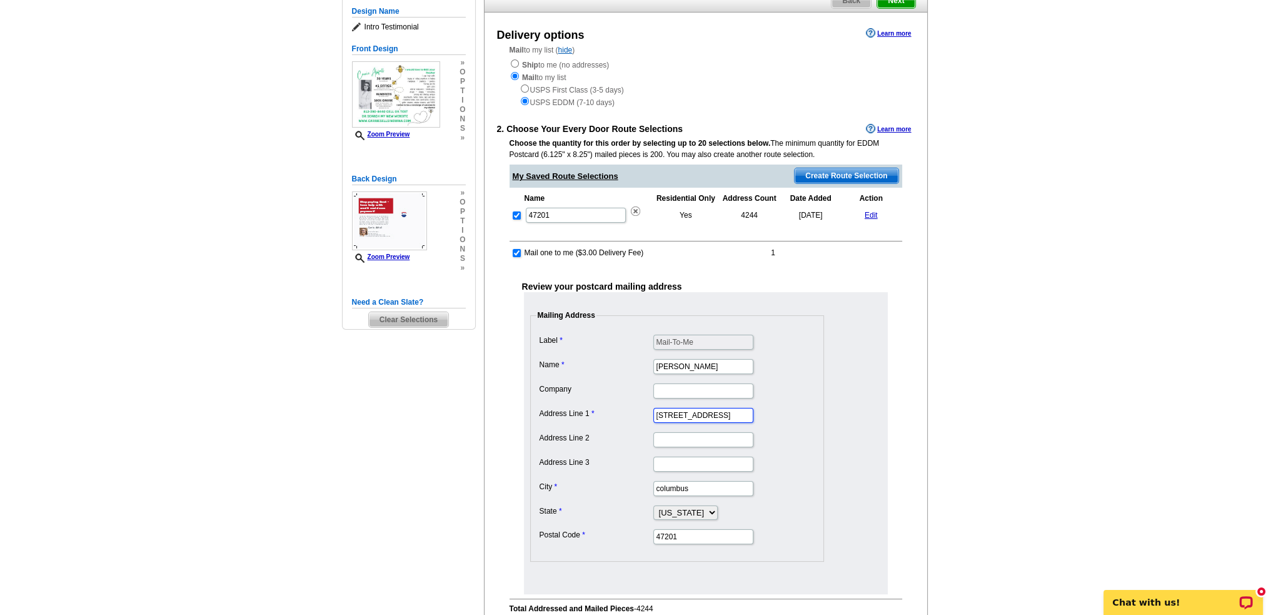
drag, startPoint x: 593, startPoint y: 416, endPoint x: 523, endPoint y: 414, distance: 70.7
click at [523, 416] on div "Review your postcard mailing address Mailing Address Label Mail-To-Me Name [PER…" at bounding box center [706, 436] width 393 height 315
type input "9682 w [PERSON_NAME] ct"
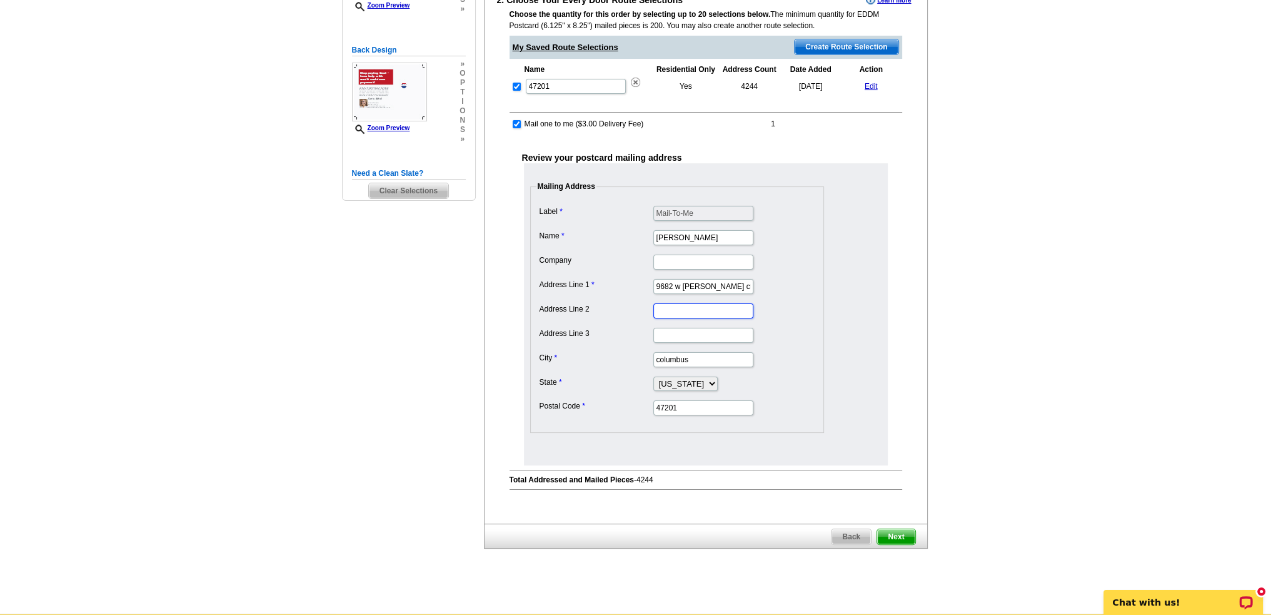
scroll to position [313, 0]
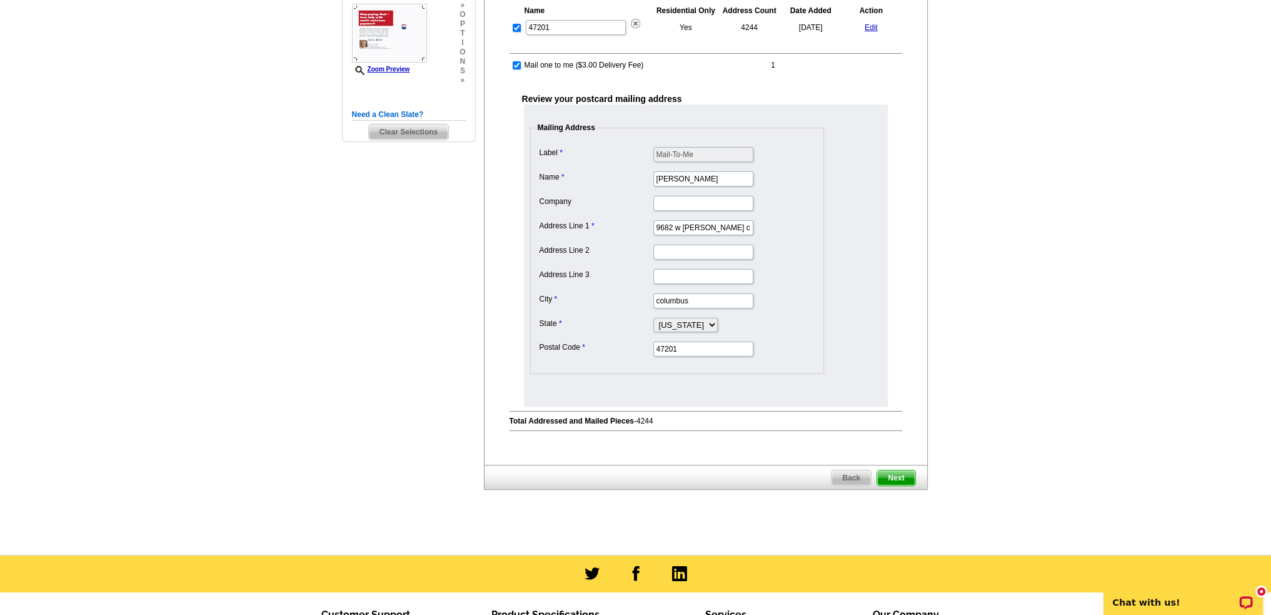
click at [897, 473] on span "Next" at bounding box center [896, 477] width 38 height 15
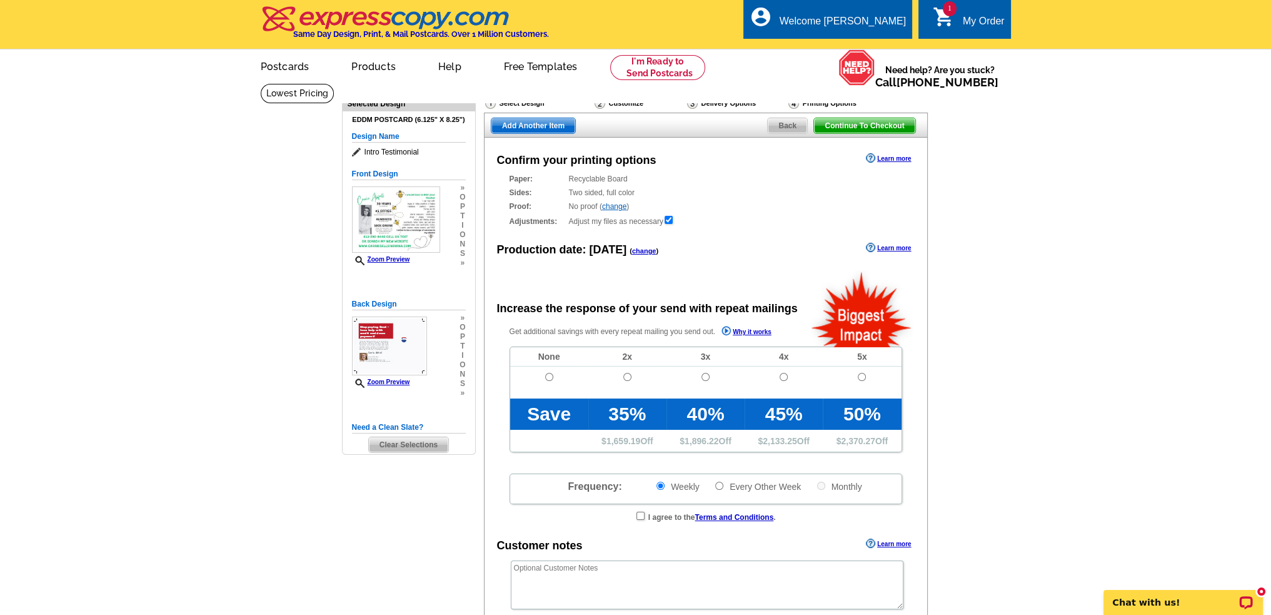
radio input "false"
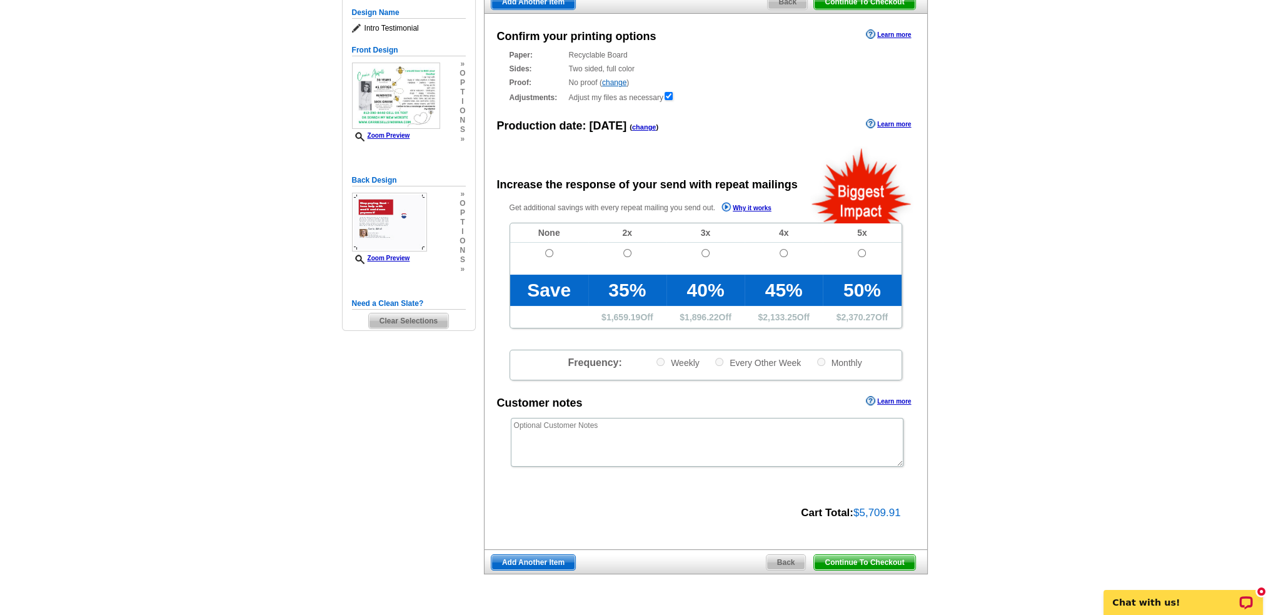
scroll to position [125, 0]
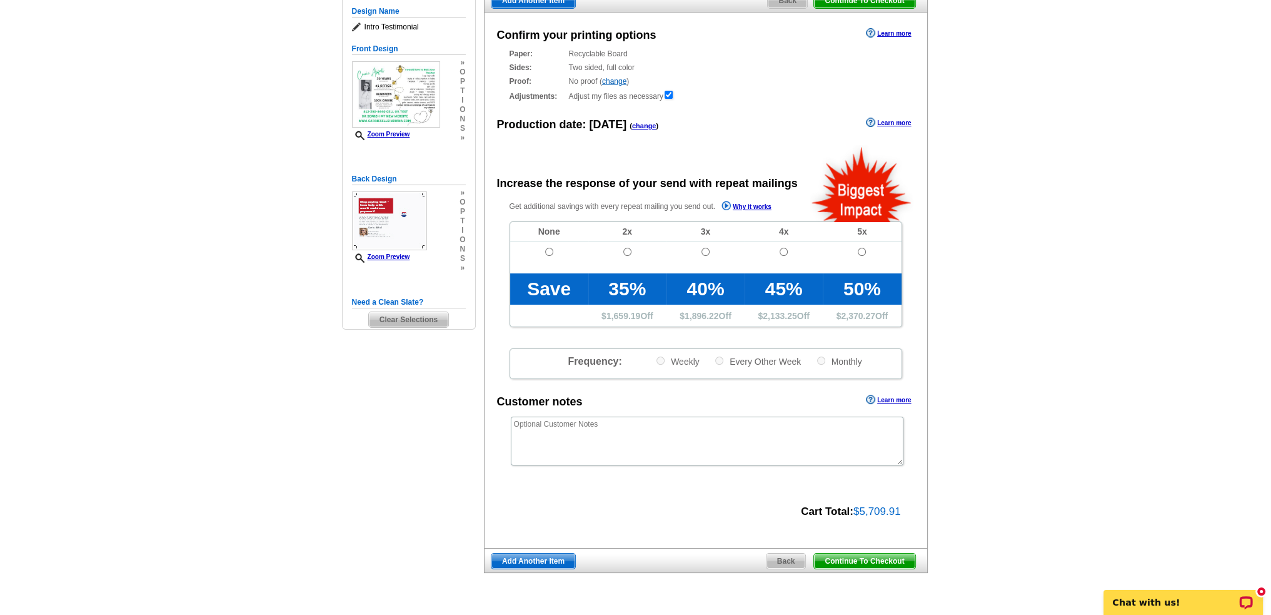
click at [867, 560] on span "Continue To Checkout" at bounding box center [864, 560] width 101 height 15
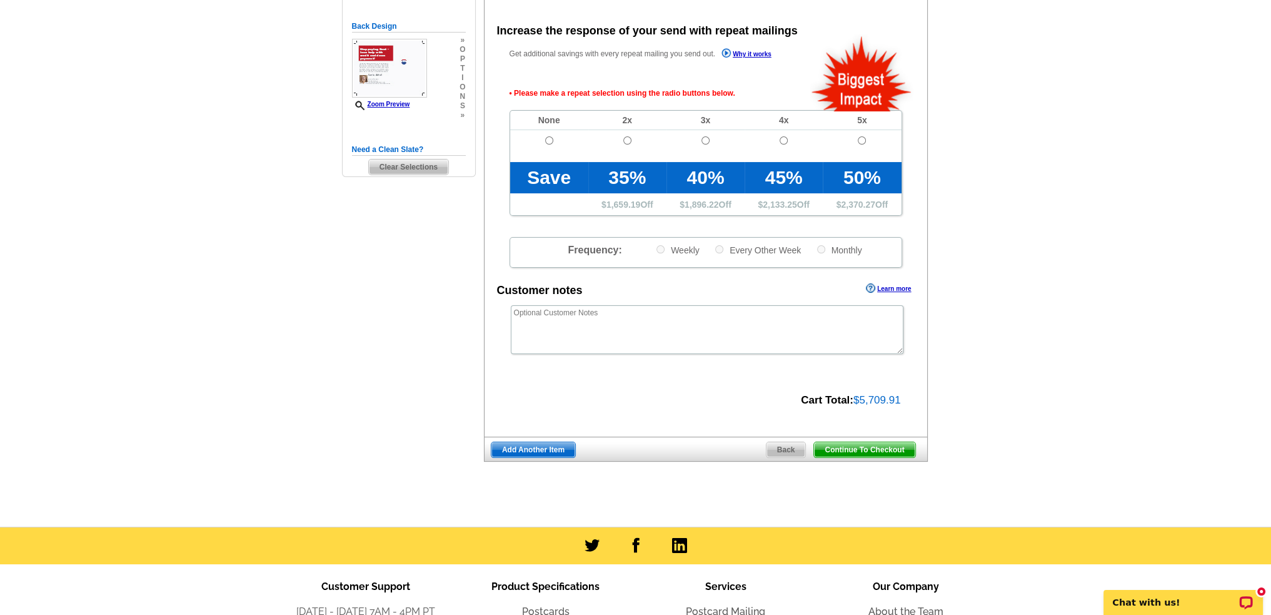
scroll to position [280, 0]
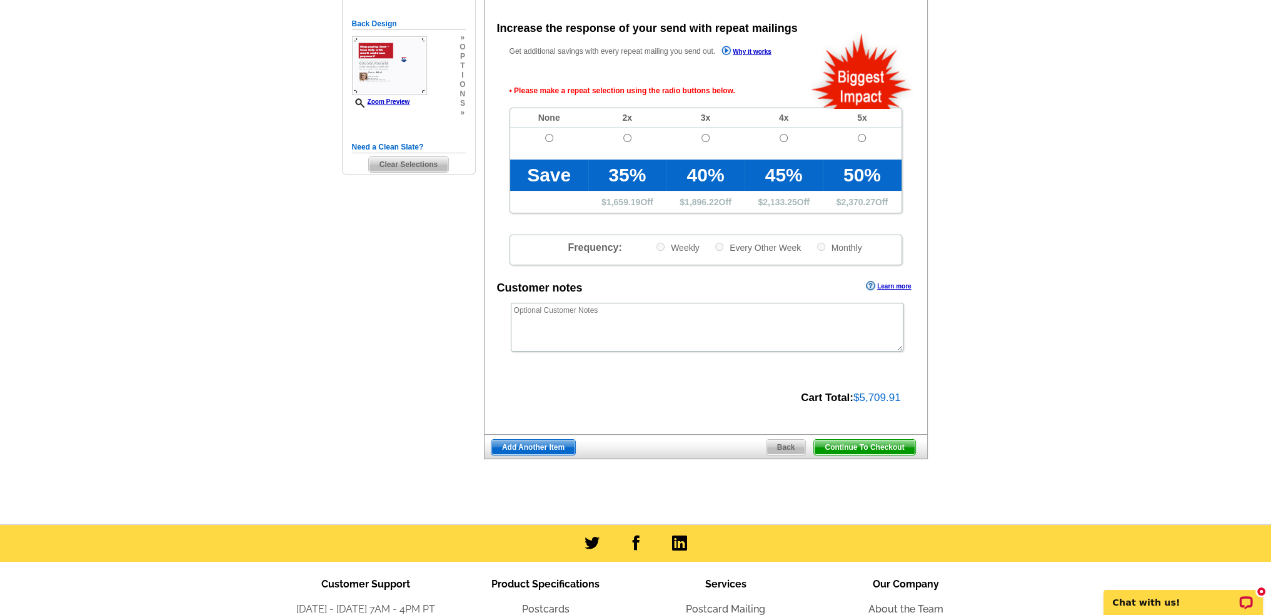
click at [541, 139] on td at bounding box center [549, 144] width 78 height 32
click at [545, 138] on input "radio" at bounding box center [549, 138] width 8 height 8
radio input "true"
click at [885, 445] on span "Continue To Checkout" at bounding box center [864, 447] width 101 height 15
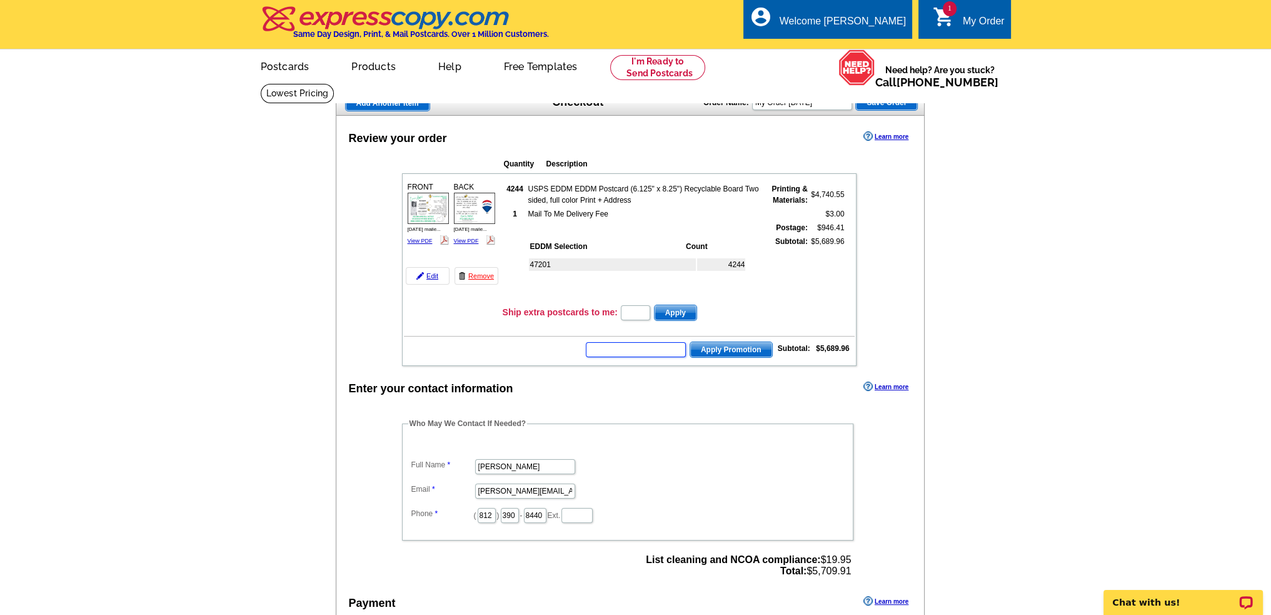
click at [635, 348] on input "text" at bounding box center [636, 349] width 100 height 15
type input "sms40"
click at [738, 342] on span "Apply Promotion" at bounding box center [731, 349] width 82 height 15
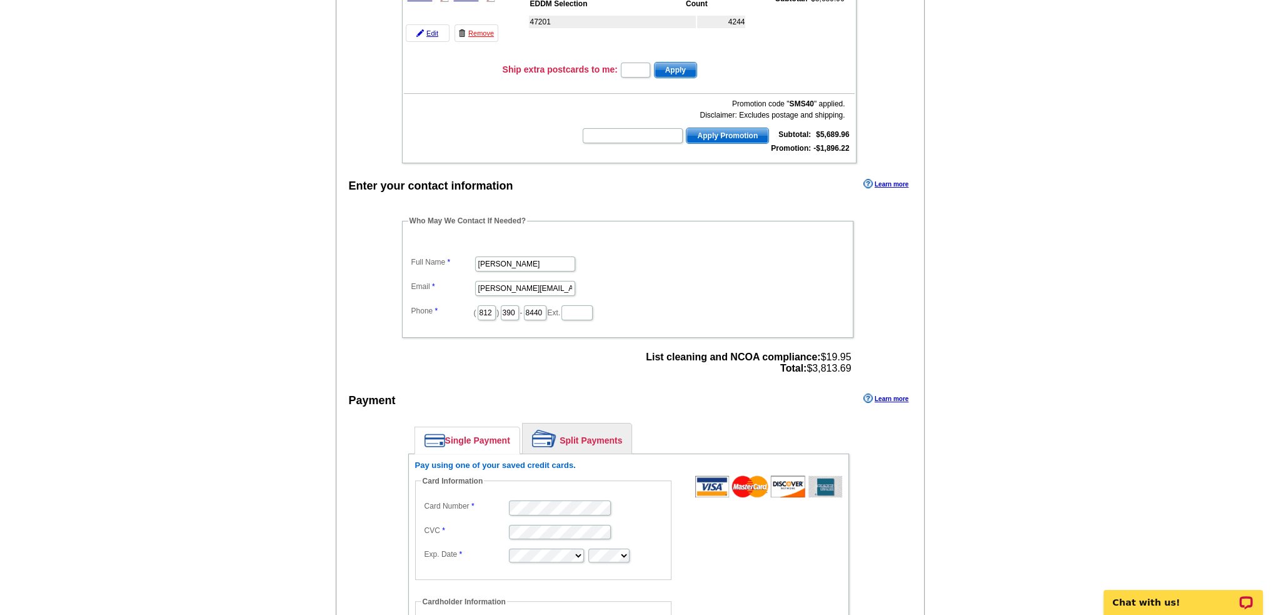
scroll to position [250, 0]
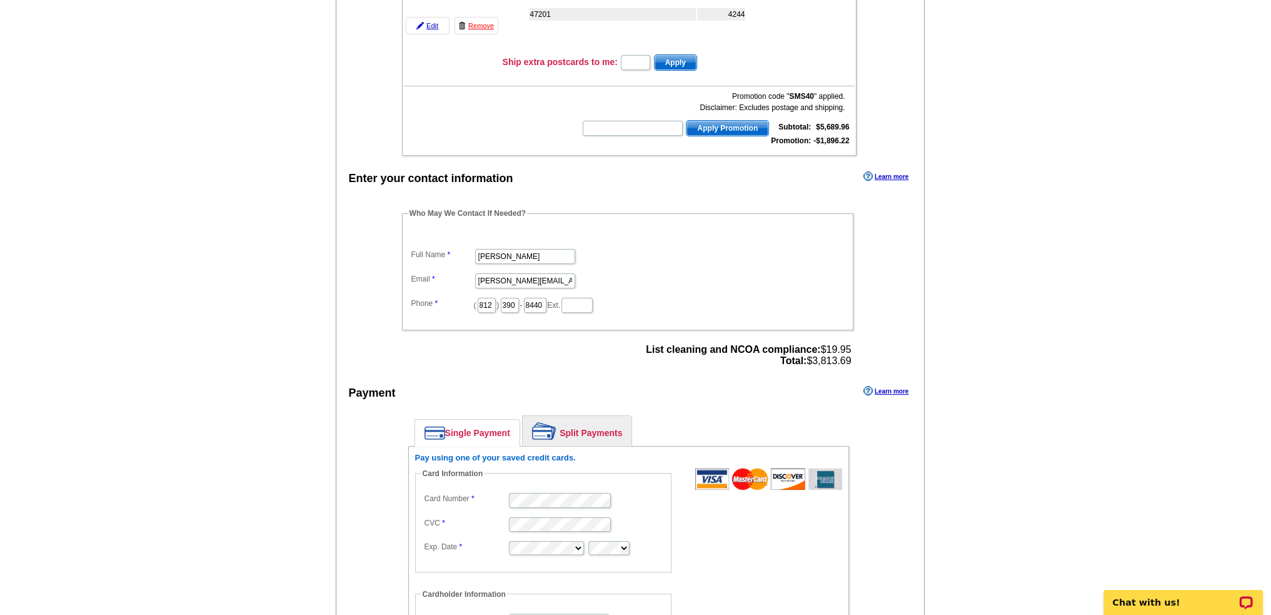
click at [582, 428] on link "Split Payments" at bounding box center [577, 431] width 109 height 30
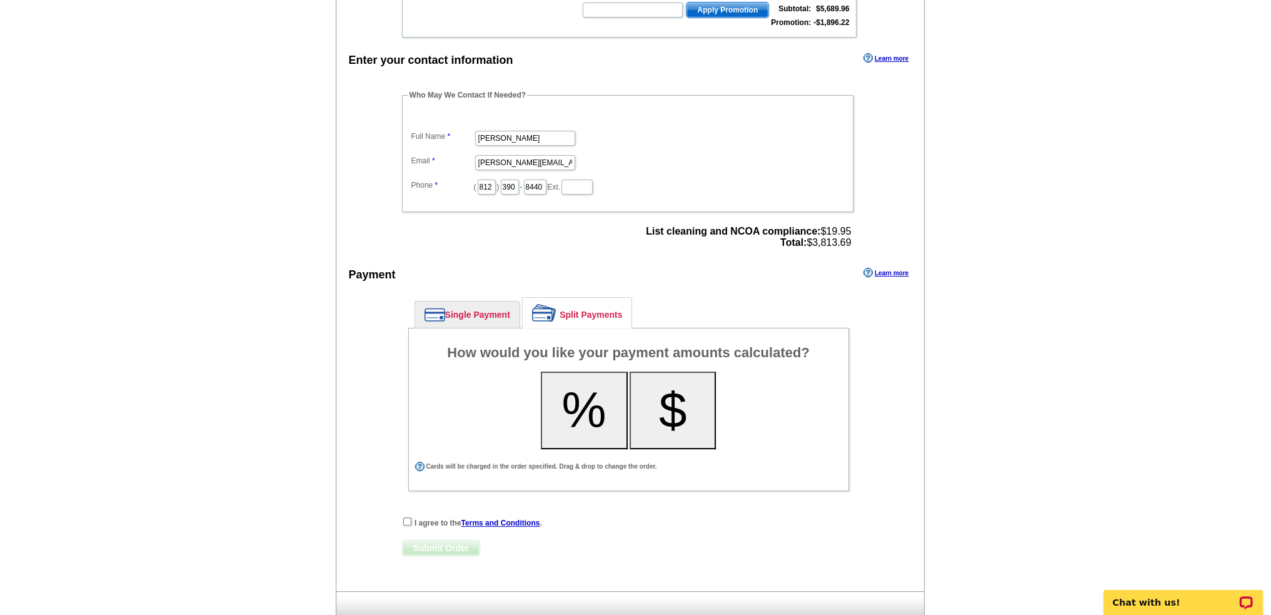
scroll to position [375, 0]
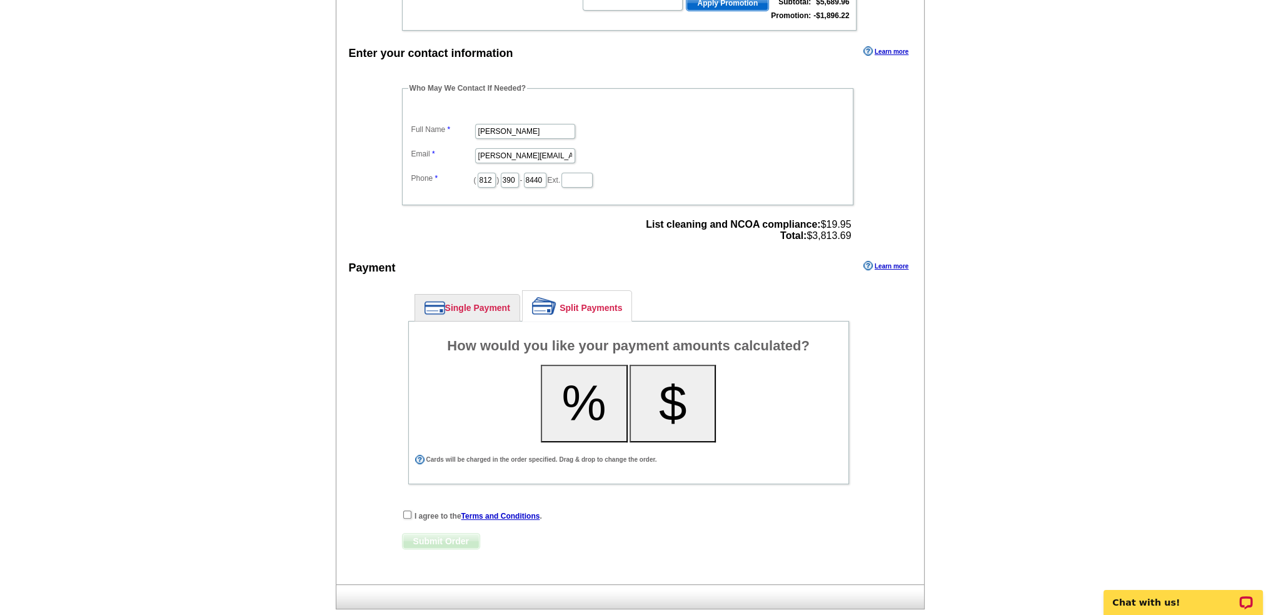
click at [597, 401] on button "%" at bounding box center [584, 404] width 87 height 78
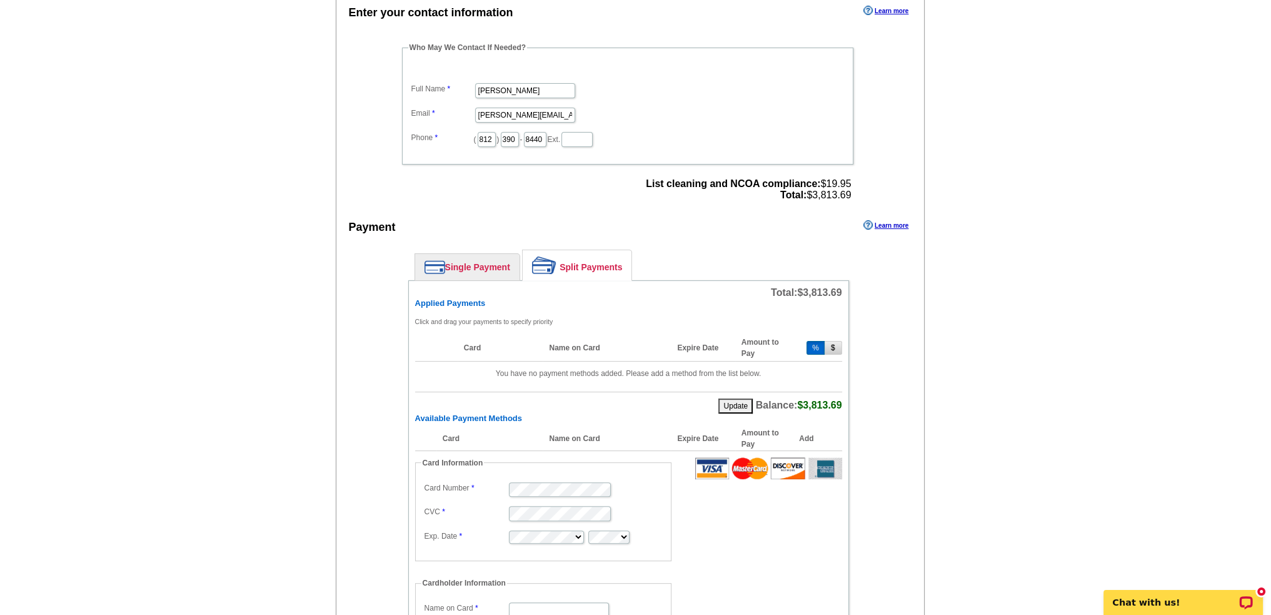
scroll to position [438, 0]
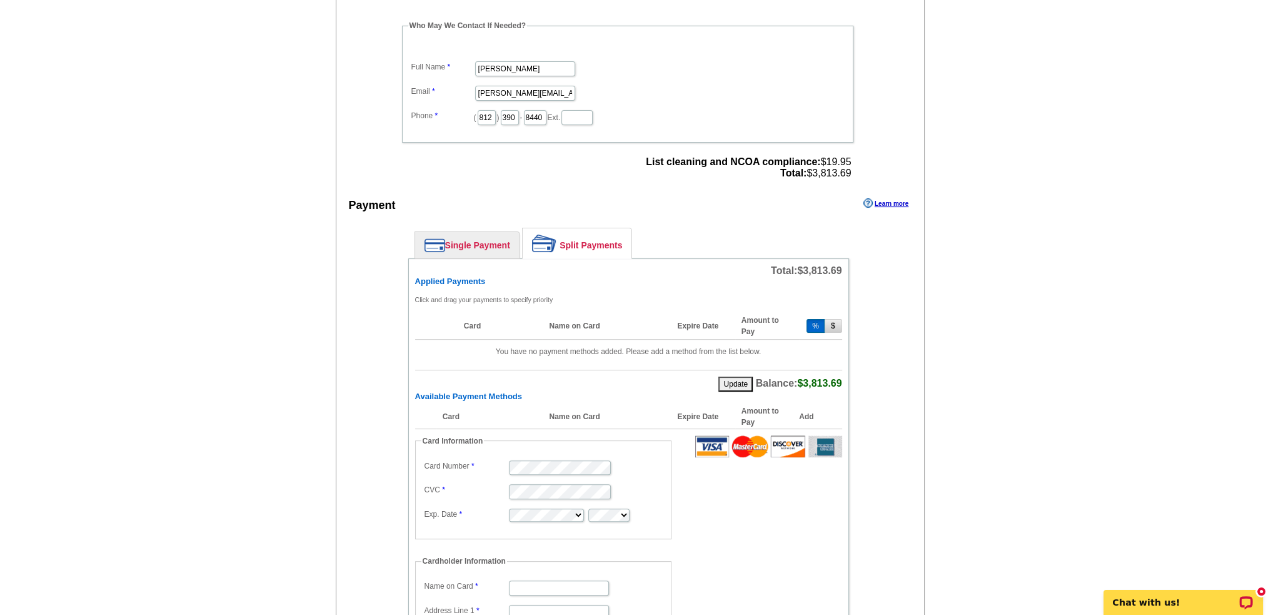
click at [453, 244] on link "Single Payment" at bounding box center [467, 245] width 104 height 26
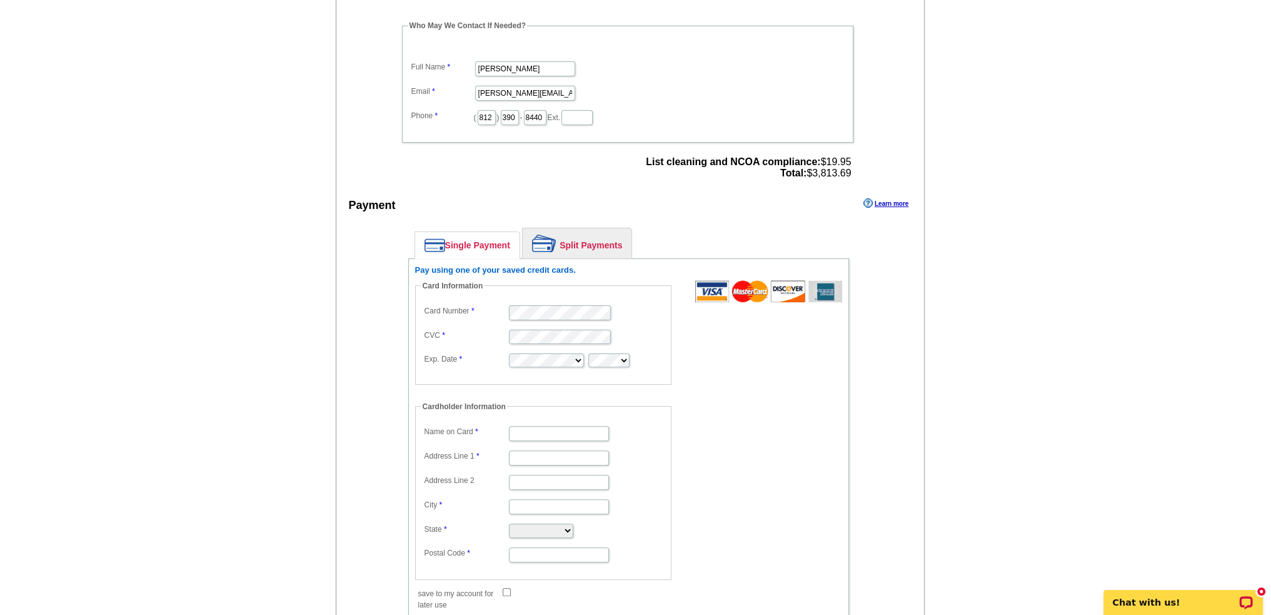
type input "Carrie M Abfall"
click at [528, 450] on input "Address Line 1" at bounding box center [559, 457] width 100 height 15
type input "[STREET_ADDRESS][PERSON_NAME]"
type input "Columbus"
select select "IN"
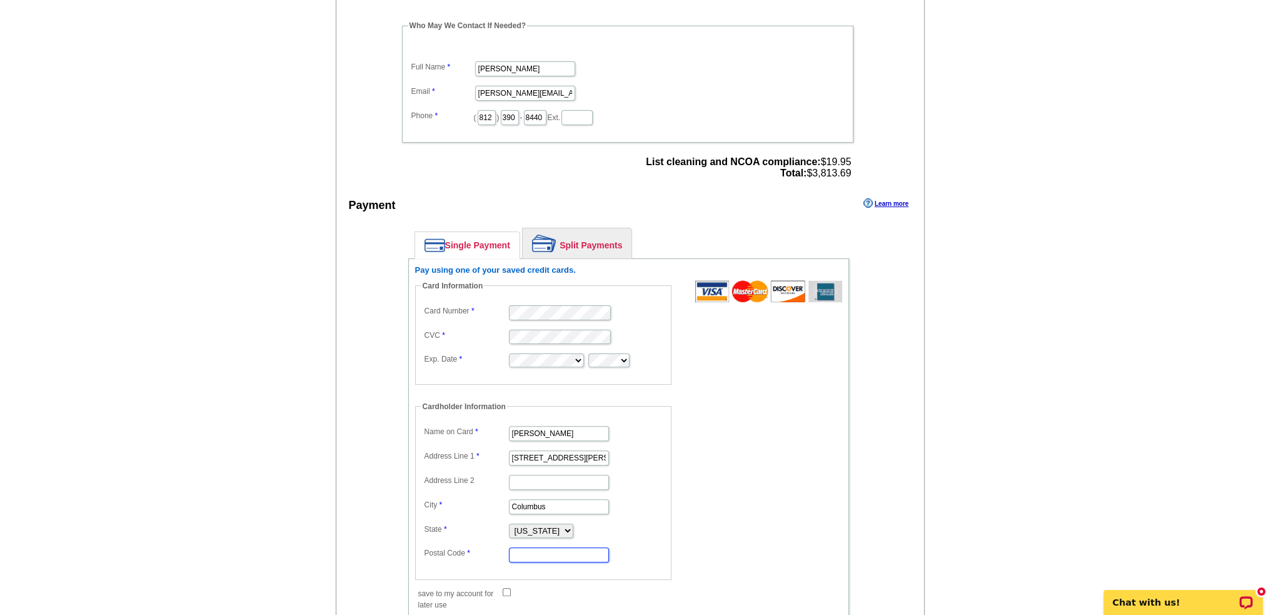
type input "47201"
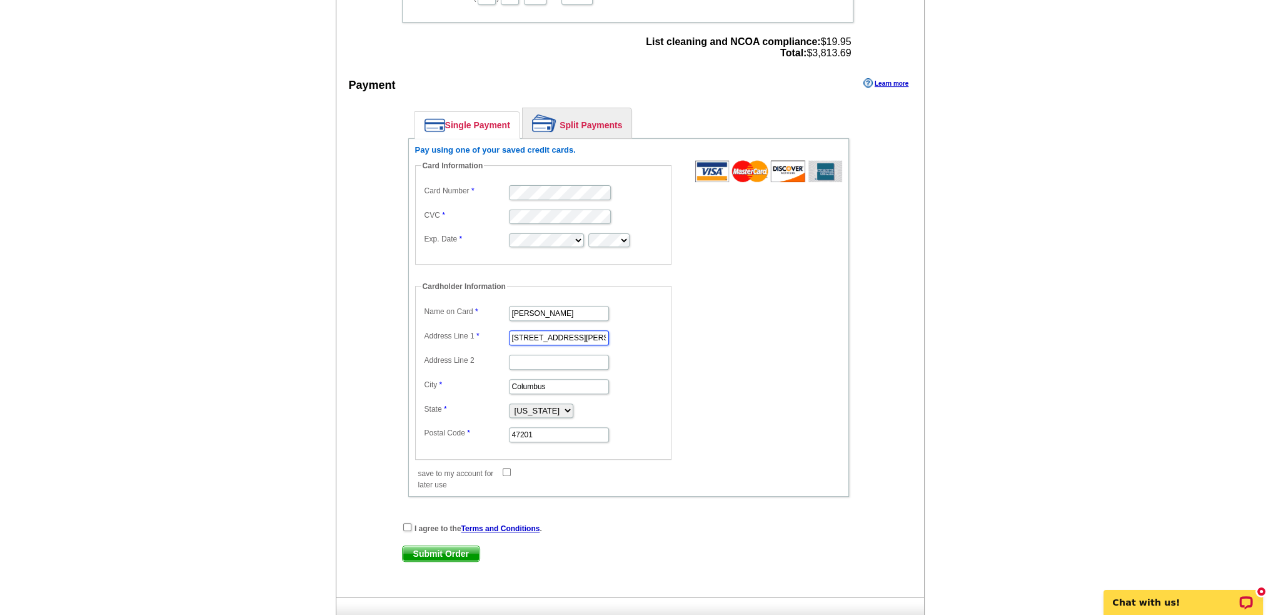
scroll to position [563, 0]
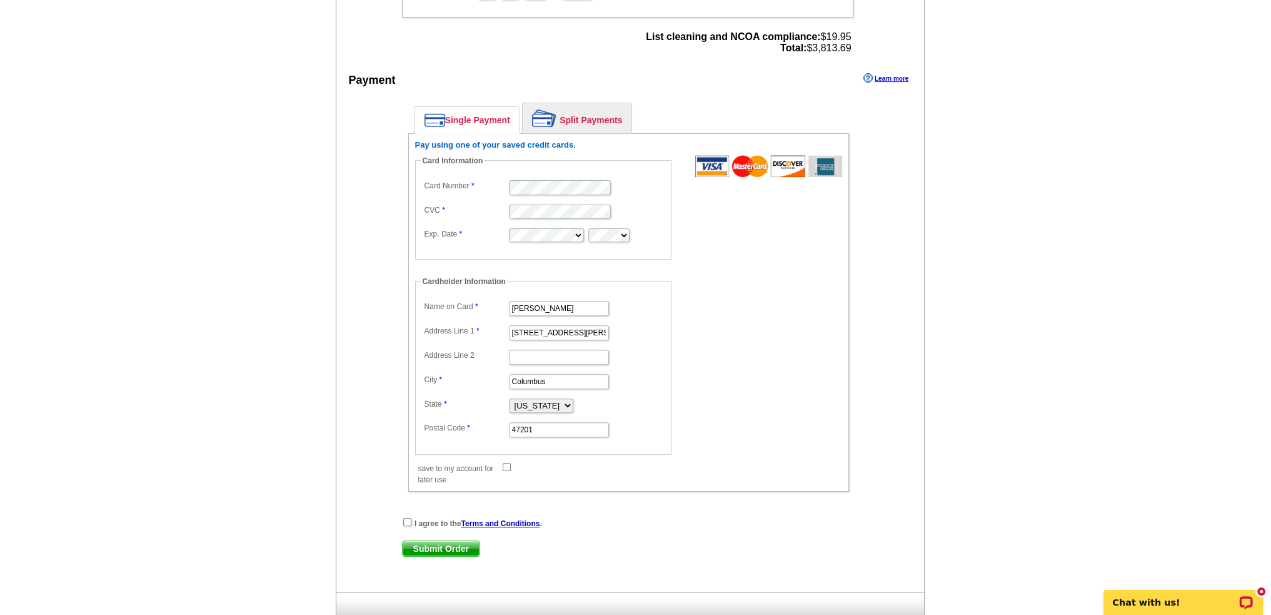
click at [508, 463] on input "save to my account for later use" at bounding box center [507, 467] width 8 height 8
checkbox input "true"
click at [405, 518] on input "checkbox" at bounding box center [407, 522] width 8 height 8
checkbox input "true"
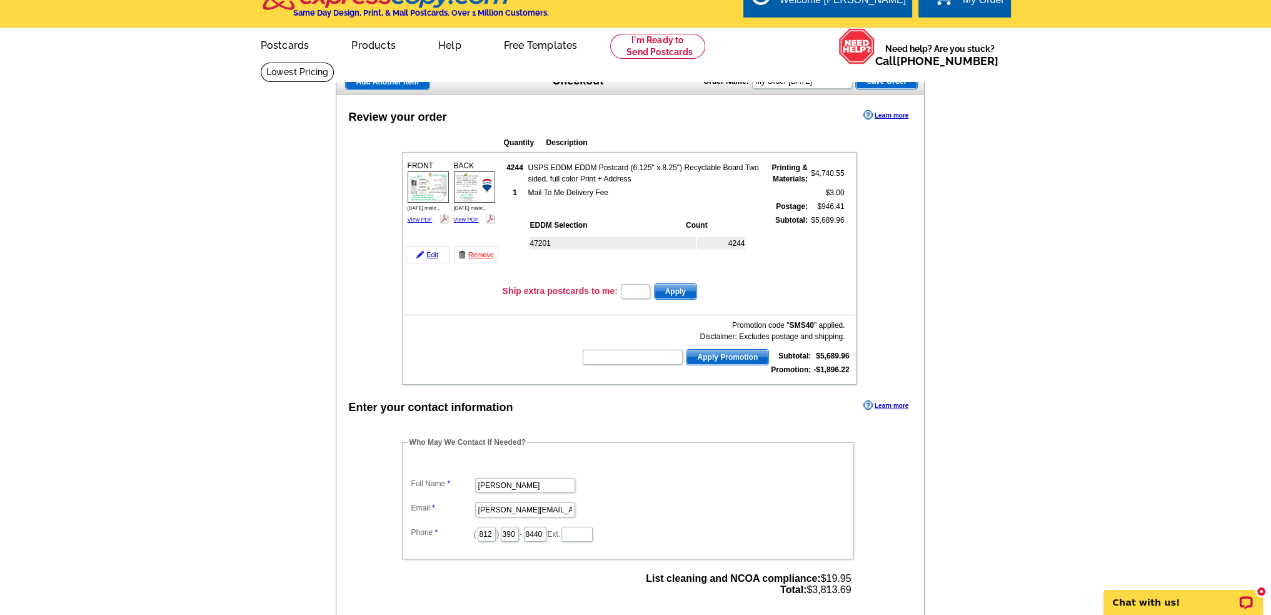
scroll to position [0, 0]
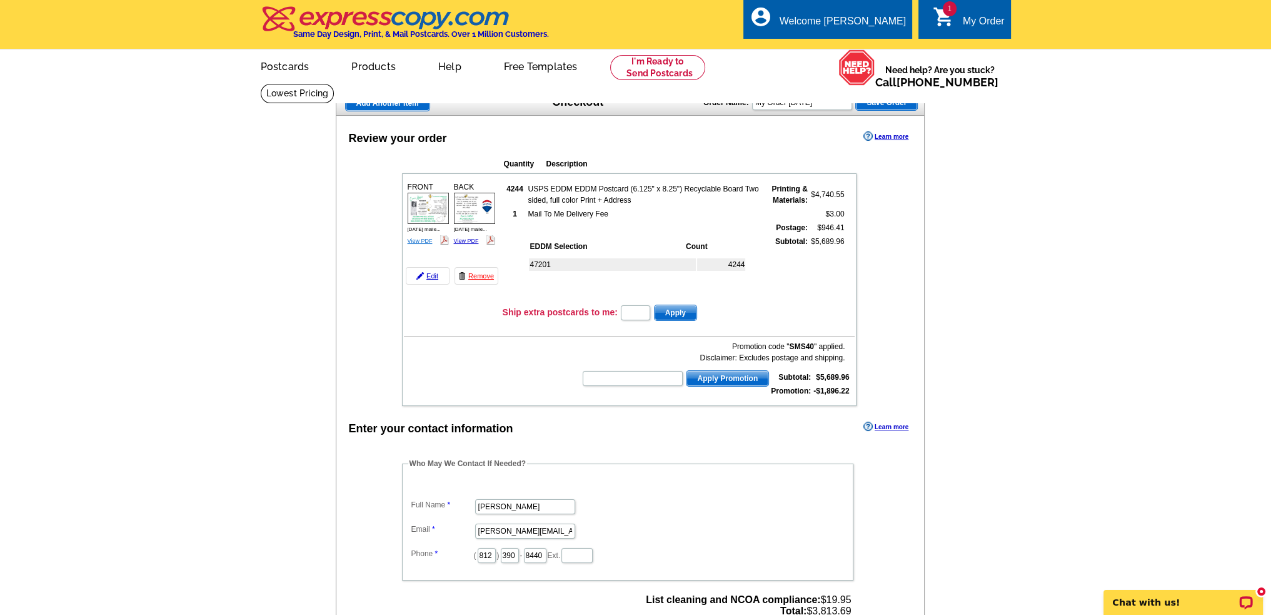
click at [419, 238] on link "View PDF" at bounding box center [420, 241] width 25 height 6
click at [468, 208] on img at bounding box center [474, 208] width 41 height 31
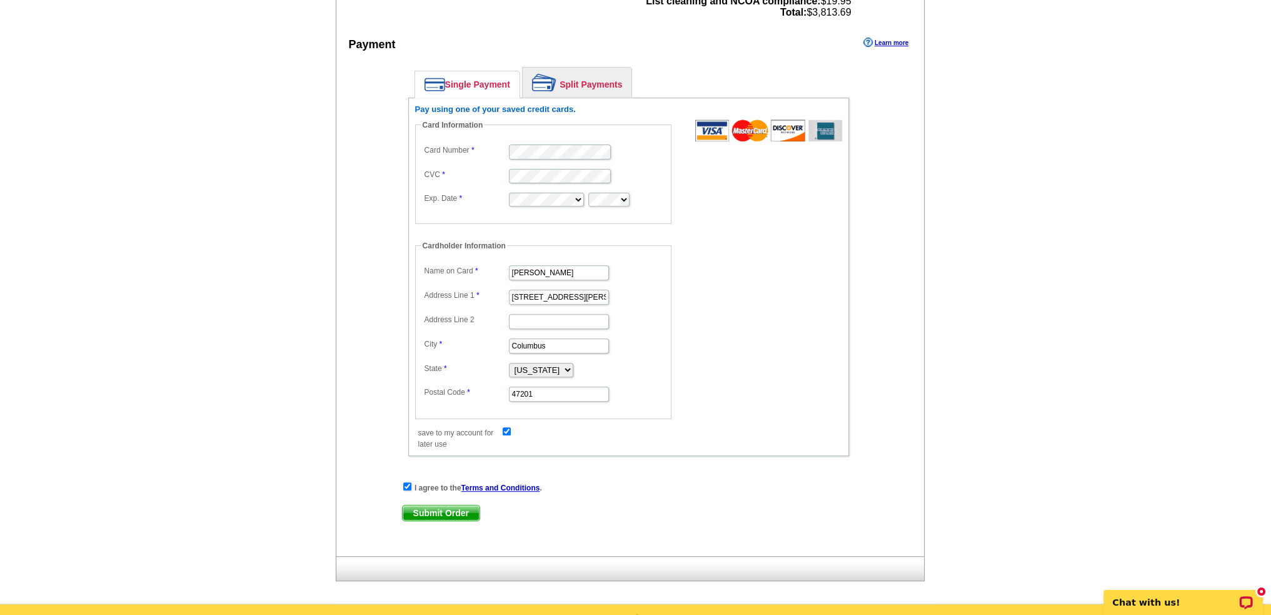
scroll to position [625, 0]
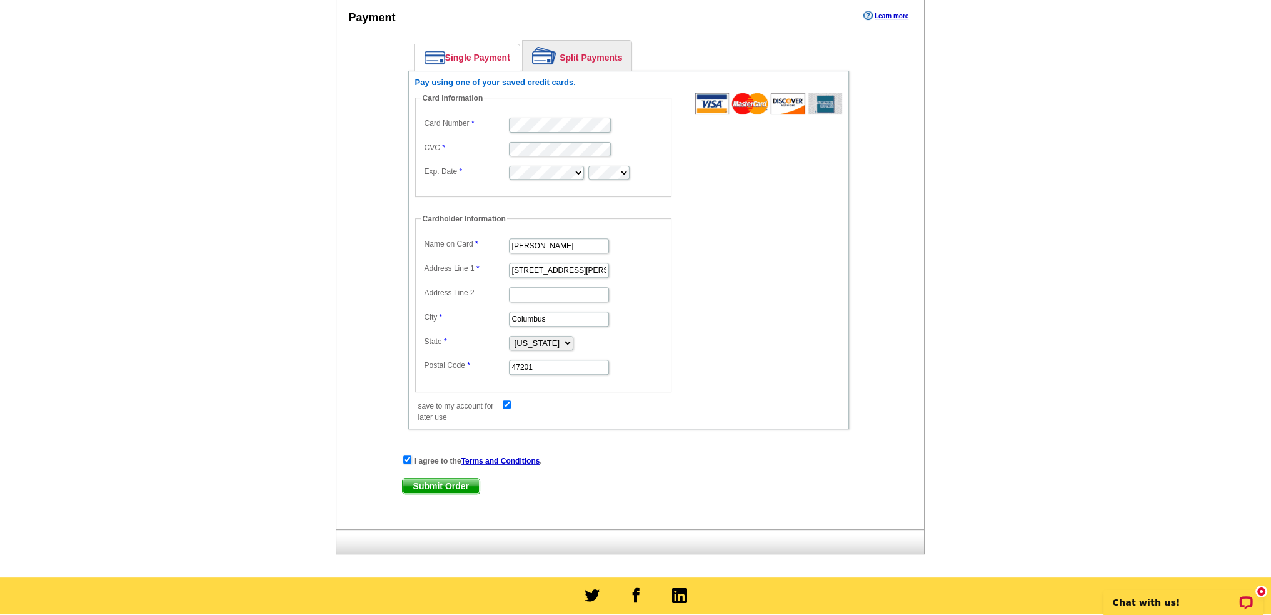
click at [423, 478] on span "Submit Order" at bounding box center [441, 485] width 77 height 15
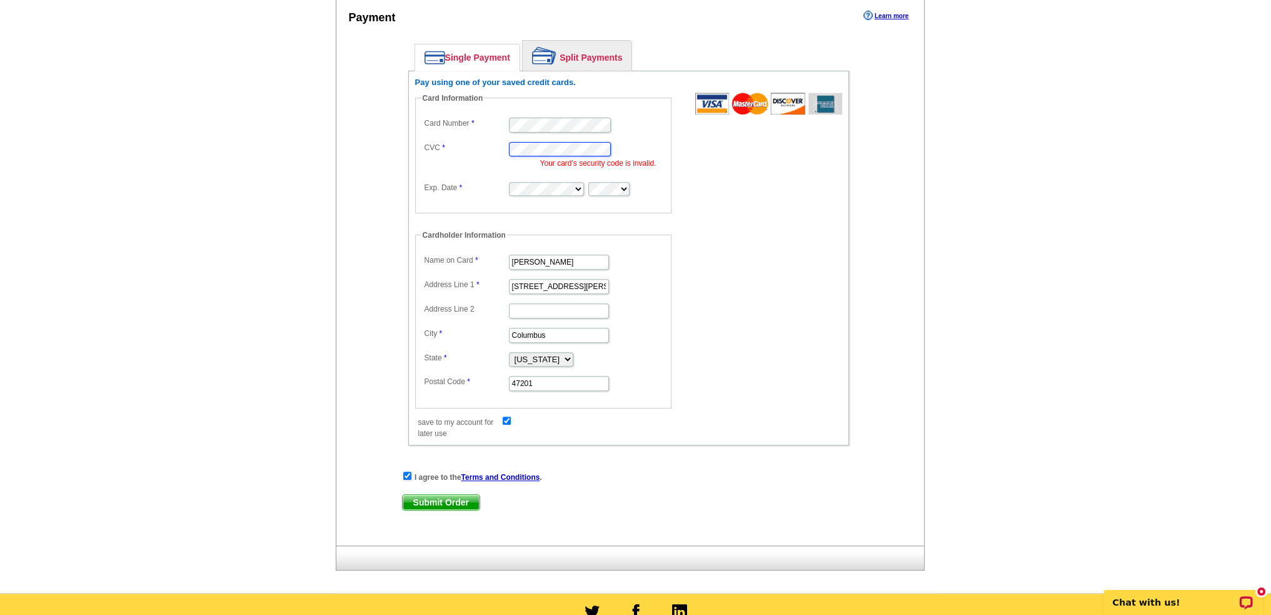
click at [473, 134] on dl "Card Number CVC Your card's security code is invalid. Exp. Date" at bounding box center [543, 155] width 244 height 83
click at [476, 167] on dl "Card Number CVC Your card's security code is invalid. Exp. Date" at bounding box center [543, 155] width 244 height 83
click at [448, 495] on span "Submit Order" at bounding box center [441, 502] width 77 height 15
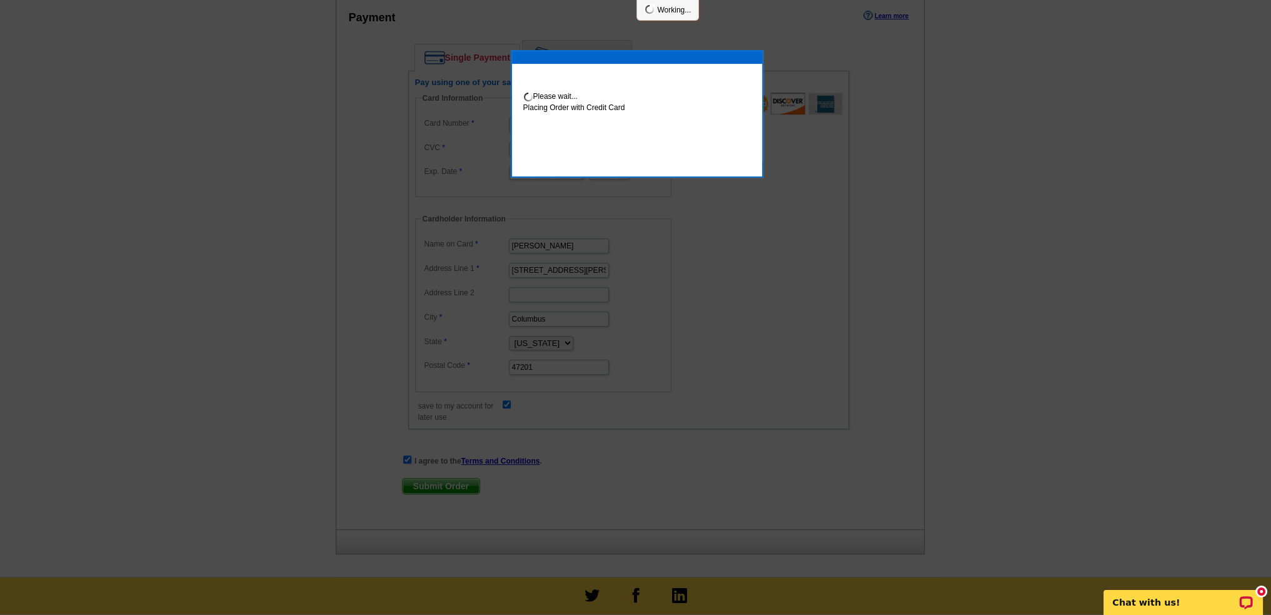
scroll to position [688, 0]
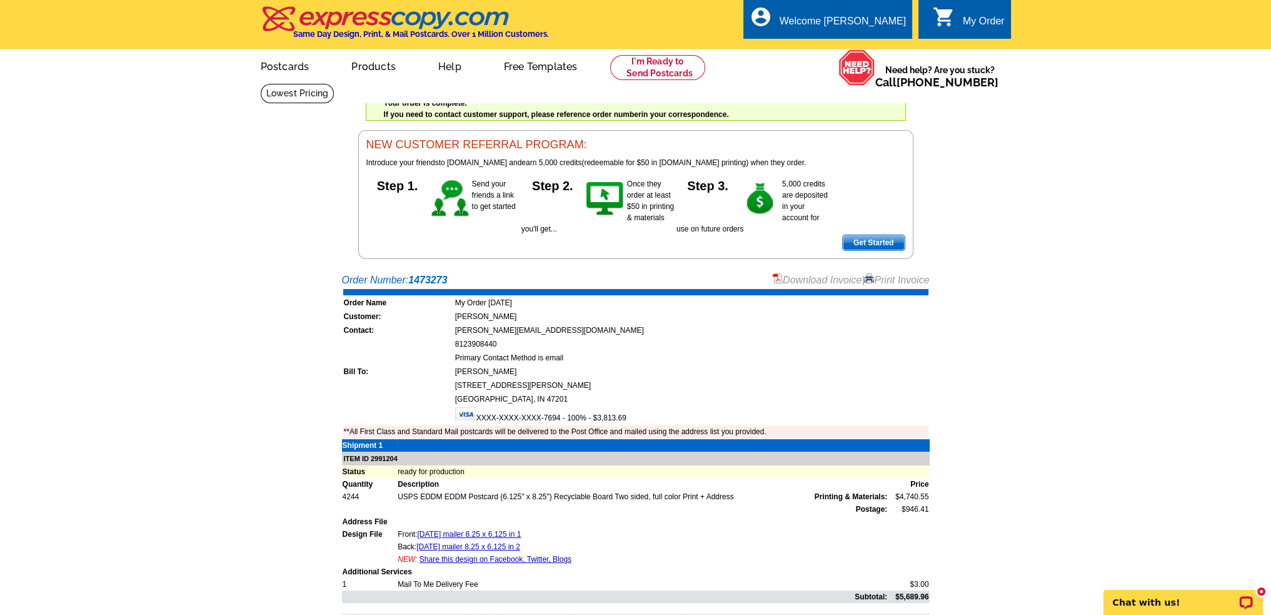
click at [980, 17] on div "My Order" at bounding box center [984, 25] width 42 height 18
click at [815, 281] on link "Download Invoice" at bounding box center [817, 279] width 89 height 11
click at [980, 16] on div "My Order" at bounding box center [984, 25] width 42 height 18
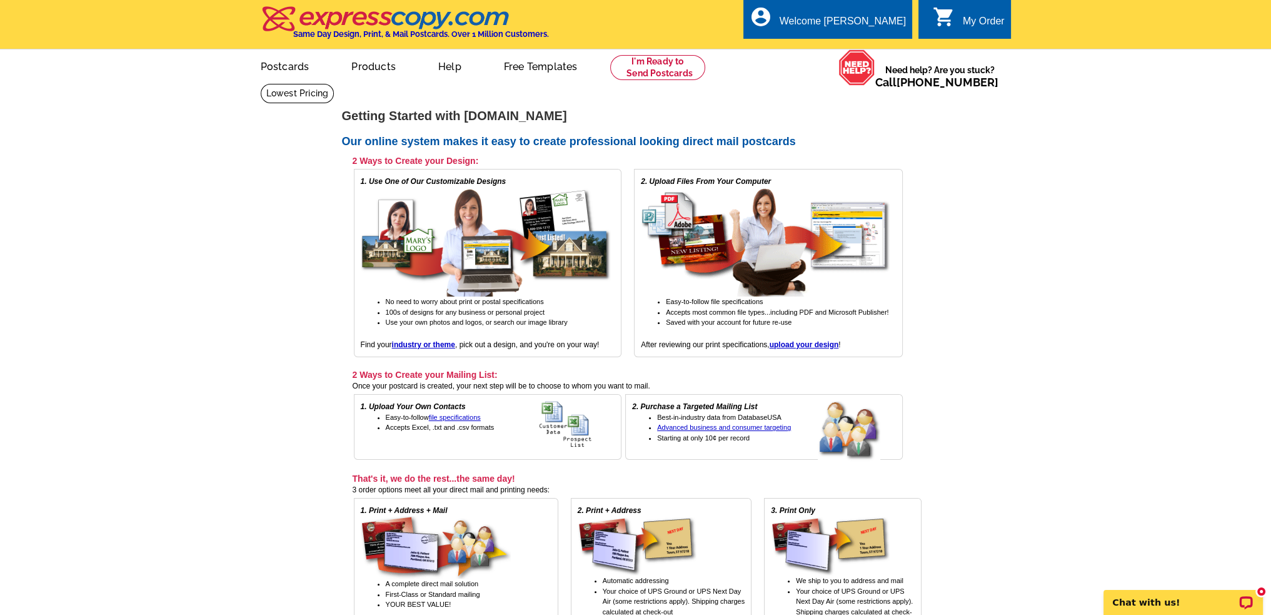
click at [980, 24] on div "My Order" at bounding box center [984, 25] width 42 height 18
click at [850, 20] on div "Welcome [PERSON_NAME]" at bounding box center [843, 25] width 126 height 18
click at [873, 44] on li "My Account" at bounding box center [877, 51] width 68 height 16
click at [873, 50] on link "My Account" at bounding box center [875, 48] width 54 height 11
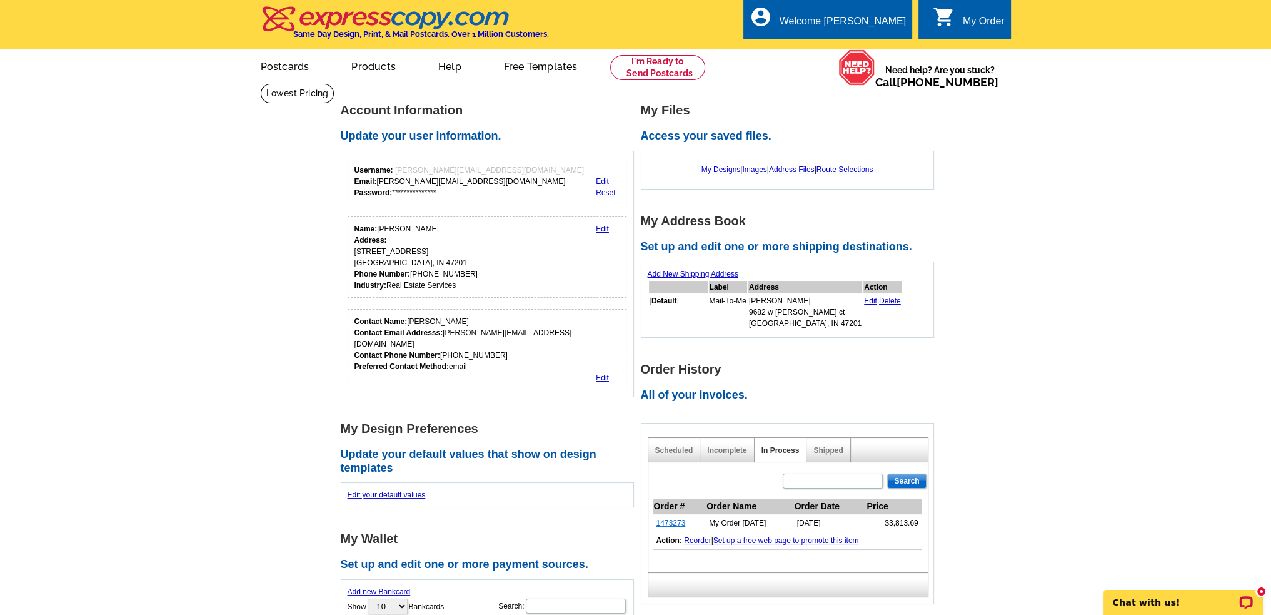
click at [670, 520] on link "1473273" at bounding box center [670, 522] width 29 height 9
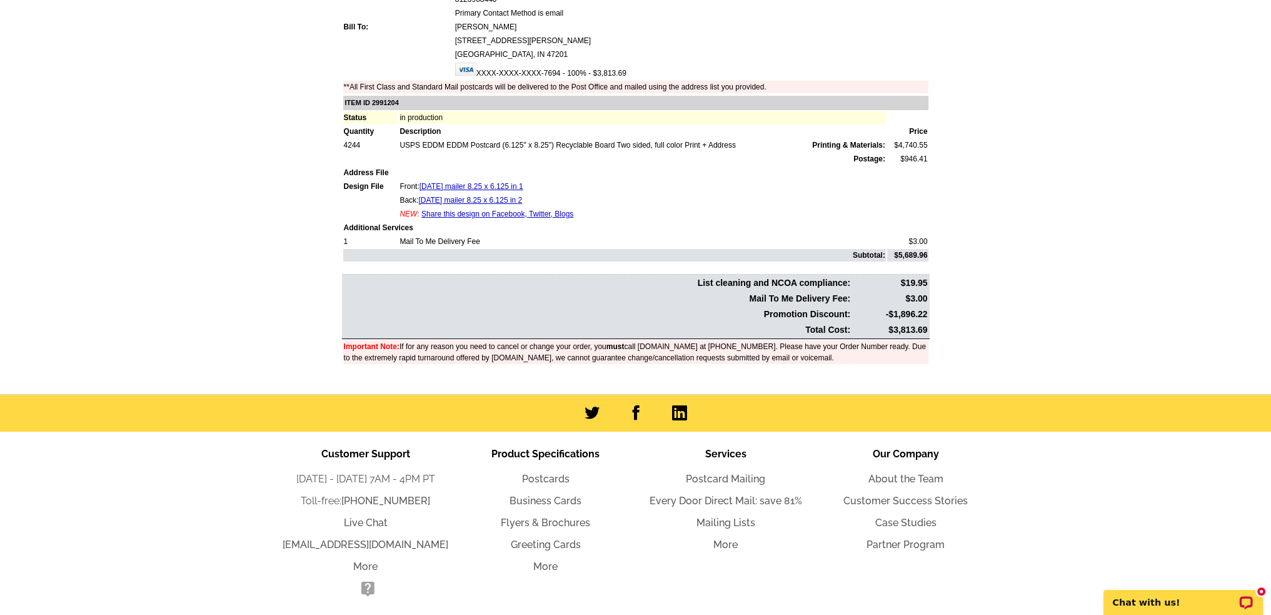
scroll to position [188, 0]
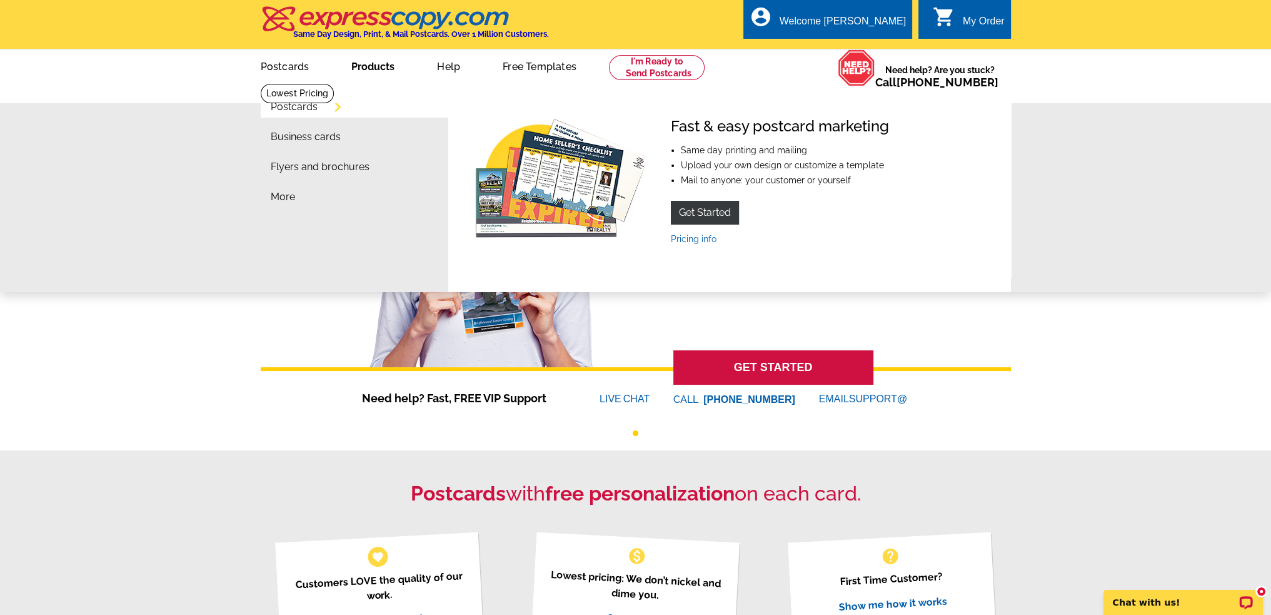
click at [286, 101] on li "Postcards" at bounding box center [360, 110] width 178 height 30
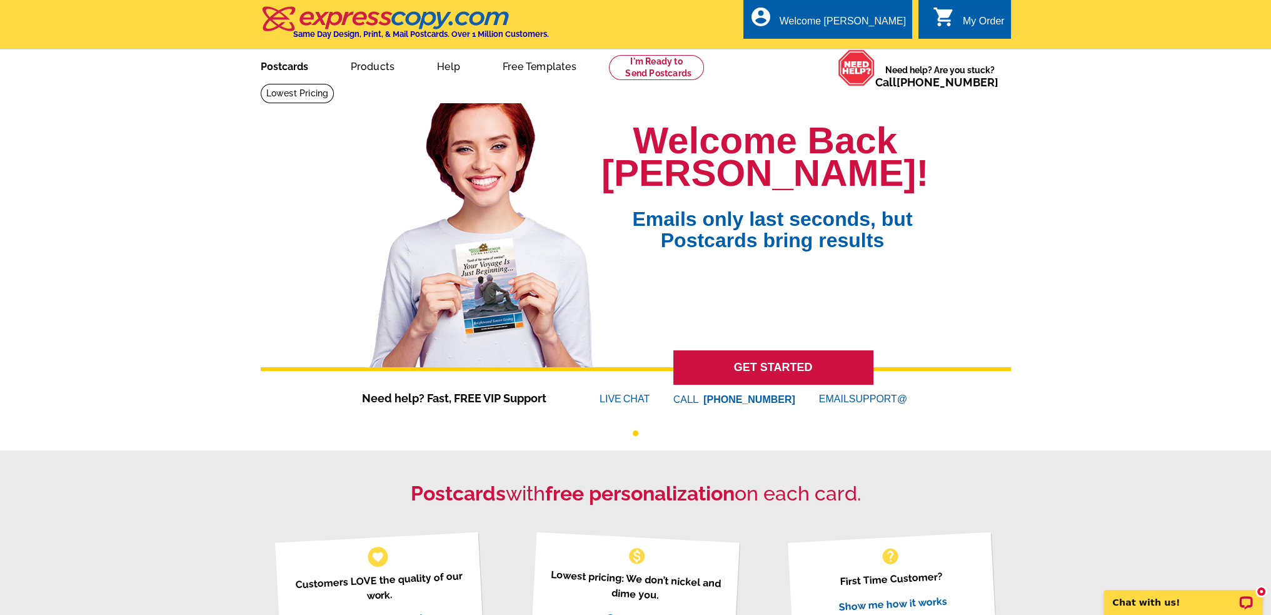
click at [301, 67] on link "Postcards" at bounding box center [285, 65] width 88 height 29
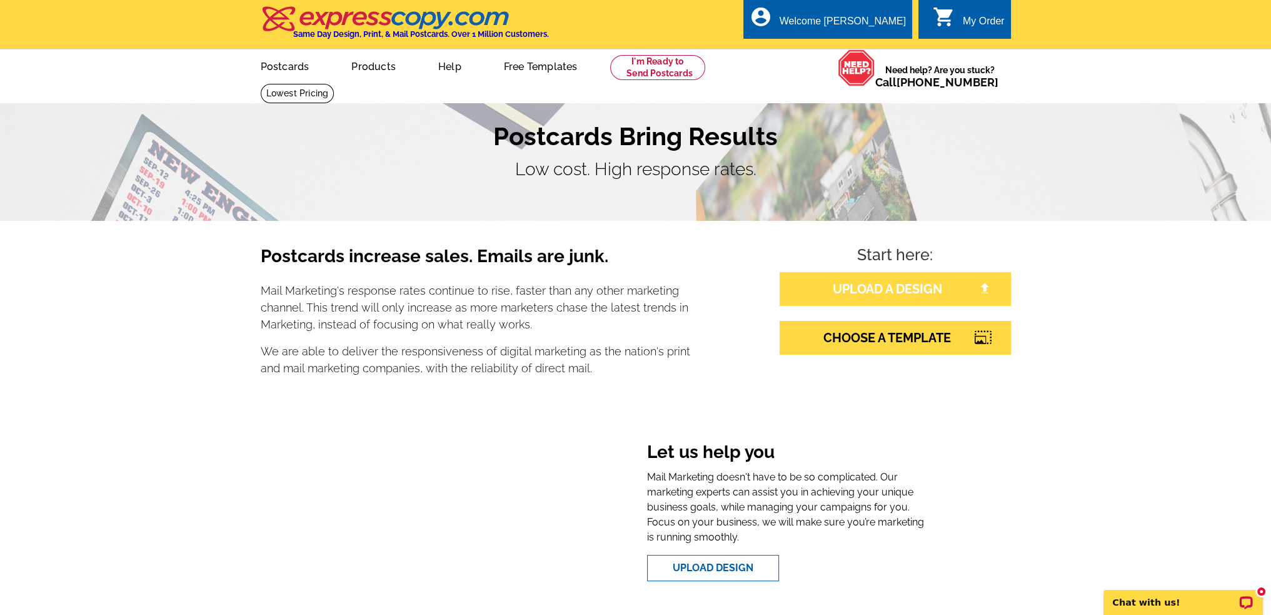
click at [917, 289] on link "UPLOAD A DESIGN" at bounding box center [895, 289] width 231 height 34
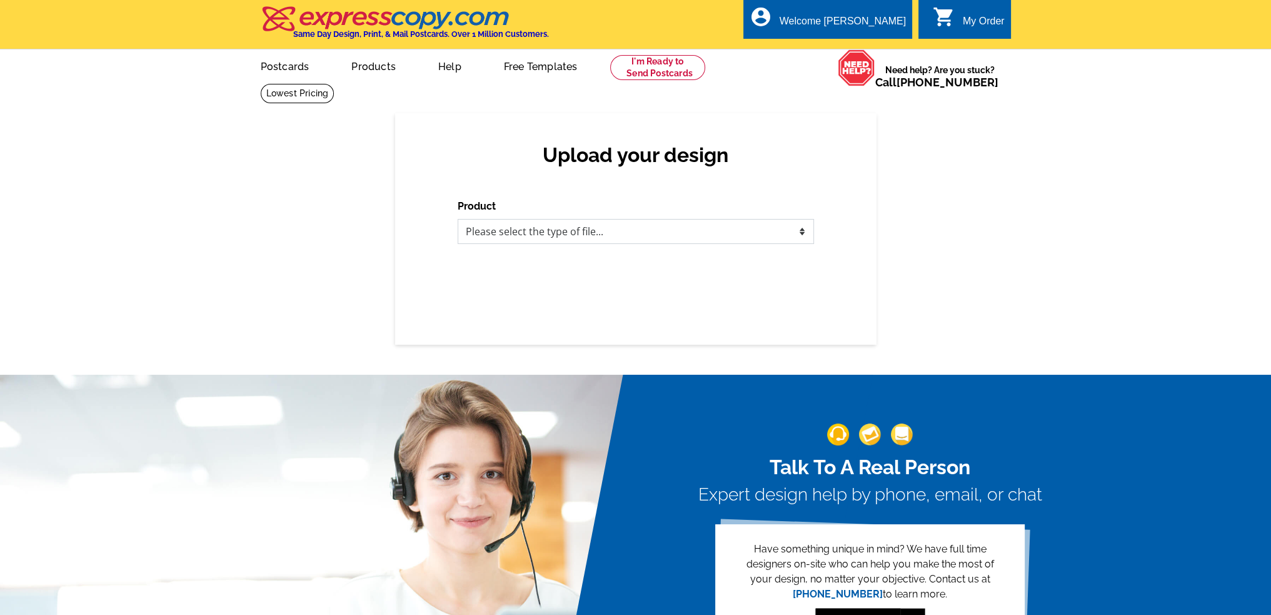
click at [505, 228] on select "Please select the type of file... Postcards Business Cards Letters and flyers G…" at bounding box center [636, 231] width 356 height 25
select select "1"
click at [458, 219] on select "Please select the type of file... Postcards Business Cards Letters and flyers G…" at bounding box center [636, 231] width 356 height 25
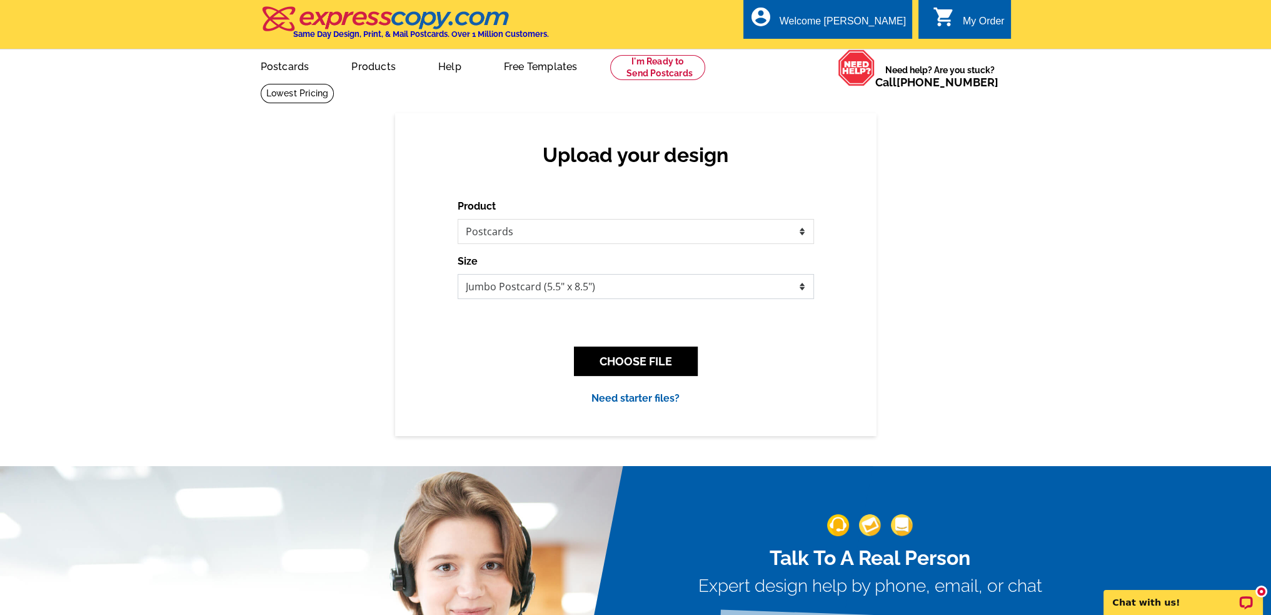
click at [521, 289] on select "Jumbo Postcard (5.5" x 8.5") Regular Postcard (4.25" x 5.6") Panoramic Postcard…" at bounding box center [636, 286] width 356 height 25
select select "1"
click at [458, 274] on select "Jumbo Postcard (5.5" x 8.5") Regular Postcard (4.25" x 5.6") Panoramic Postcard…" at bounding box center [636, 286] width 356 height 25
click at [530, 287] on select "Jumbo Postcard (5.5" x 8.5") Regular Postcard (4.25" x 5.6") Panoramic Postcard…" at bounding box center [636, 286] width 356 height 25
click at [515, 225] on select "Please select the type of file... Postcards Business Cards Letters and flyers G…" at bounding box center [636, 231] width 356 height 25
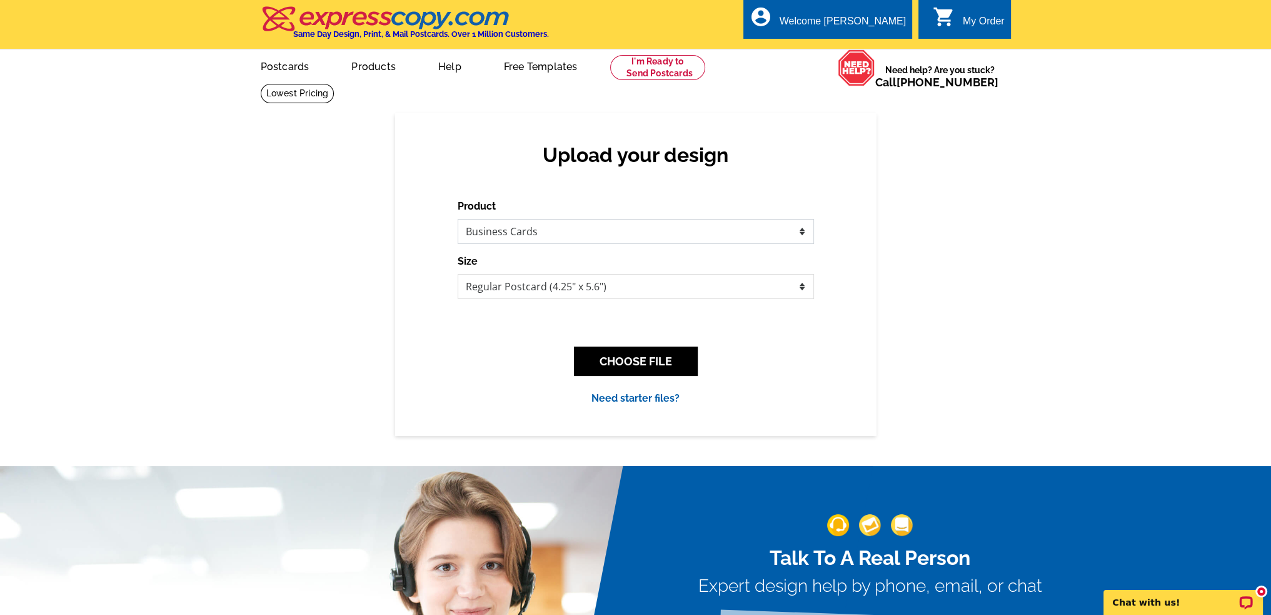
click at [458, 219] on select "Please select the type of file... Postcards Business Cards Letters and flyers G…" at bounding box center [636, 231] width 356 height 25
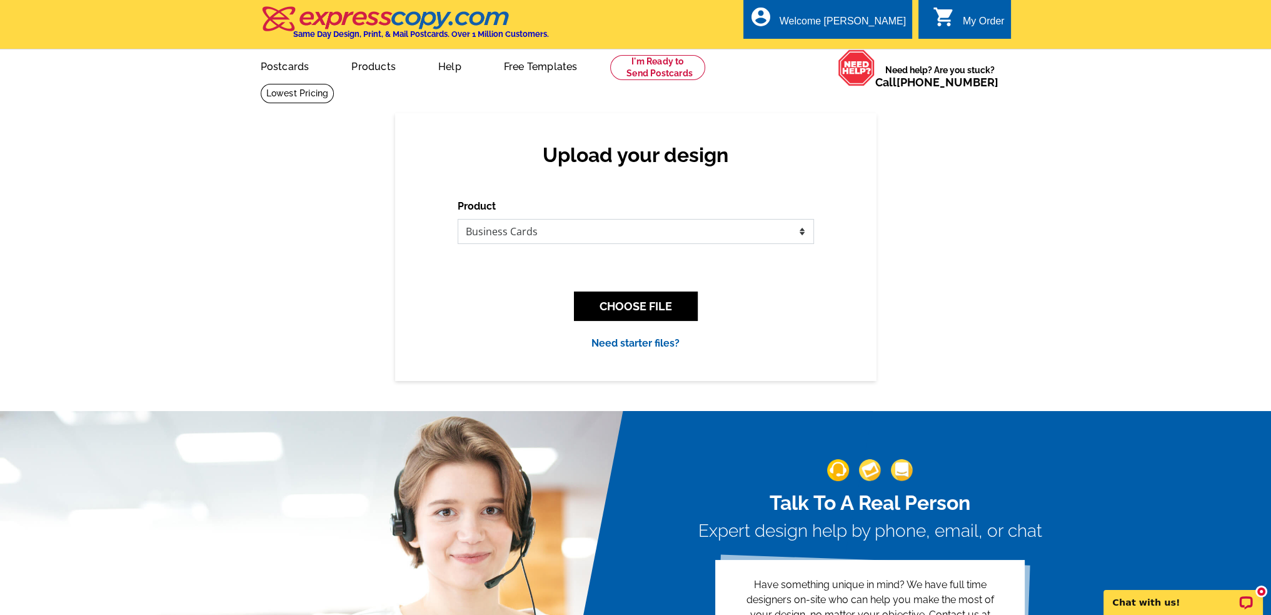
click at [521, 231] on select "Please select the type of file... Postcards Business Cards Letters and flyers G…" at bounding box center [636, 231] width 356 height 25
select select "4"
click at [458, 219] on select "Please select the type of file... Postcards Business Cards Letters and flyers G…" at bounding box center [636, 231] width 356 height 25
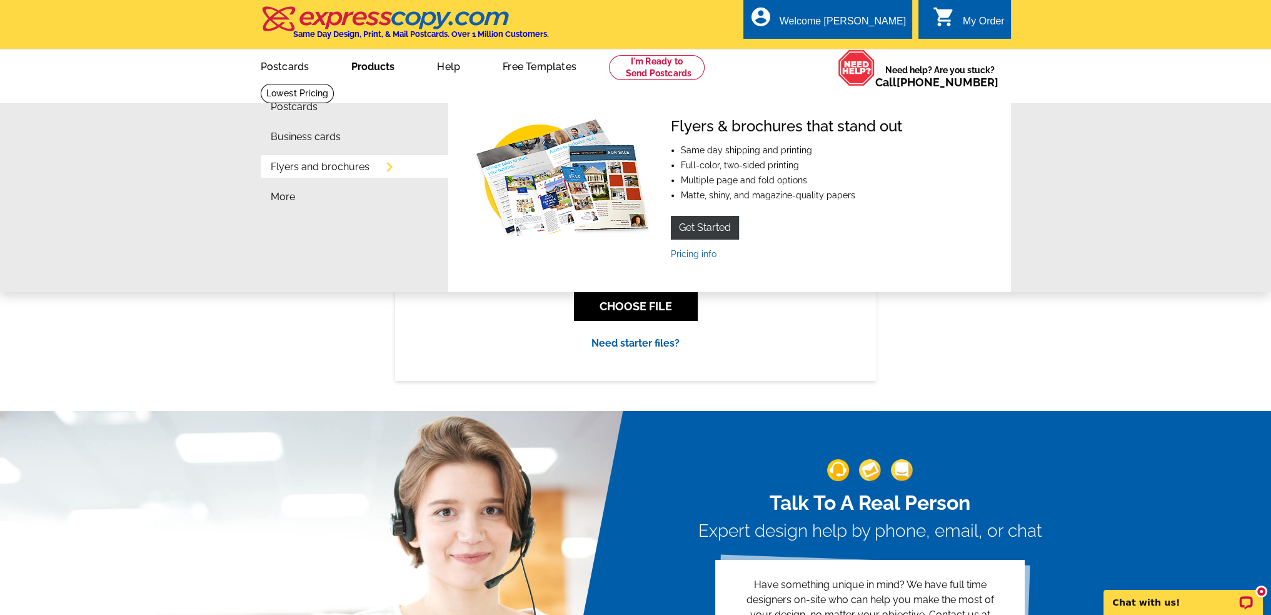
click at [320, 169] on link "Flyers and brochures" at bounding box center [320, 167] width 99 height 10
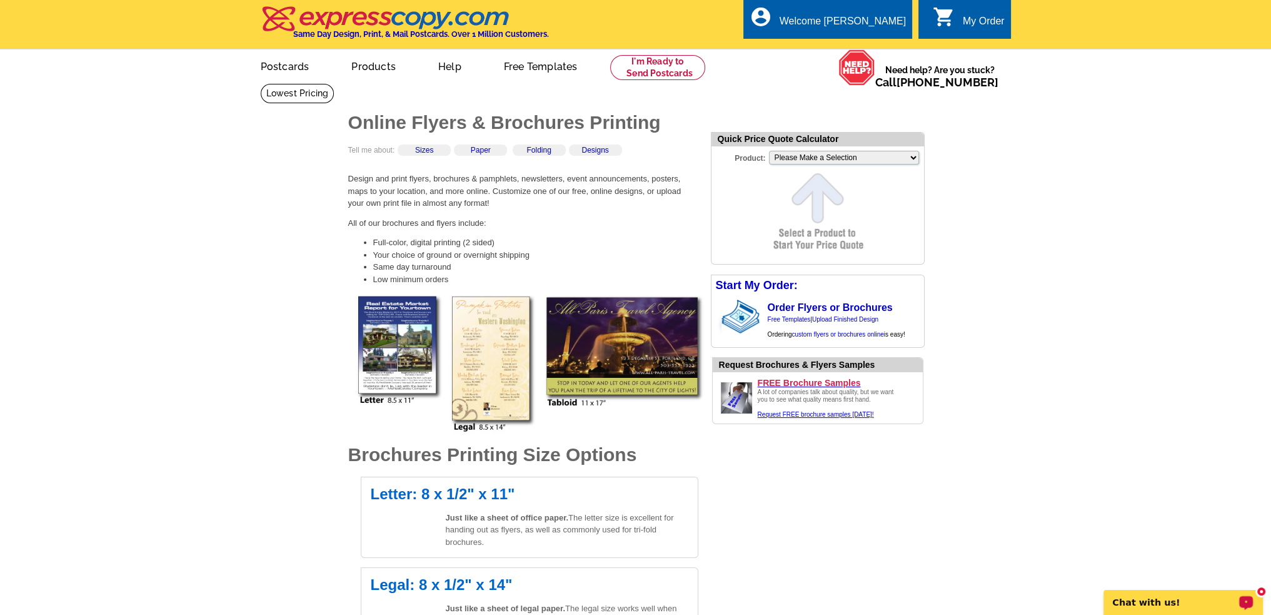
click at [1199, 600] on p "Chat with us!" at bounding box center [1175, 602] width 124 height 10
